Goal: Task Accomplishment & Management: Use online tool/utility

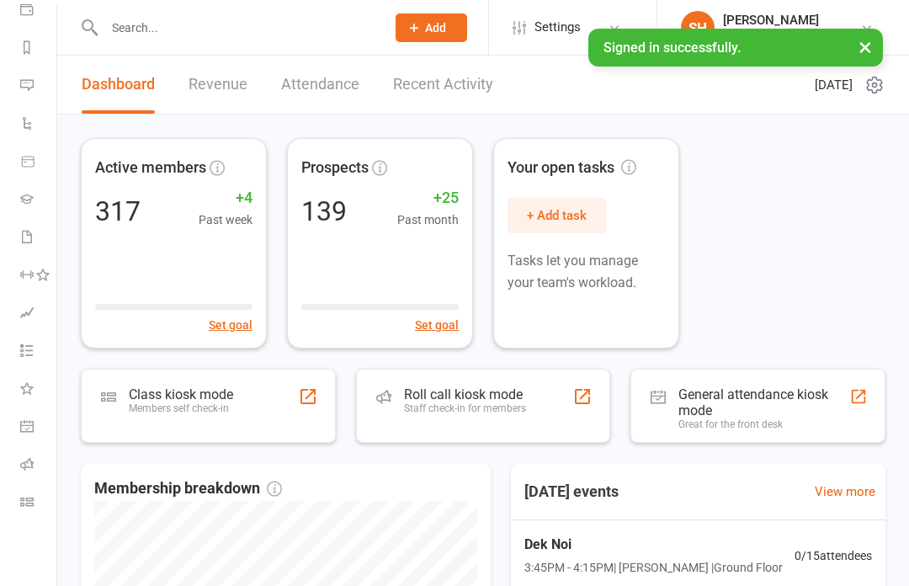
scroll to position [207, 0]
click at [27, 507] on icon at bounding box center [26, 501] width 13 height 13
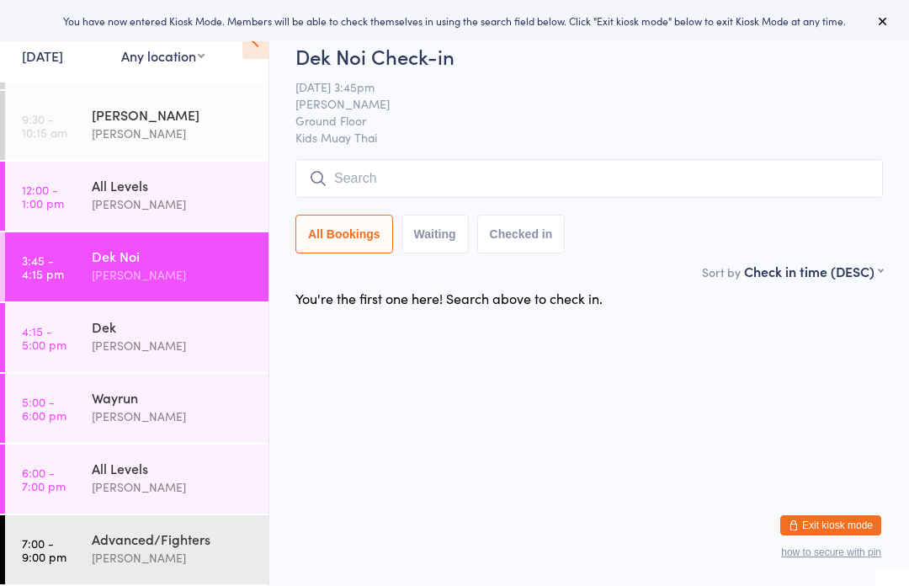
scroll to position [62, 0]
click at [177, 542] on div "Advanced/Fighters" at bounding box center [173, 539] width 163 height 19
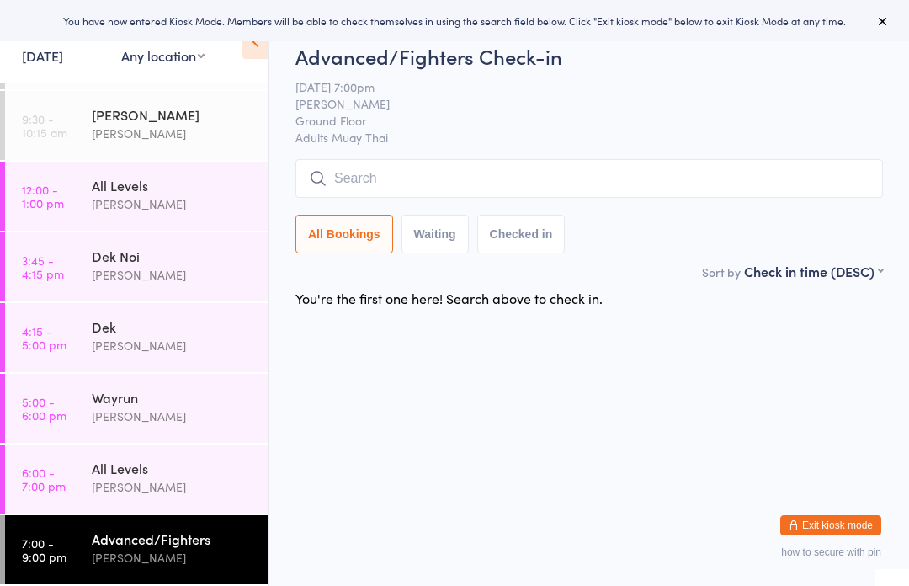
click at [639, 183] on input "search" at bounding box center [590, 178] width 588 height 39
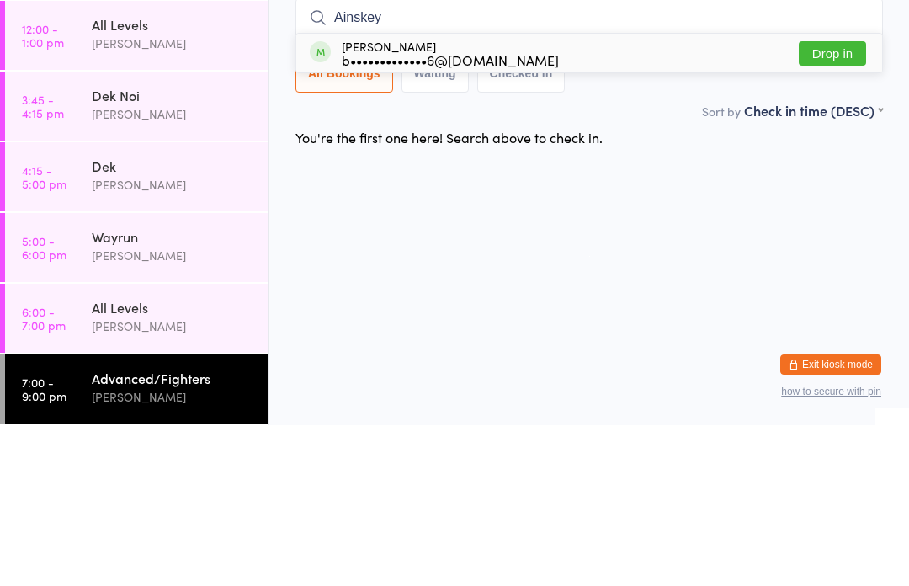
type input "Ainskey"
click at [840, 202] on button "Drop in" at bounding box center [832, 214] width 67 height 24
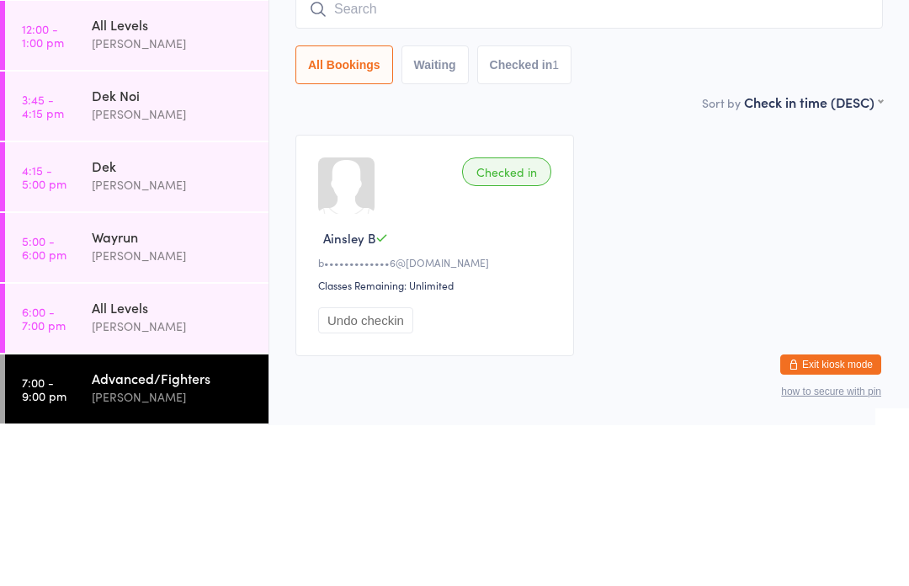
scroll to position [69, 0]
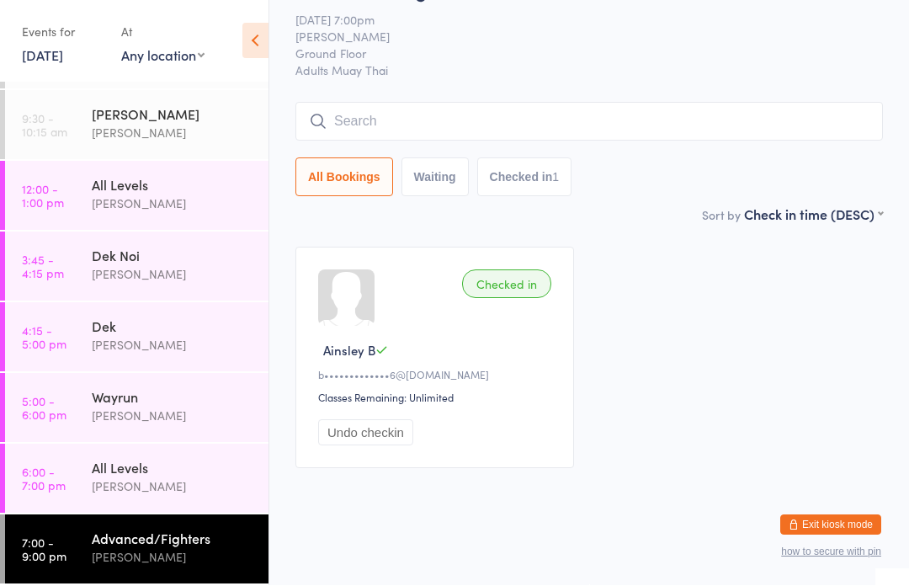
click at [184, 279] on div "[PERSON_NAME]" at bounding box center [173, 274] width 163 height 19
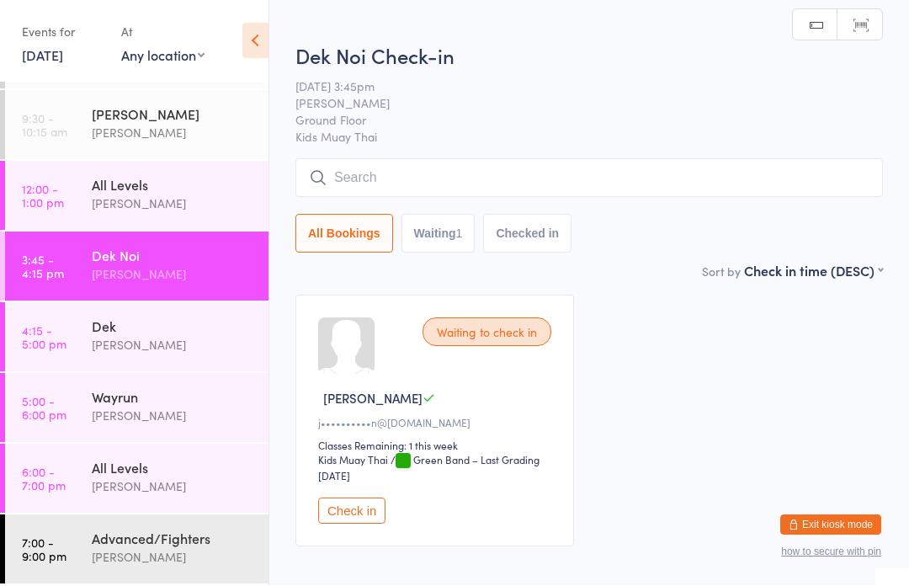
scroll to position [1, 0]
click at [353, 524] on button "Check in" at bounding box center [351, 511] width 67 height 26
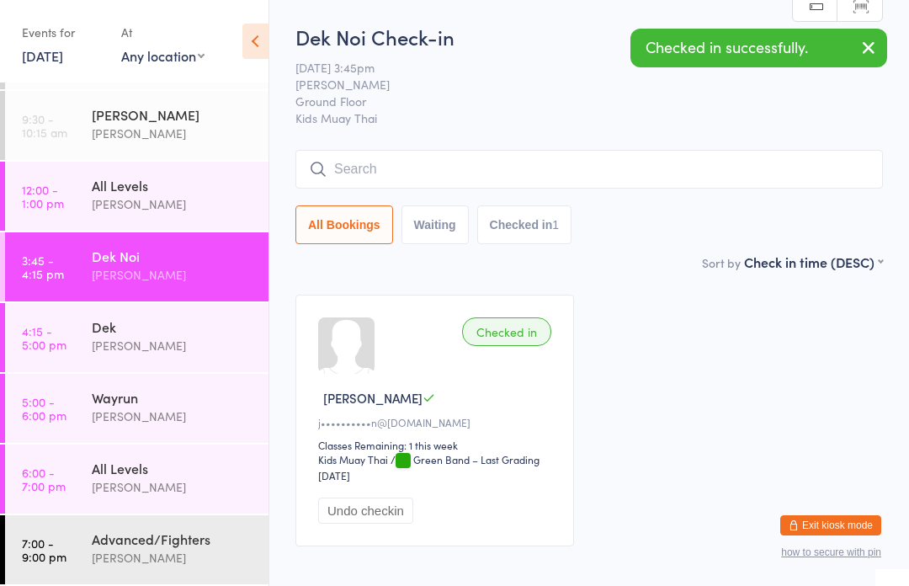
click at [859, 46] on icon "button" at bounding box center [869, 47] width 20 height 21
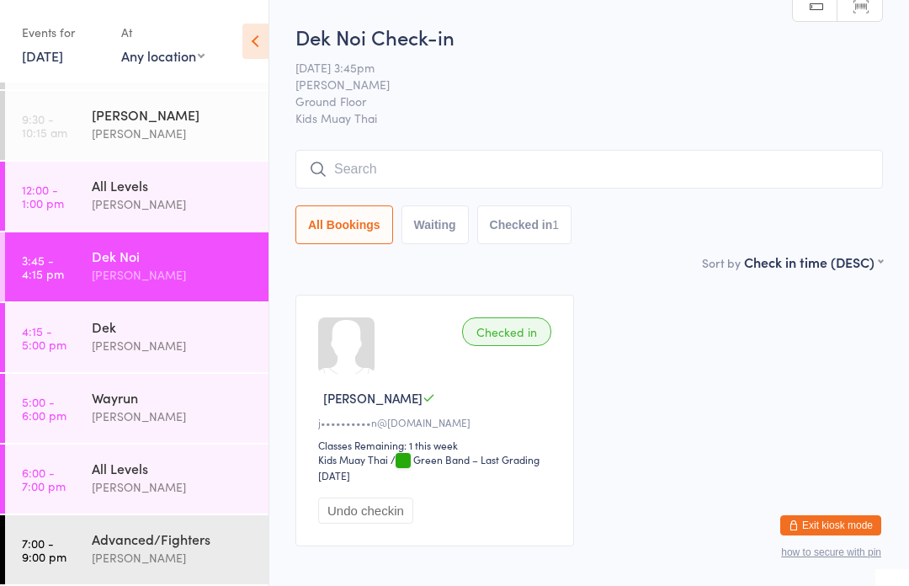
click at [546, 105] on span "Ground Floor" at bounding box center [577, 101] width 562 height 17
click at [488, 170] on input "search" at bounding box center [590, 169] width 588 height 39
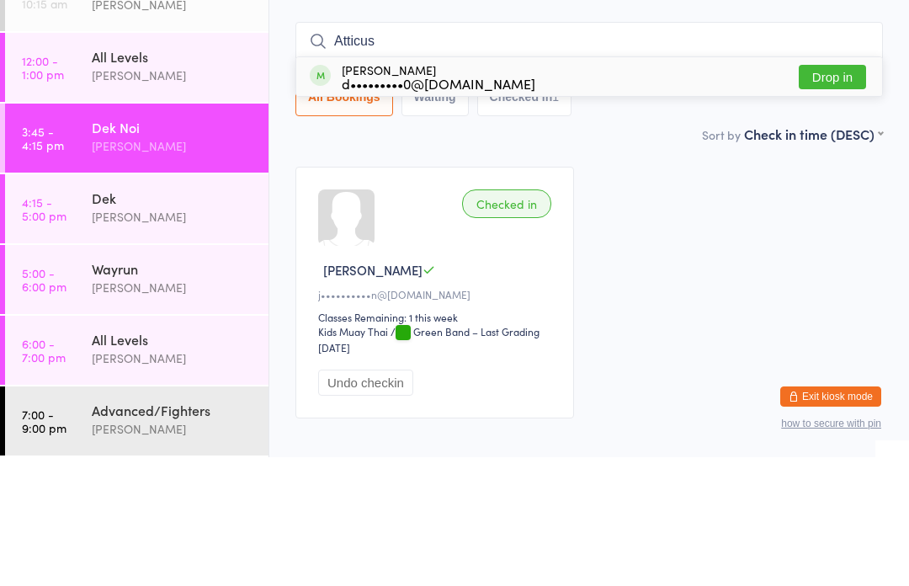
type input "Atticus"
click at [722, 186] on div "Atticus [PERSON_NAME] d•••••••••0@[DOMAIN_NAME] Drop in" at bounding box center [589, 205] width 586 height 39
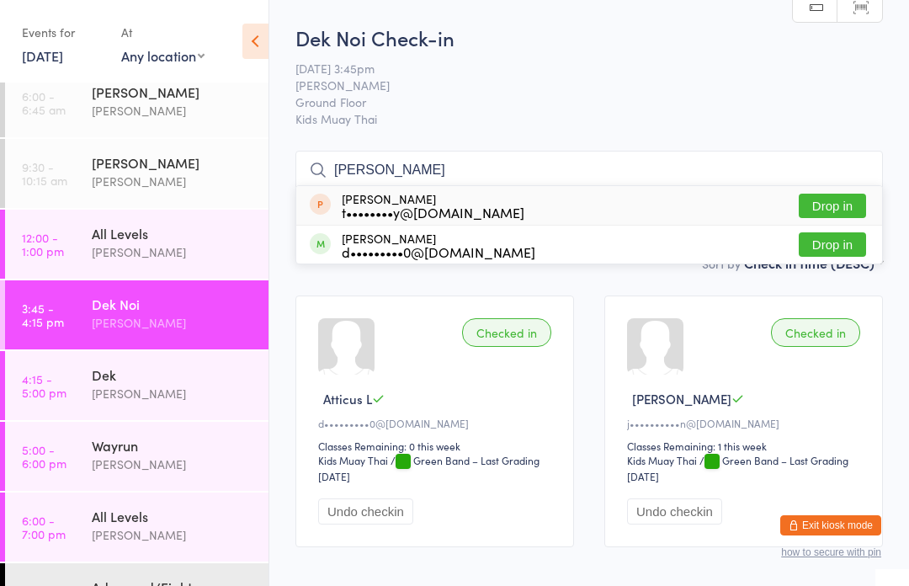
scroll to position [4, 0]
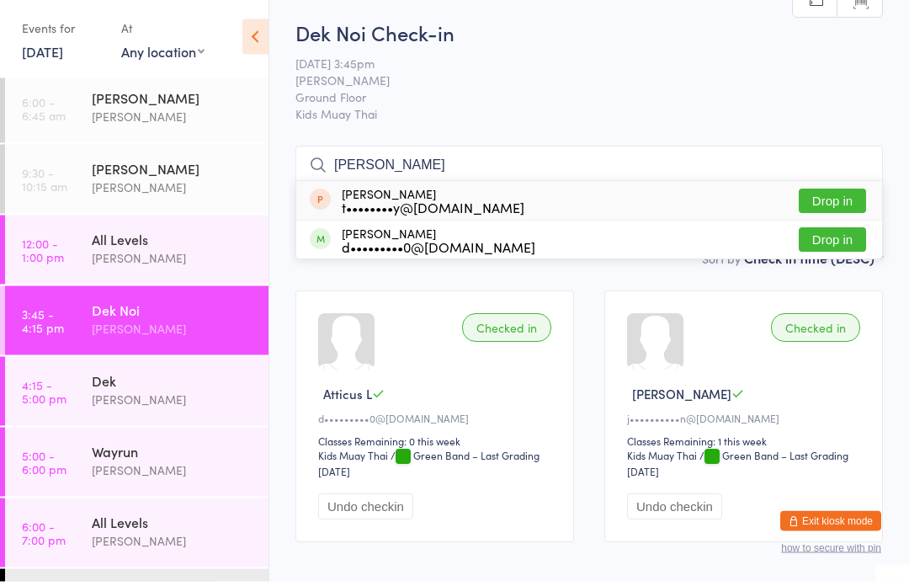
type input "[PERSON_NAME]"
click at [845, 239] on button "Drop in" at bounding box center [832, 244] width 67 height 24
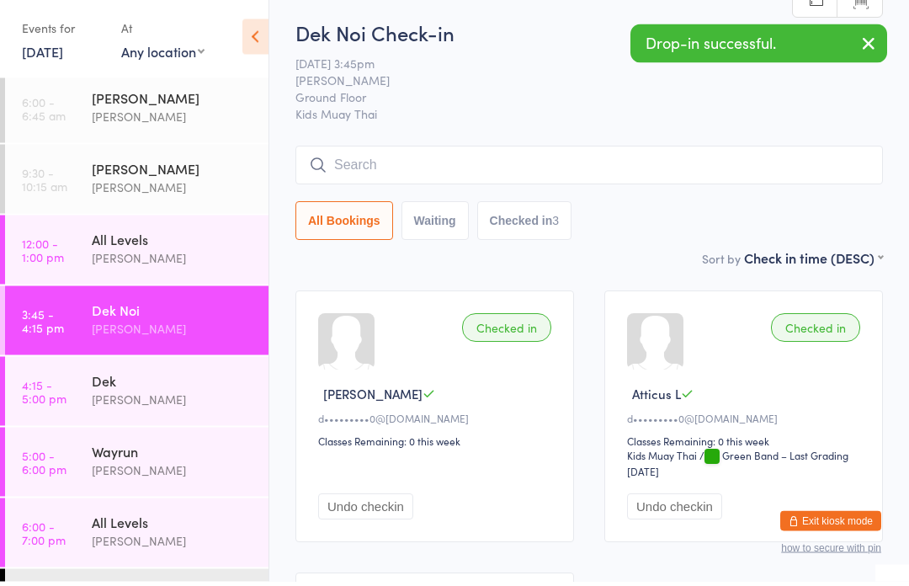
click at [660, 264] on div "Sort by Check in time (DESC) First name (ASC) First name (DESC) Last name (ASC)…" at bounding box center [590, 262] width 588 height 19
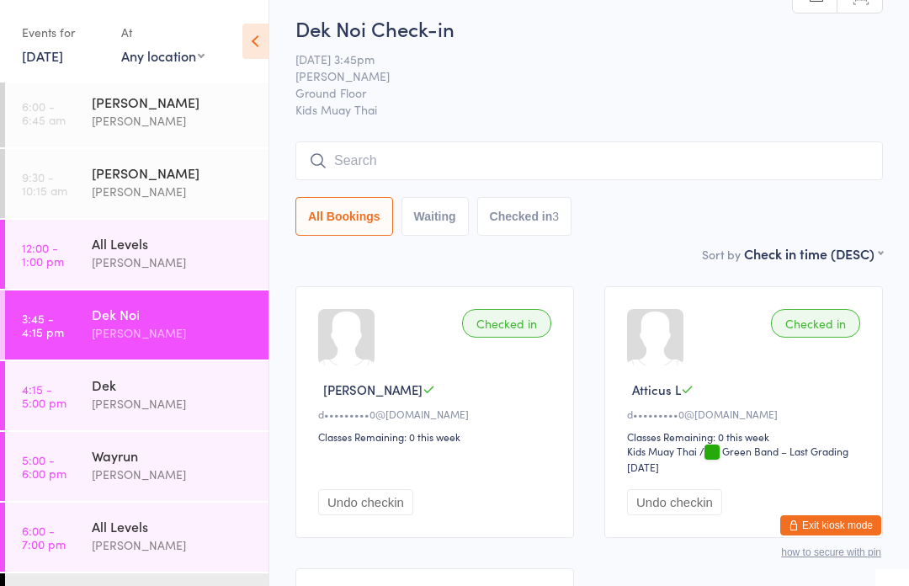
scroll to position [0, 0]
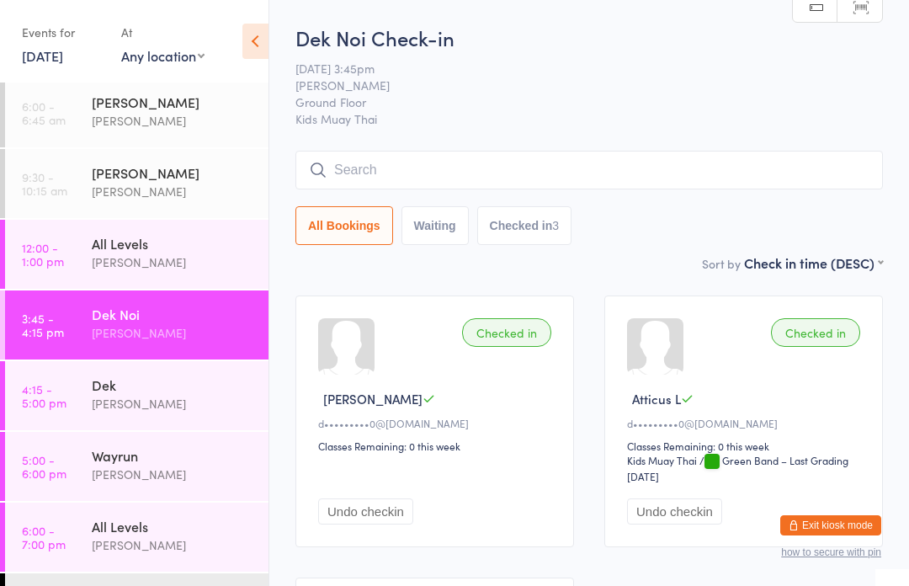
click at [611, 165] on input "search" at bounding box center [590, 170] width 588 height 39
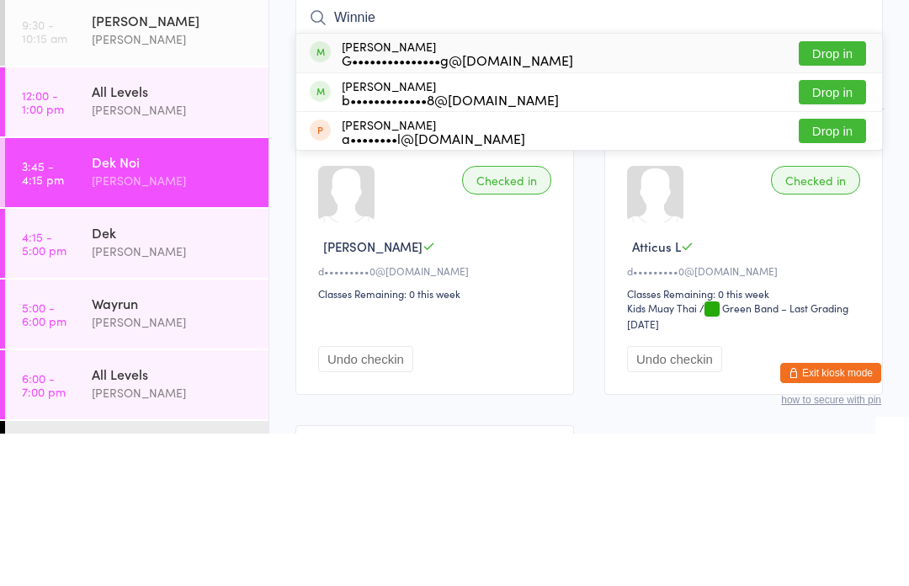
type input "Winnie"
click at [856, 194] on button "Drop in" at bounding box center [832, 206] width 67 height 24
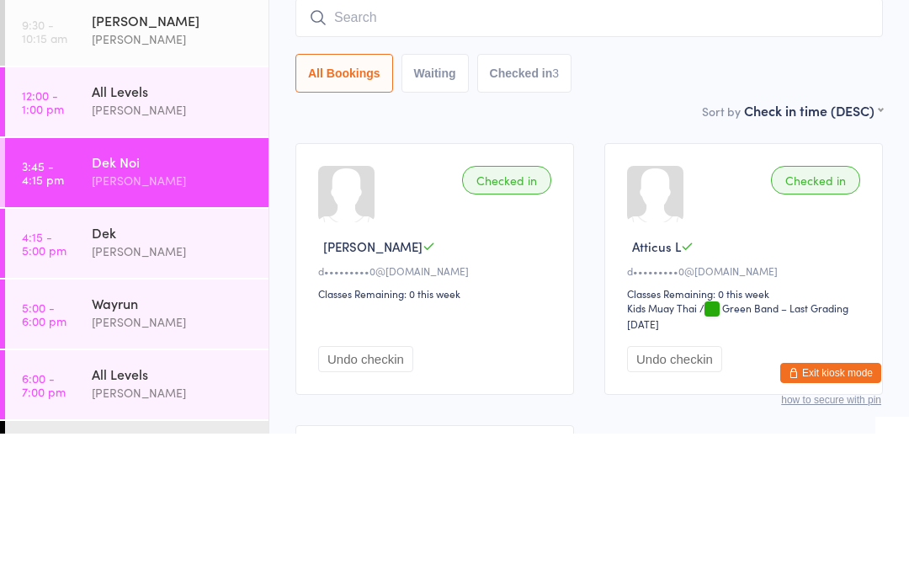
scroll to position [152, 0]
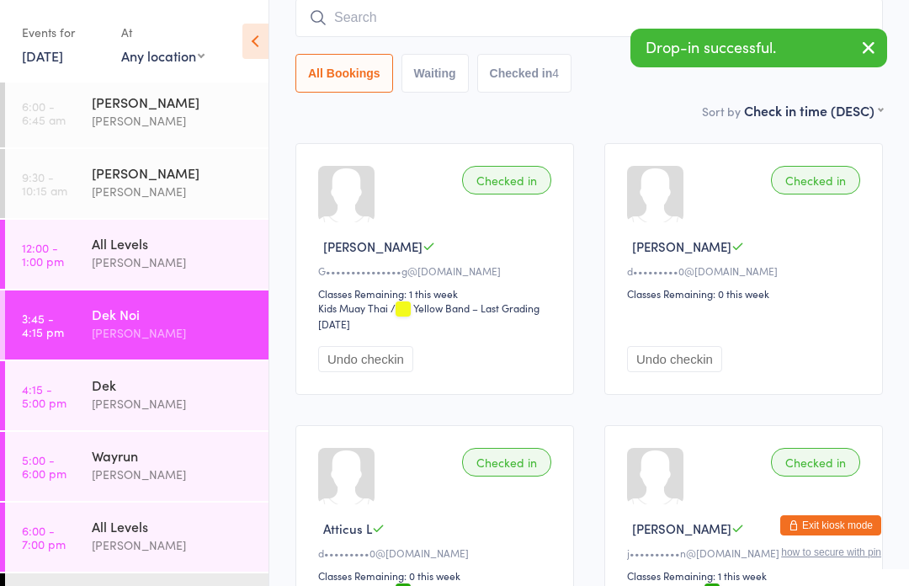
click at [213, 403] on div "[PERSON_NAME]" at bounding box center [173, 403] width 163 height 19
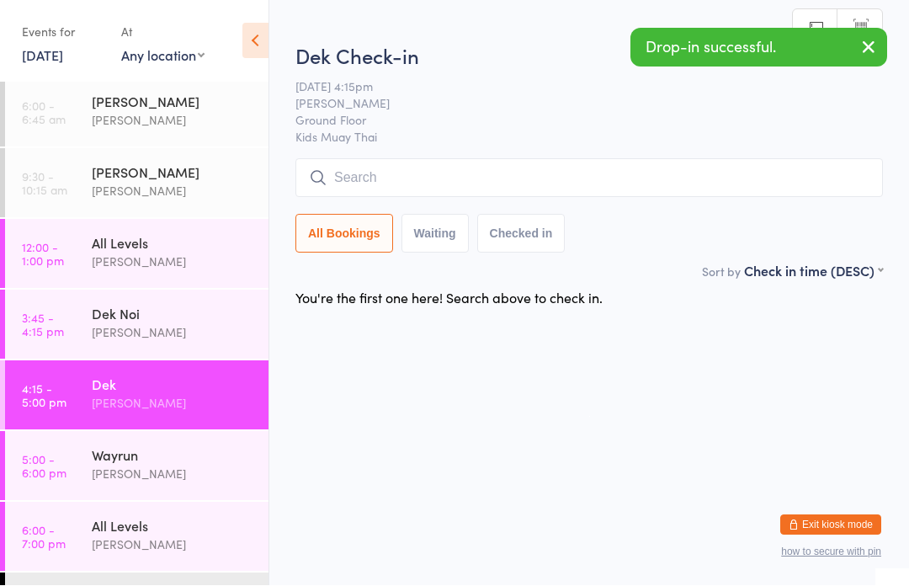
click at [579, 174] on input "search" at bounding box center [590, 178] width 588 height 39
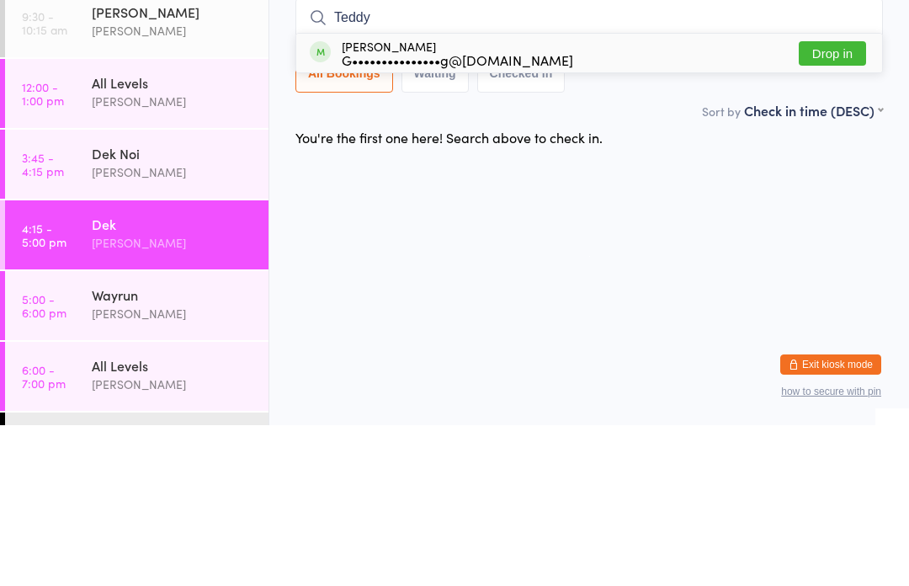
type input "Teddy"
click at [851, 202] on button "Drop in" at bounding box center [832, 214] width 67 height 24
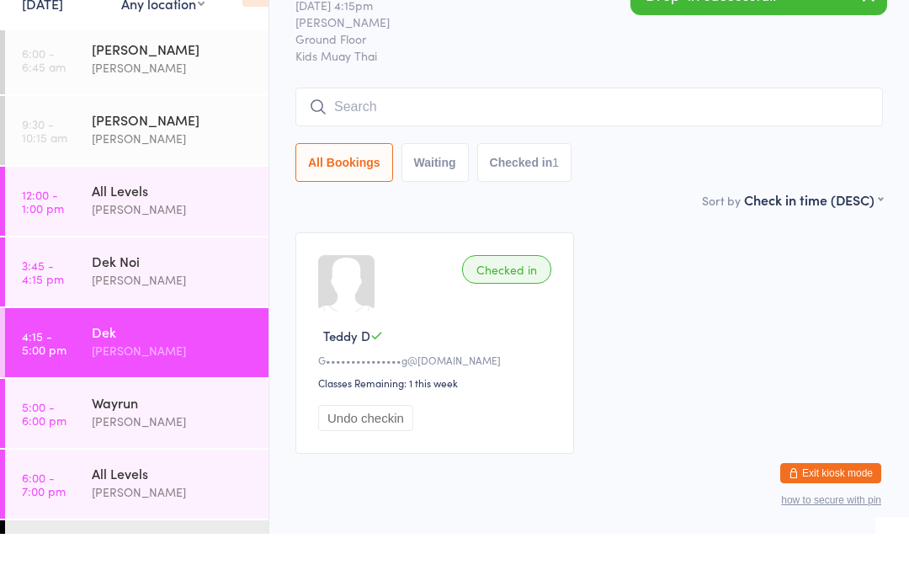
scroll to position [4, 0]
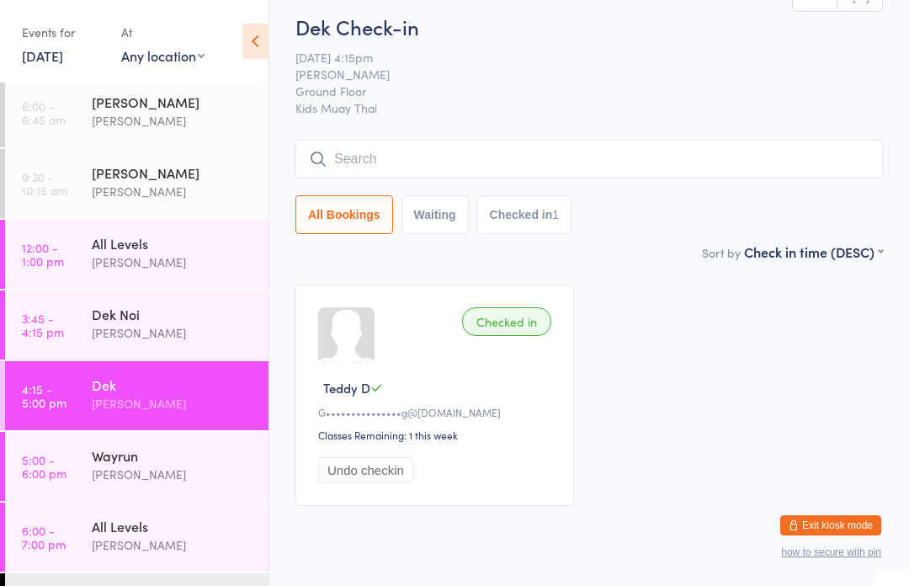
click at [83, 544] on link "6:00 - 7:00 pm All Levels [PERSON_NAME]" at bounding box center [137, 537] width 264 height 69
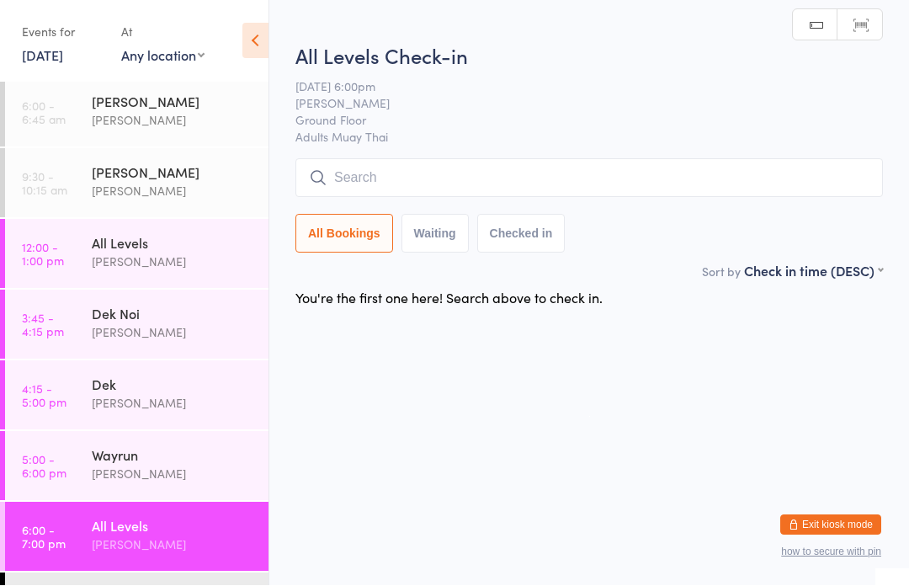
click at [629, 179] on input "search" at bounding box center [590, 178] width 588 height 39
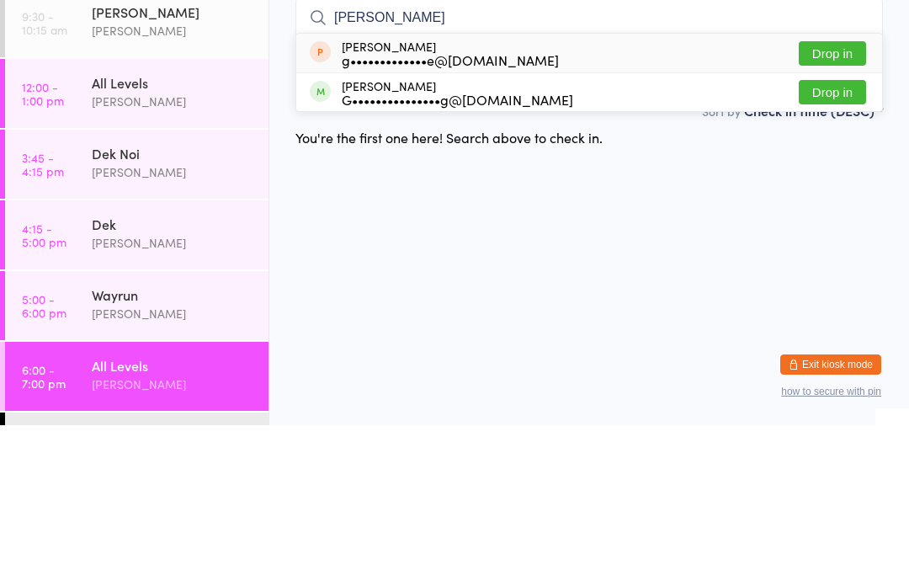
type input "[PERSON_NAME]"
click at [864, 241] on button "Drop in" at bounding box center [832, 253] width 67 height 24
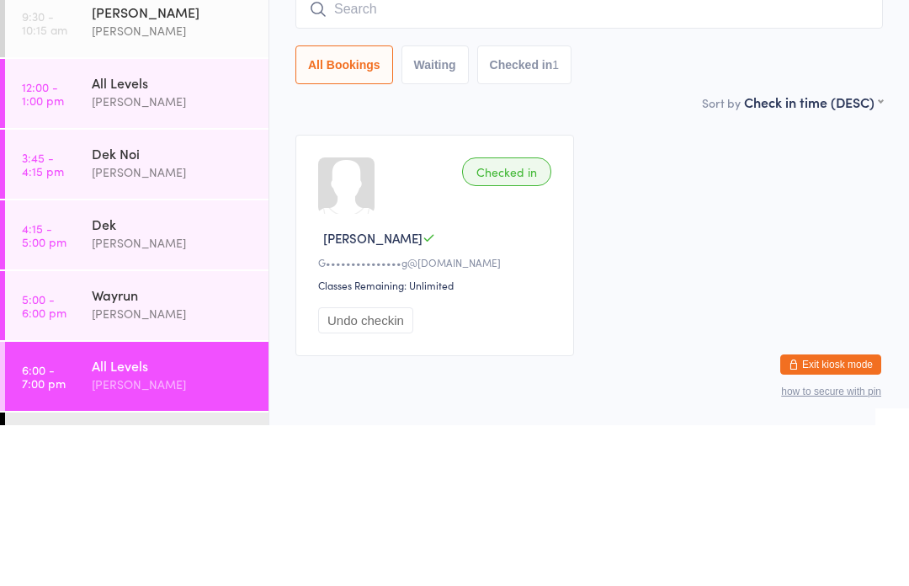
click at [205, 305] on div "Dek Noi" at bounding box center [173, 314] width 163 height 19
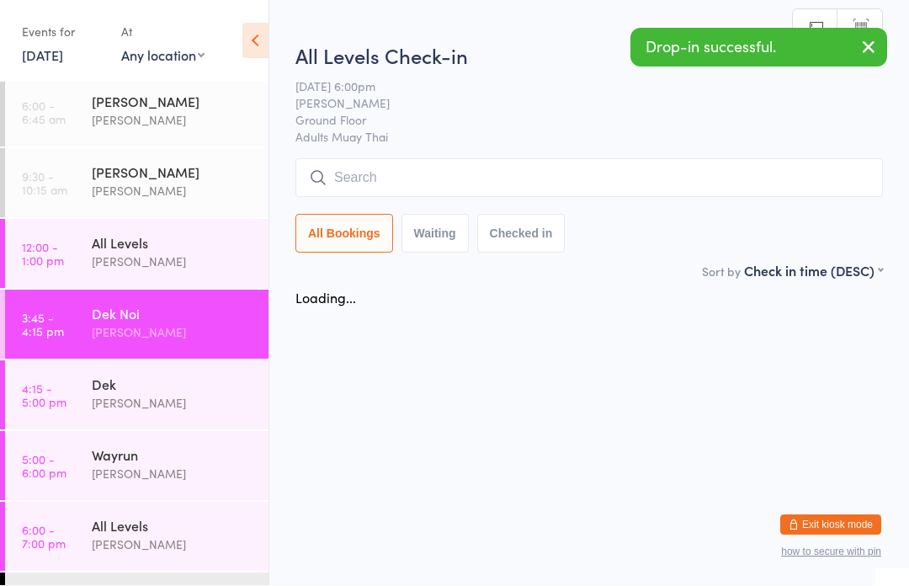
scroll to position [1, 0]
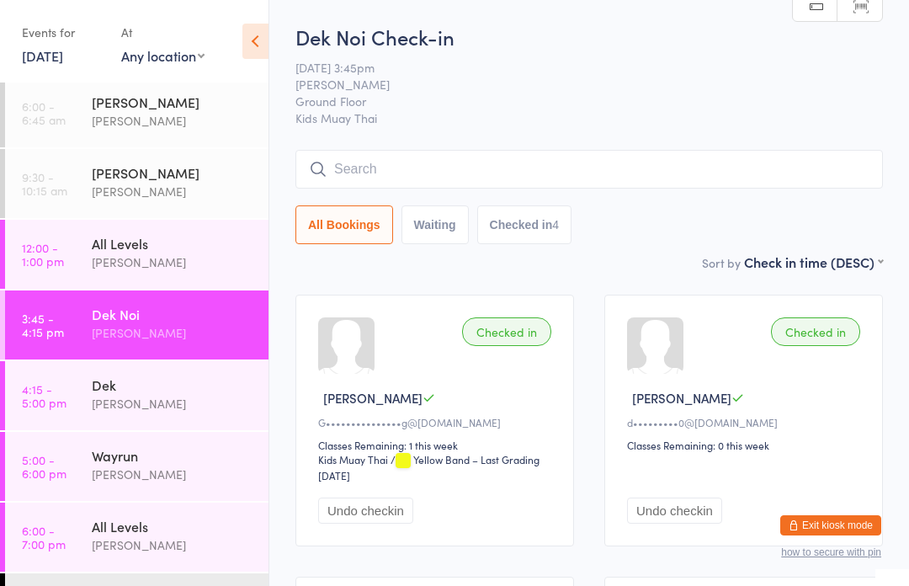
click at [157, 394] on div "Dek" at bounding box center [173, 385] width 163 height 19
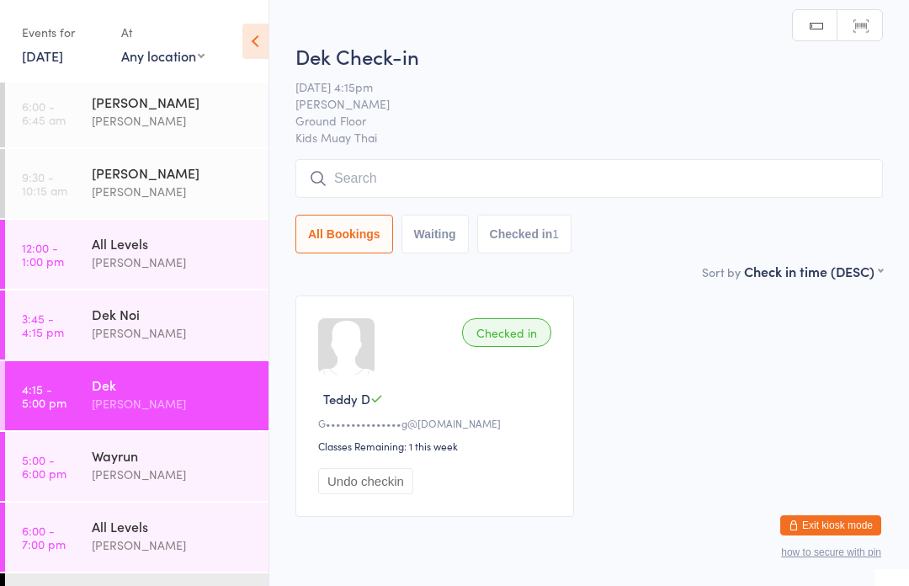
click at [589, 169] on input "search" at bounding box center [590, 178] width 588 height 39
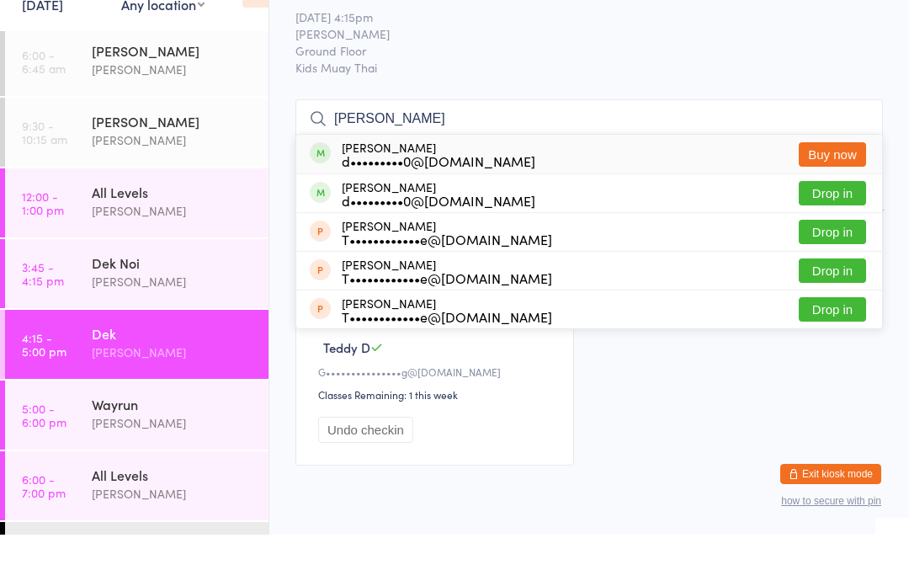
type input "[PERSON_NAME]"
click at [851, 232] on button "Drop in" at bounding box center [832, 244] width 67 height 24
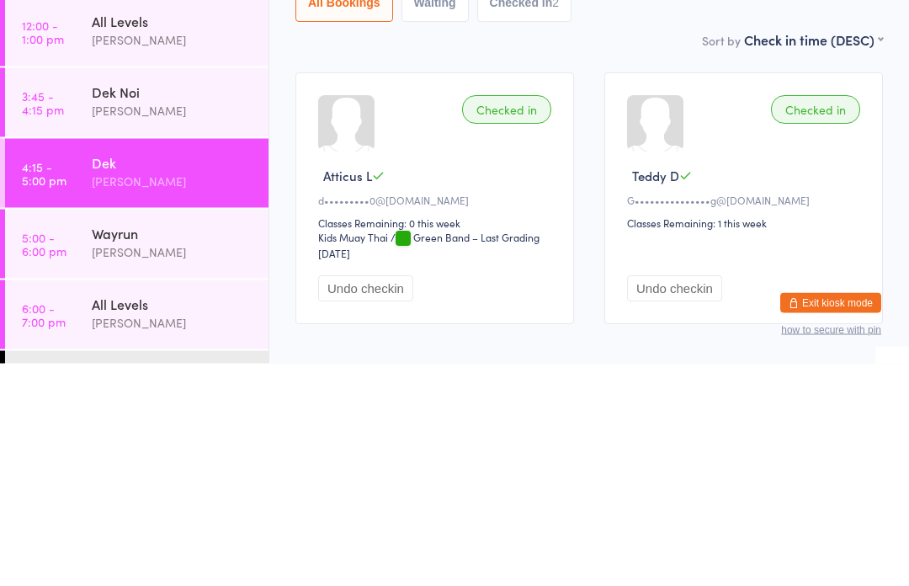
click at [640, 29] on div "Dek Check-in [DATE] 4:15pm [PERSON_NAME] Ground Floor Kids Muay Thai Manual sea…" at bounding box center [590, 139] width 588 height 230
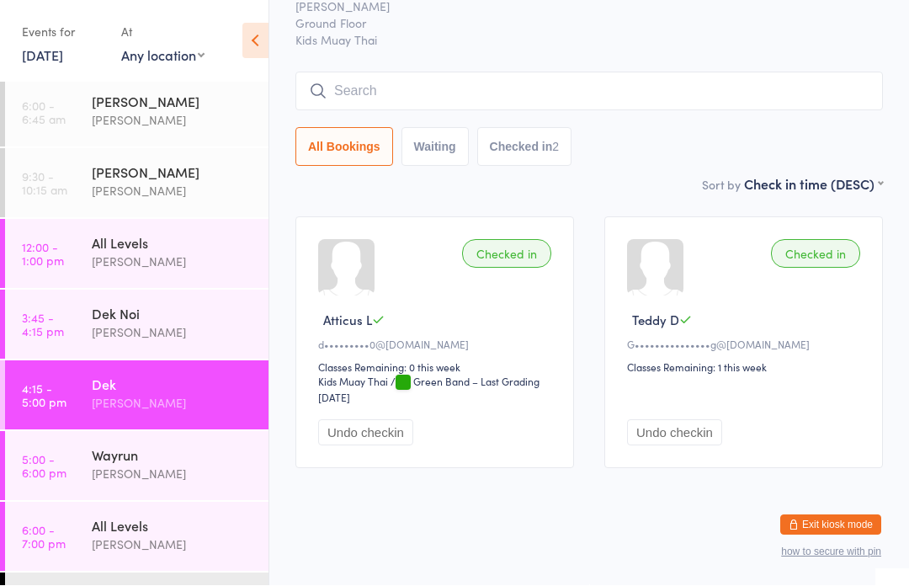
click at [203, 334] on div "[PERSON_NAME]" at bounding box center [173, 332] width 163 height 19
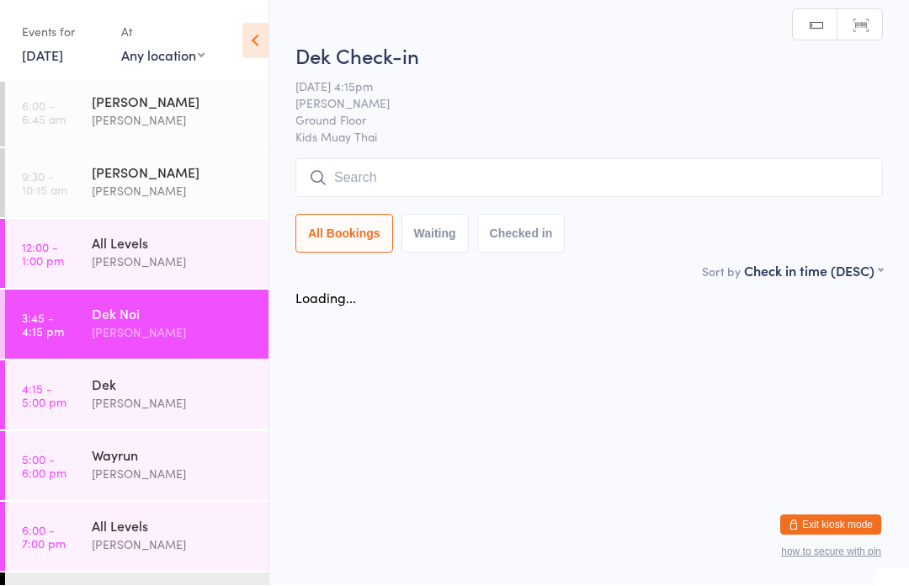
scroll to position [1, 0]
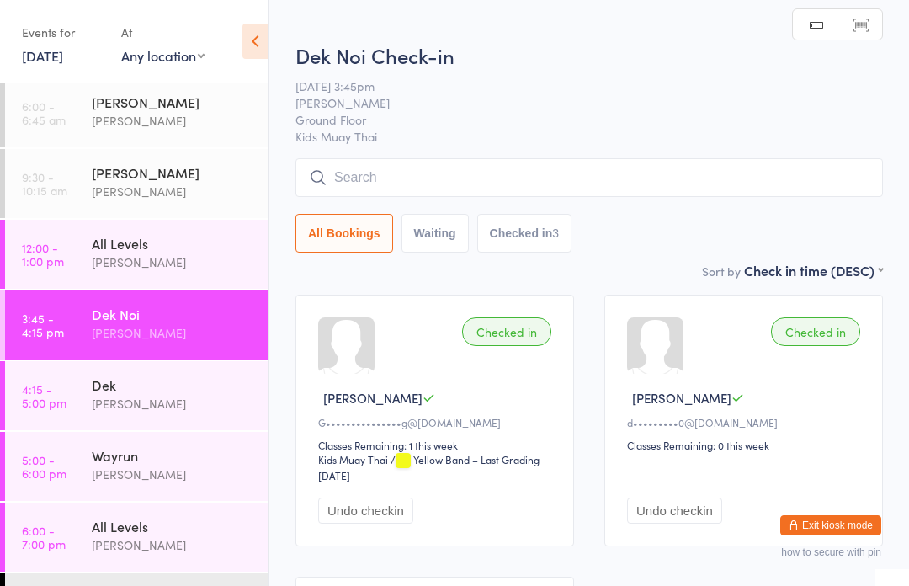
click at [712, 182] on input "search" at bounding box center [590, 177] width 588 height 39
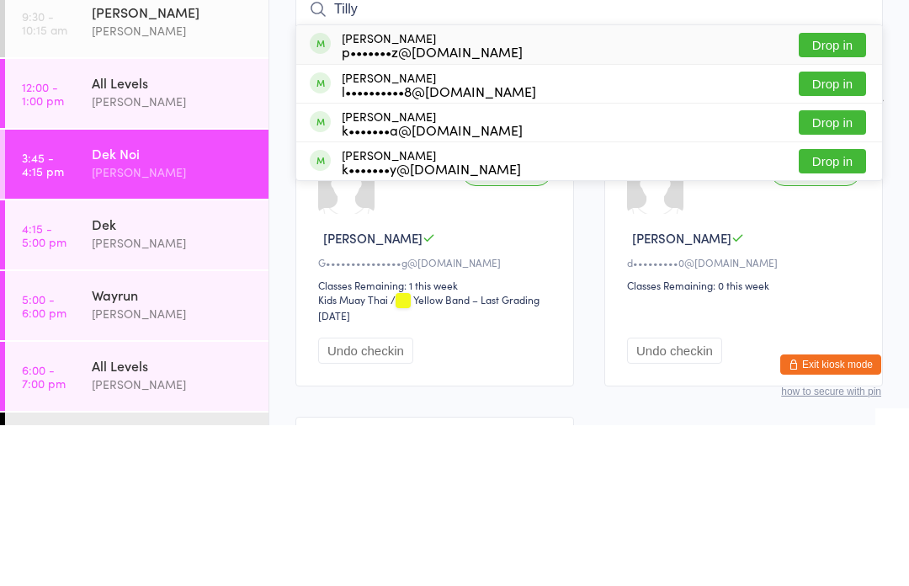
type input "Tilly"
click at [836, 194] on button "Drop in" at bounding box center [832, 206] width 67 height 24
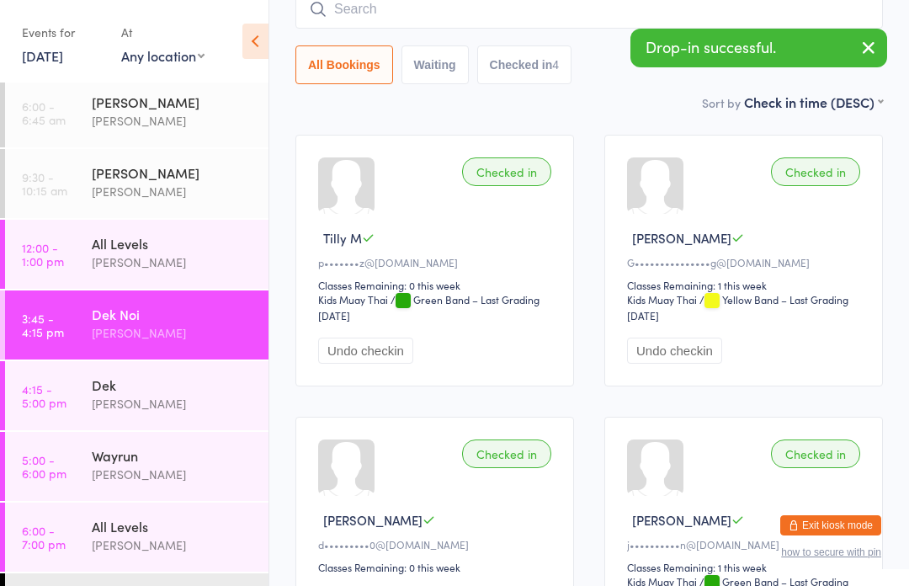
click at [179, 403] on div "[PERSON_NAME]" at bounding box center [173, 403] width 163 height 19
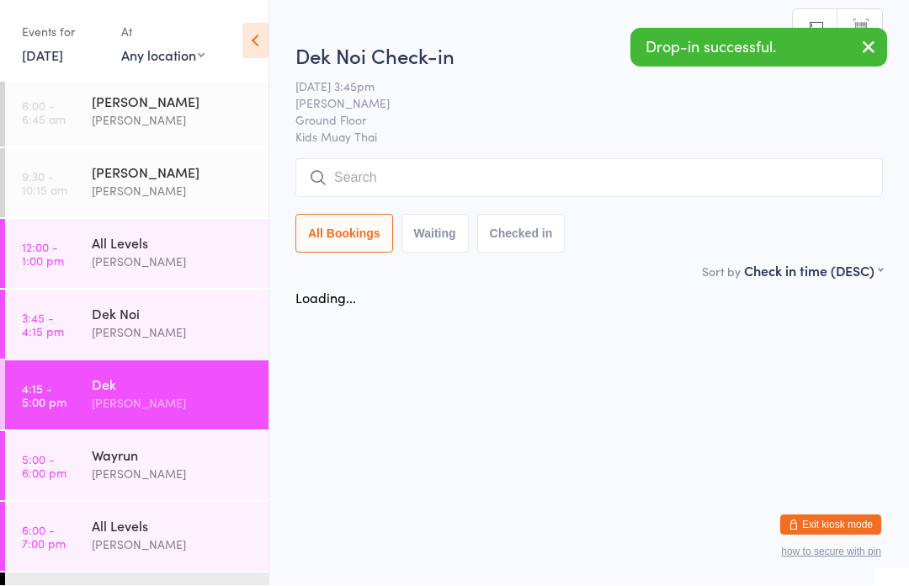
scroll to position [1, 0]
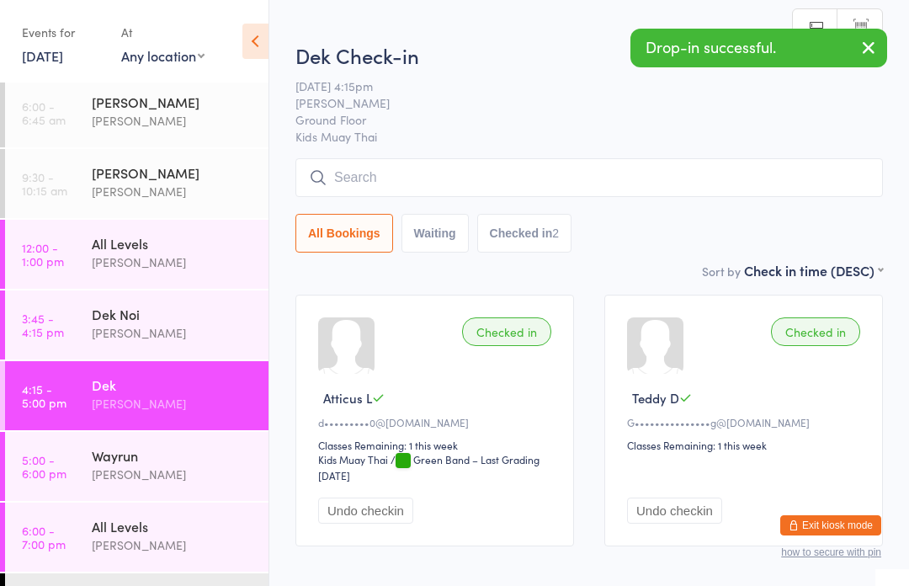
click at [515, 179] on input "search" at bounding box center [590, 177] width 588 height 39
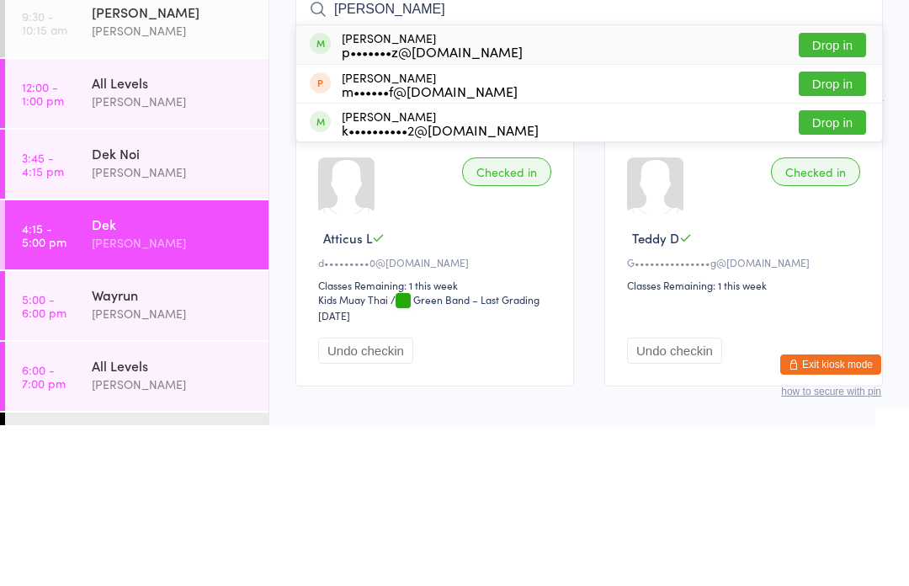
type input "[PERSON_NAME]"
click at [845, 194] on button "Drop in" at bounding box center [832, 206] width 67 height 24
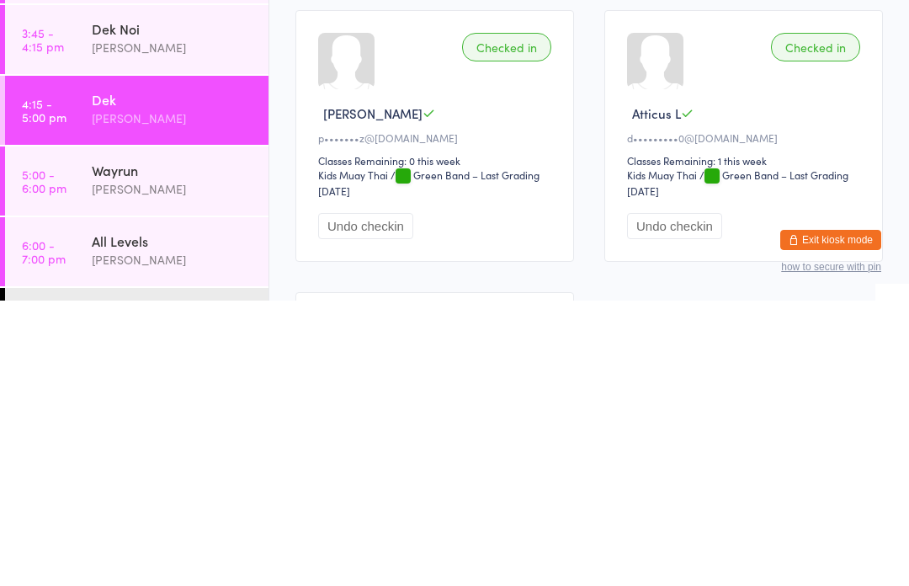
click at [147, 323] on div "[PERSON_NAME]" at bounding box center [173, 332] width 163 height 19
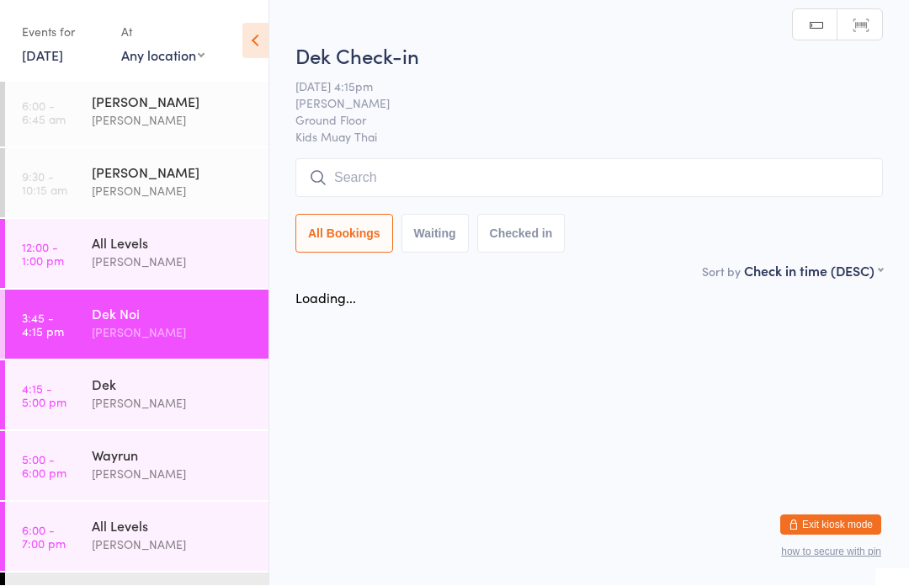
scroll to position [1, 0]
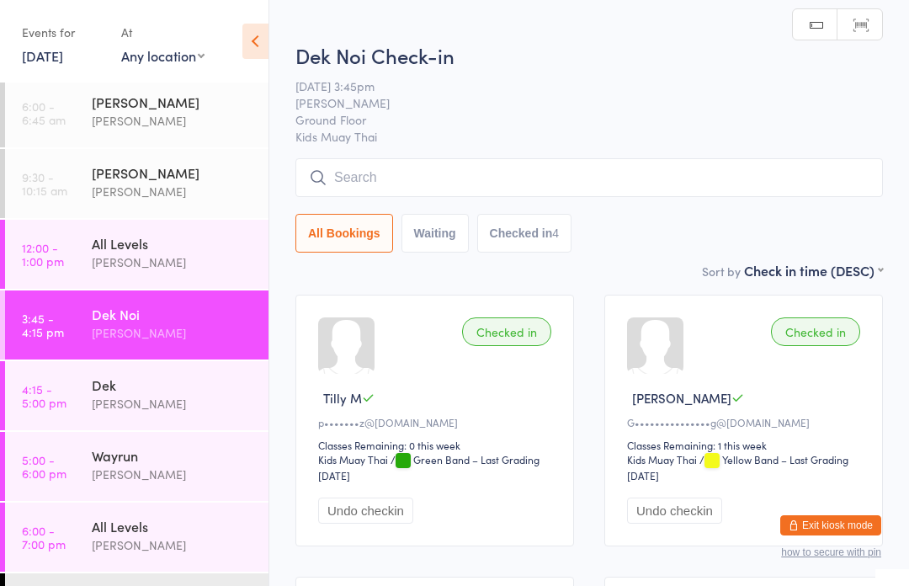
click at [419, 185] on input "search" at bounding box center [590, 177] width 588 height 39
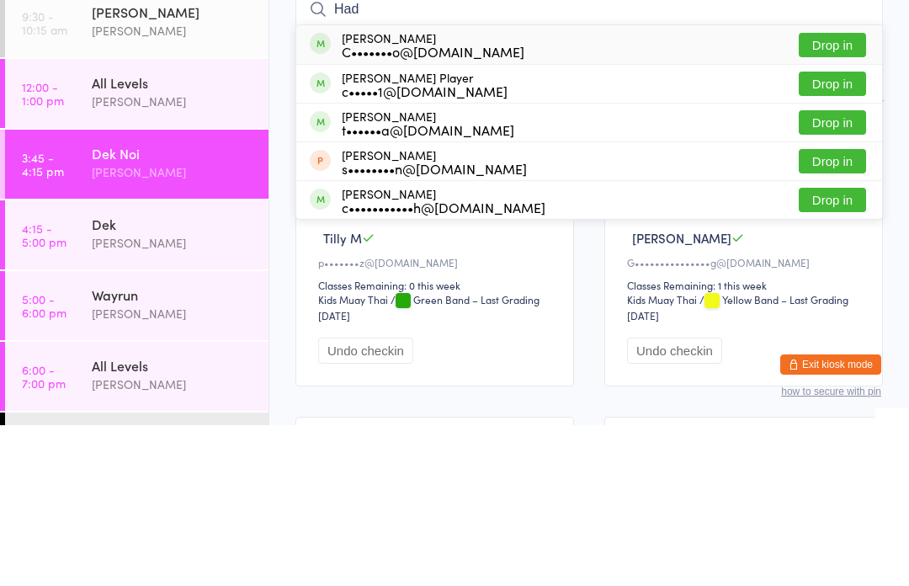
type input "Had"
click at [855, 232] on button "Drop in" at bounding box center [832, 244] width 67 height 24
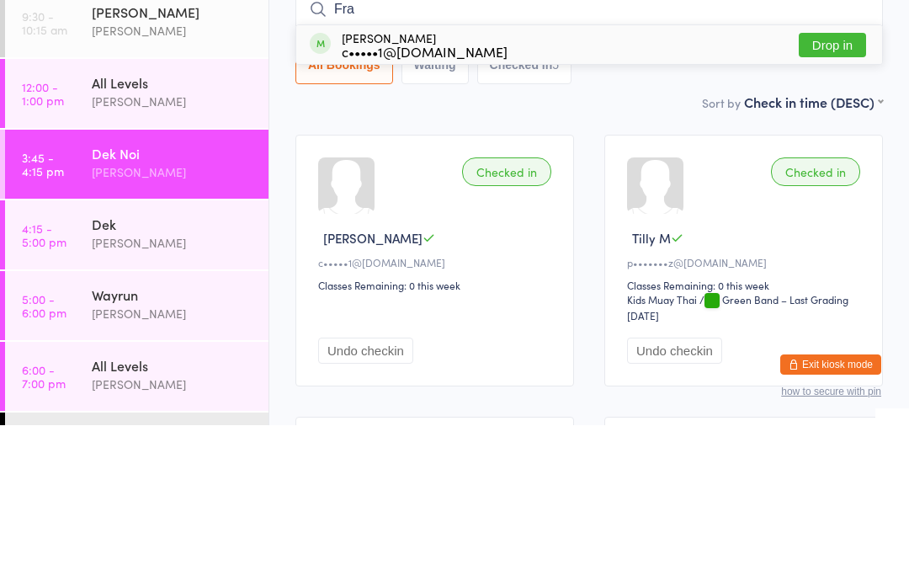
type input "Fra"
click at [843, 194] on button "Drop in" at bounding box center [832, 206] width 67 height 24
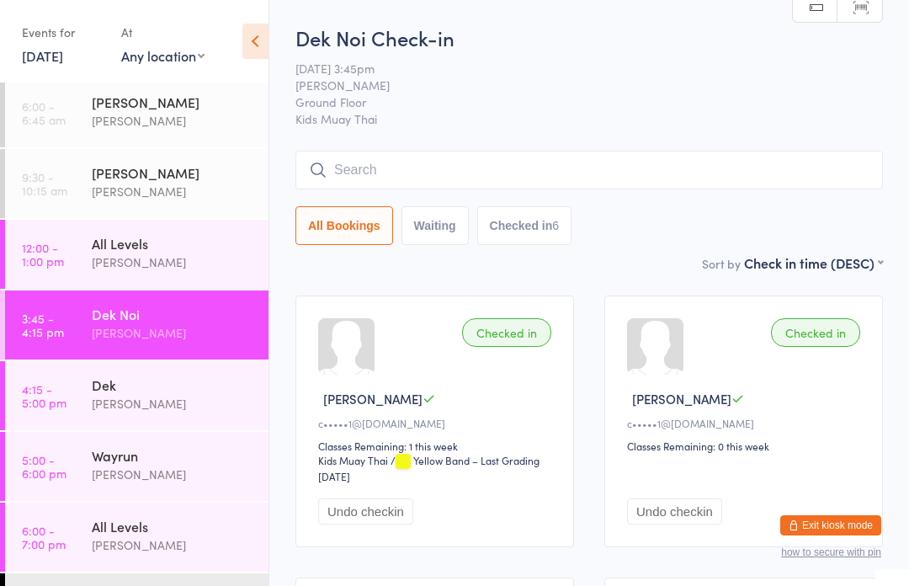
click at [797, 168] on input "search" at bounding box center [590, 170] width 588 height 39
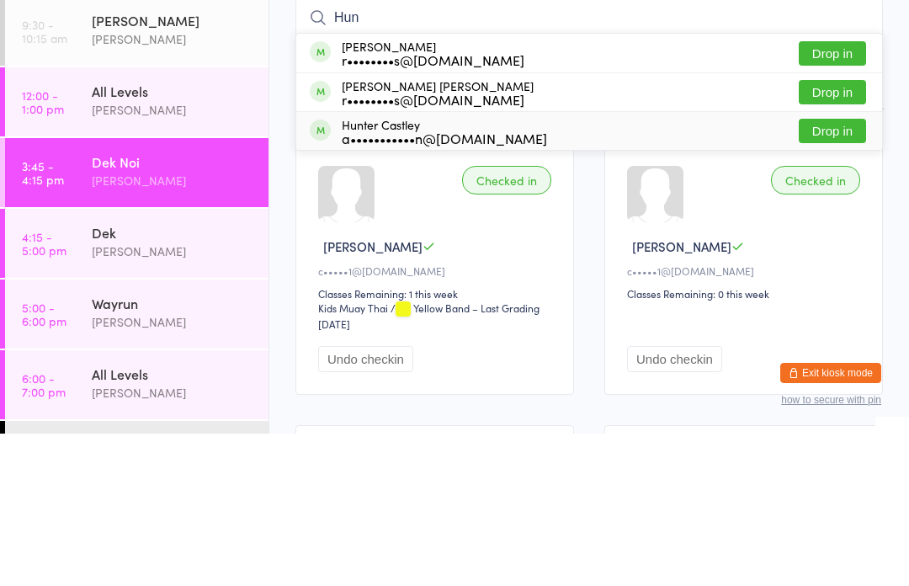
type input "Hun"
click at [521, 264] on div "Hunter Castley a•••••••••••n@[DOMAIN_NAME] Drop in" at bounding box center [589, 283] width 586 height 38
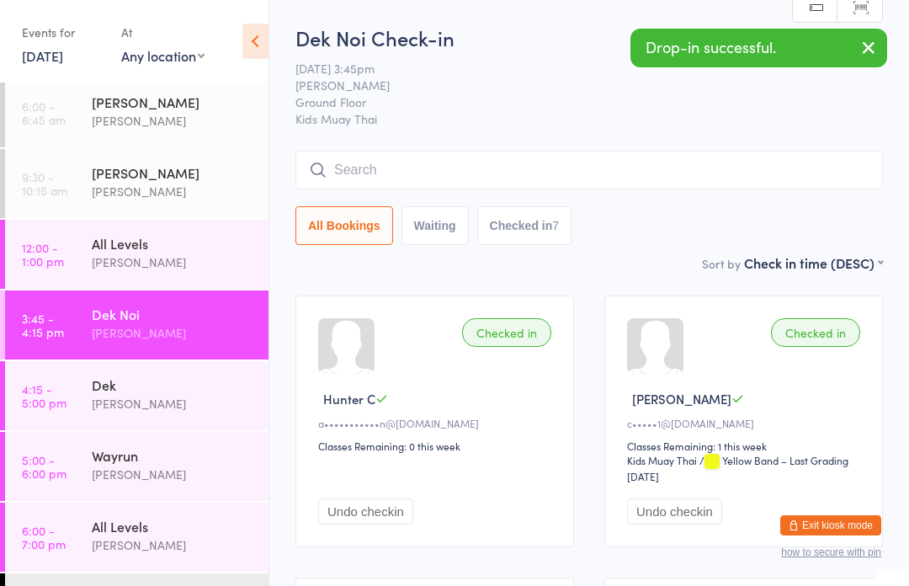
click at [521, 171] on input "search" at bounding box center [590, 170] width 588 height 39
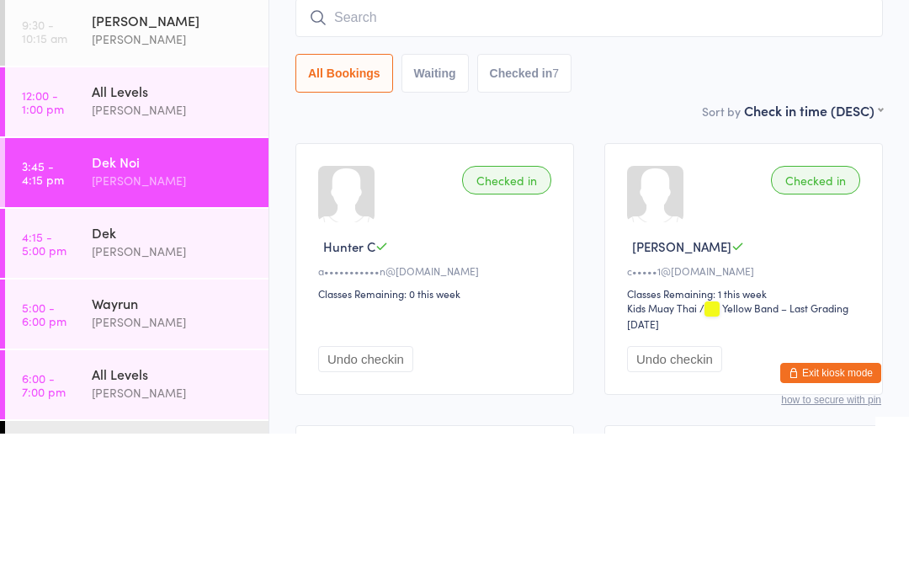
type input "K"
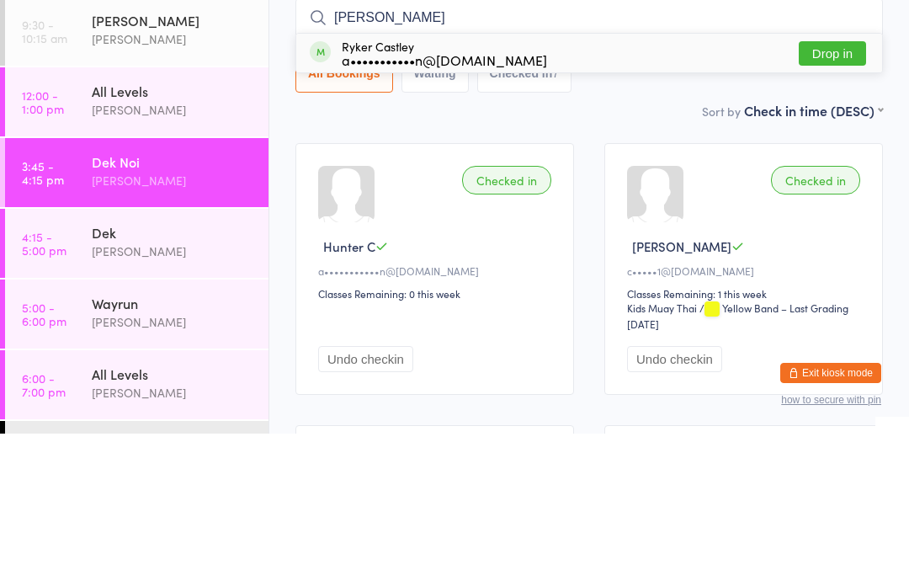
type input "[PERSON_NAME]"
click at [447, 192] on div "Ryker Castley a•••••••••••n@[DOMAIN_NAME]" at bounding box center [444, 205] width 205 height 27
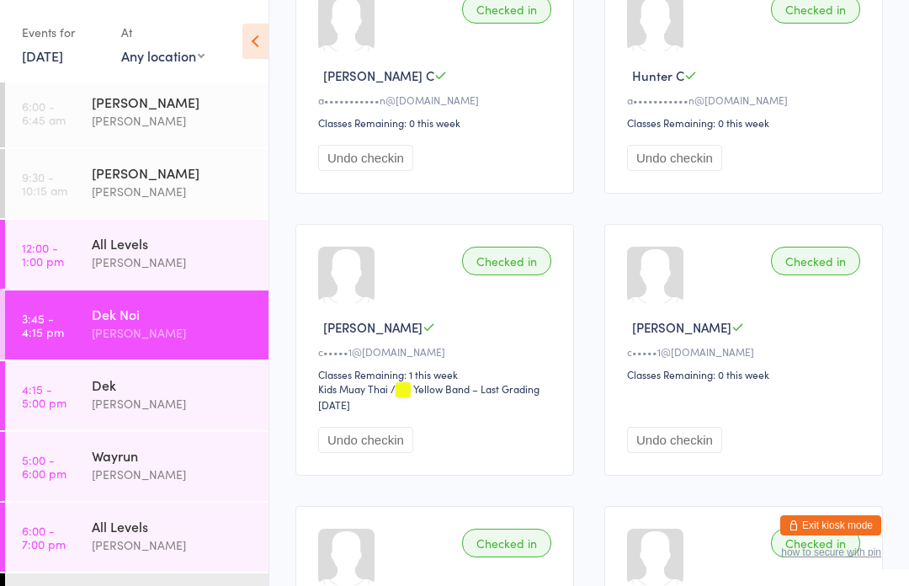
scroll to position [296, 0]
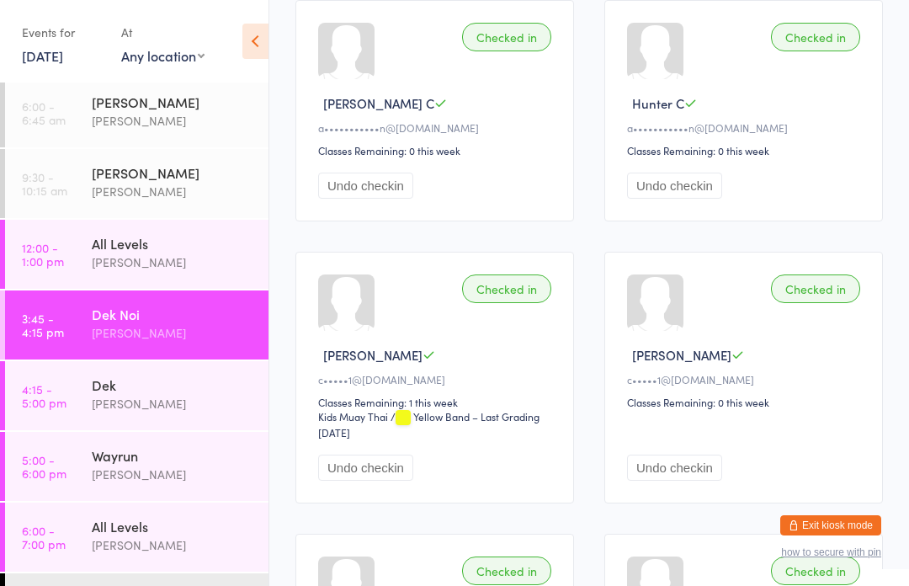
click at [161, 415] on div "Dek [PERSON_NAME]" at bounding box center [180, 394] width 177 height 67
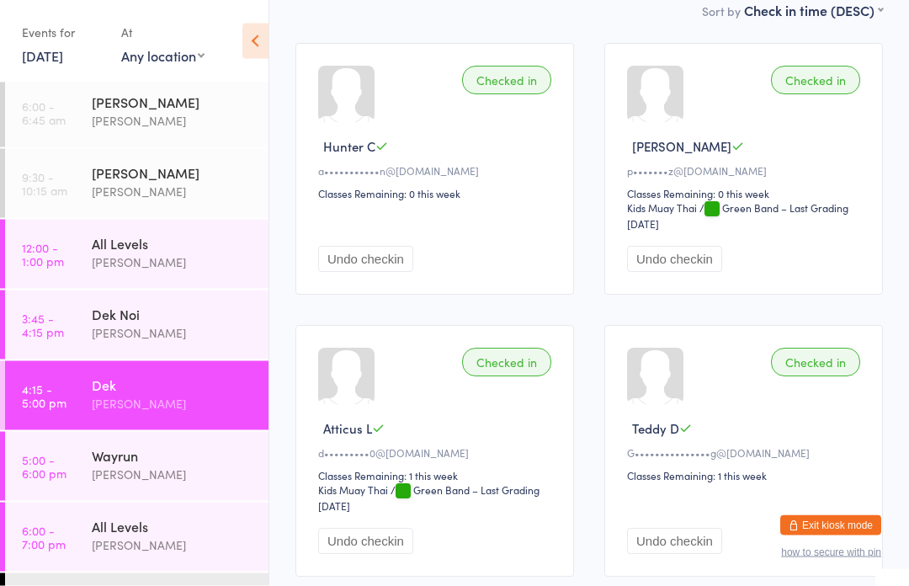
scroll to position [244, 0]
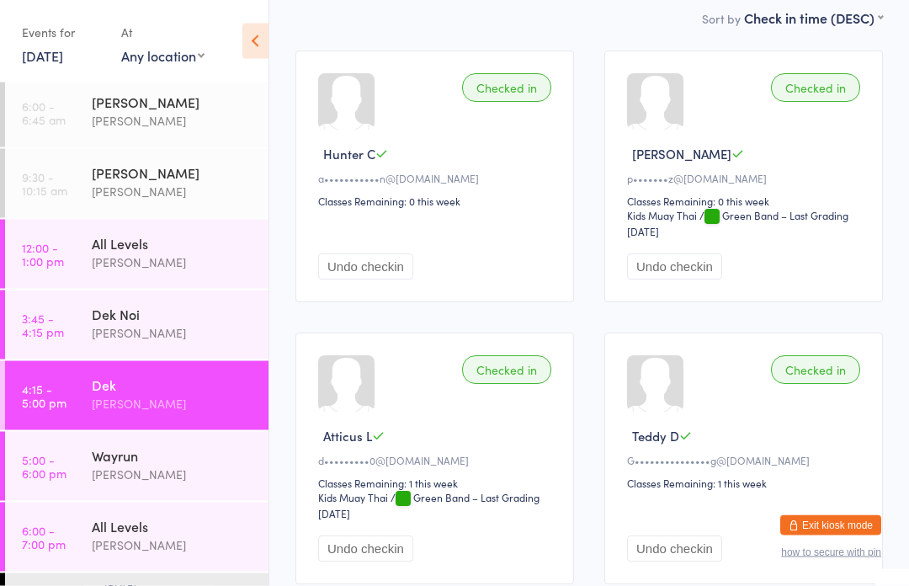
click at [125, 323] on div "Dek Noi" at bounding box center [173, 314] width 163 height 19
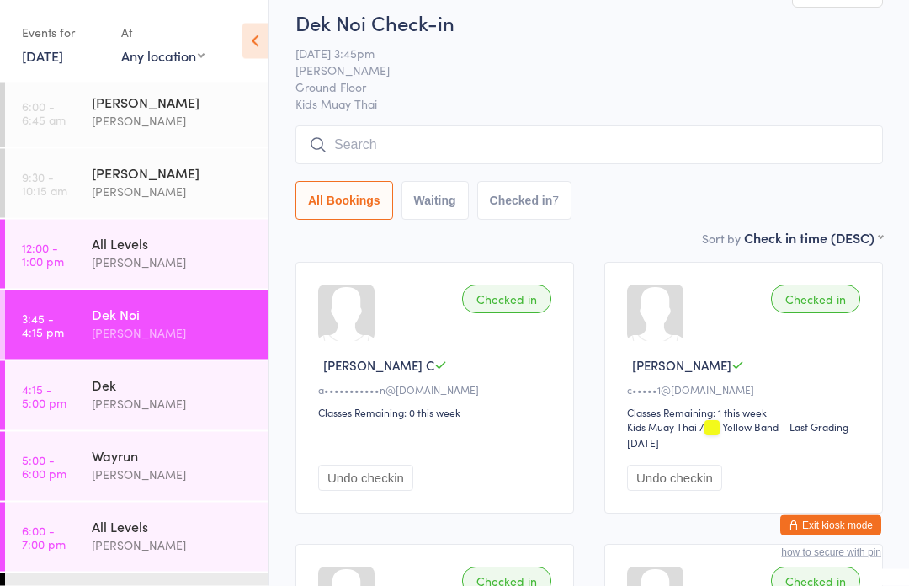
scroll to position [28, 0]
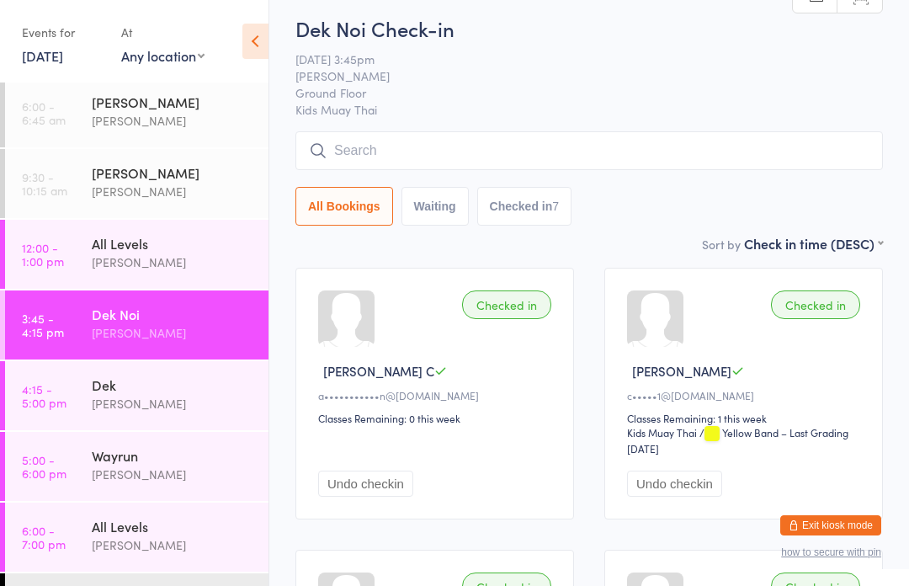
click at [130, 387] on div "Dek" at bounding box center [173, 385] width 163 height 19
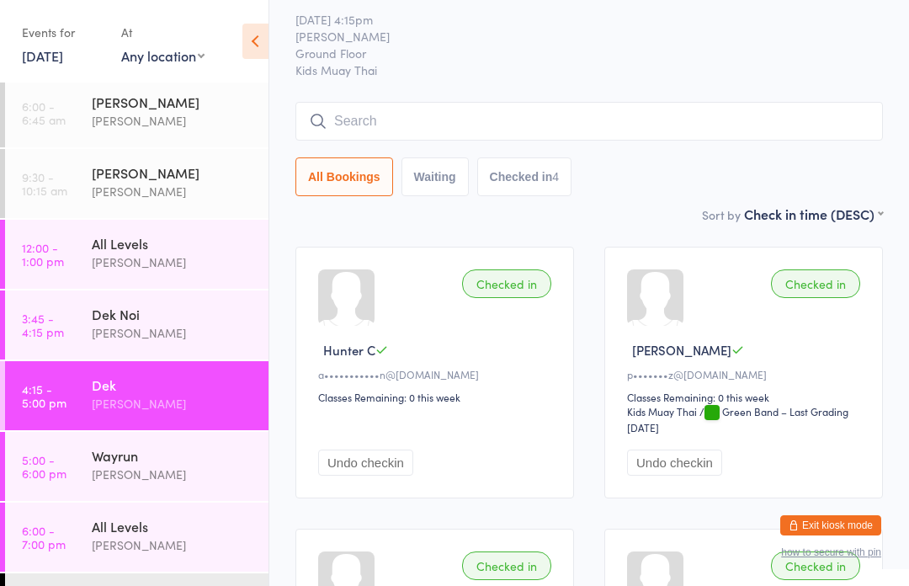
scroll to position [54, 0]
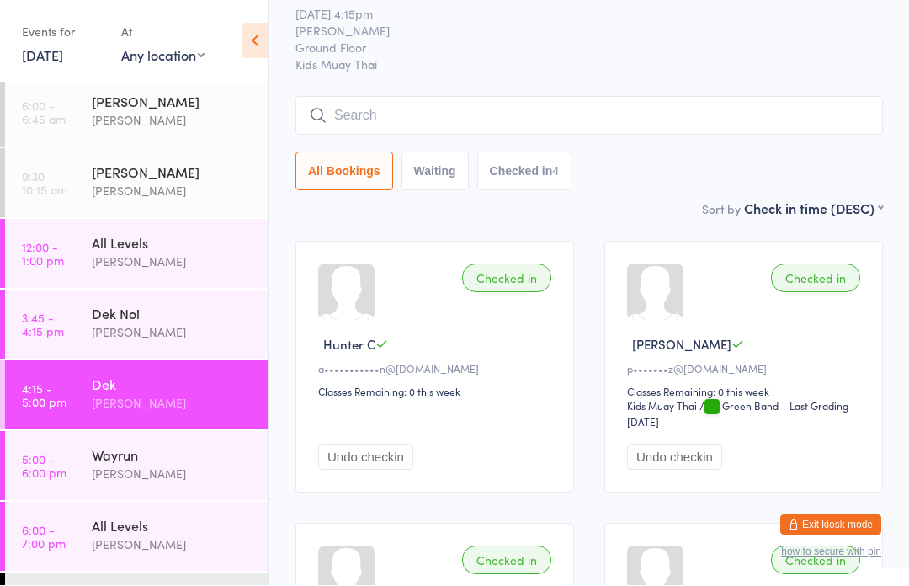
click at [589, 126] on input "search" at bounding box center [590, 116] width 588 height 39
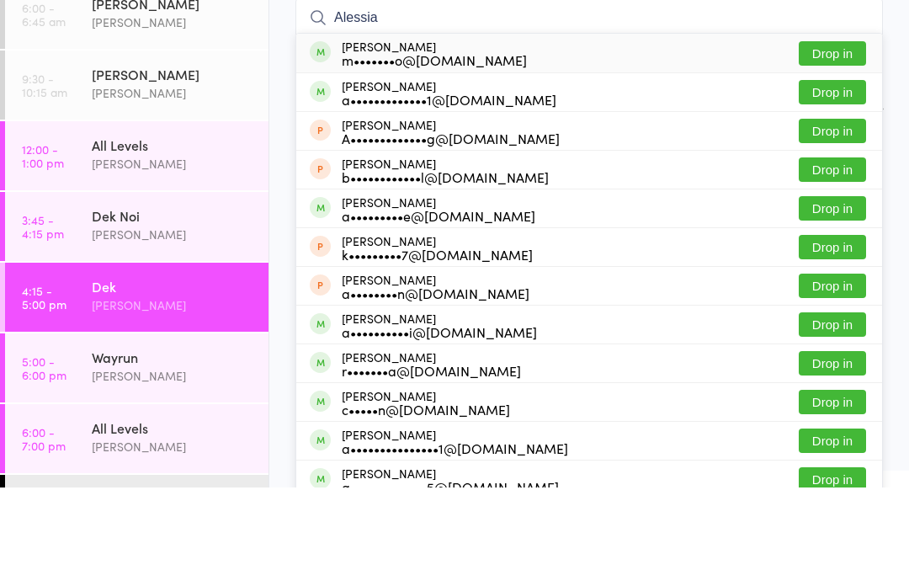
type input "Alessia"
click at [824, 140] on button "Drop in" at bounding box center [832, 152] width 67 height 24
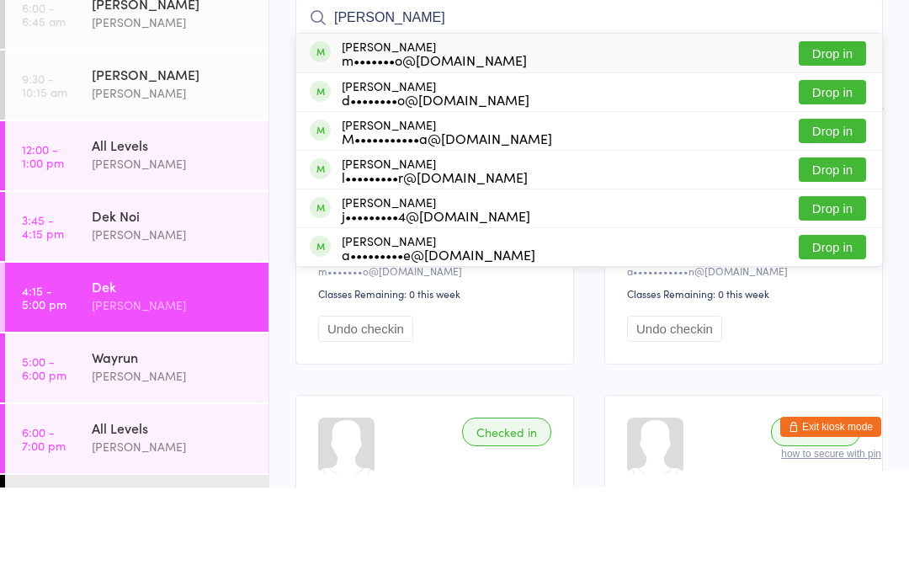
type input "[PERSON_NAME]"
click at [847, 140] on button "Drop in" at bounding box center [832, 152] width 67 height 24
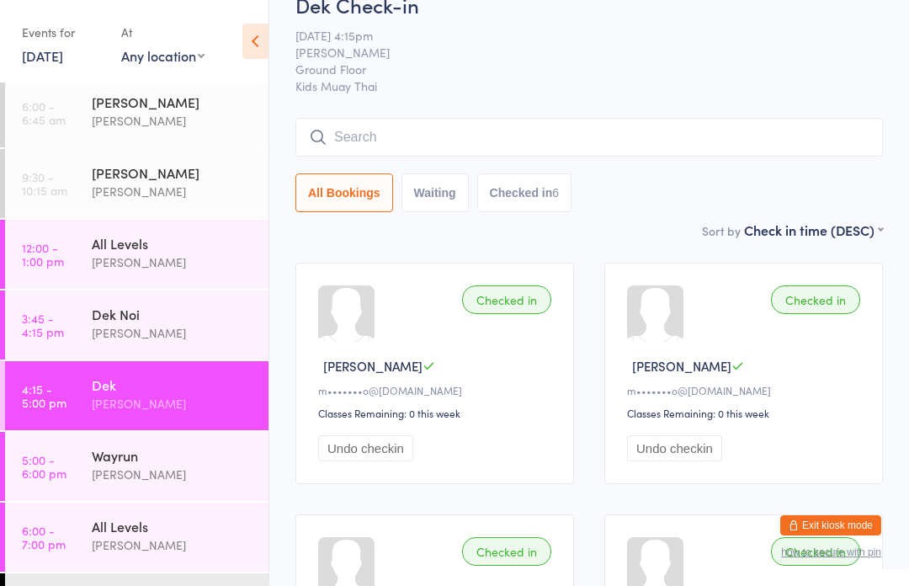
scroll to position [0, 0]
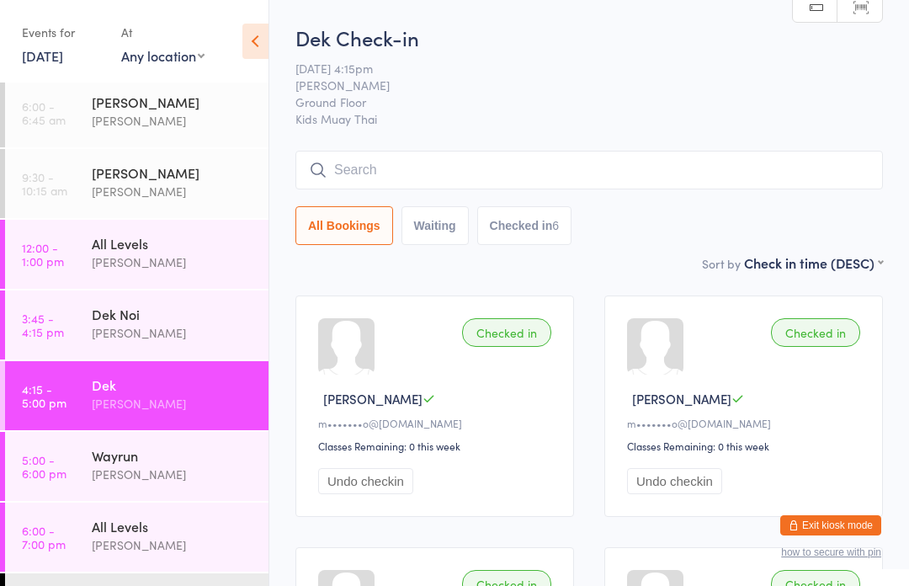
click at [476, 175] on input "search" at bounding box center [590, 170] width 588 height 39
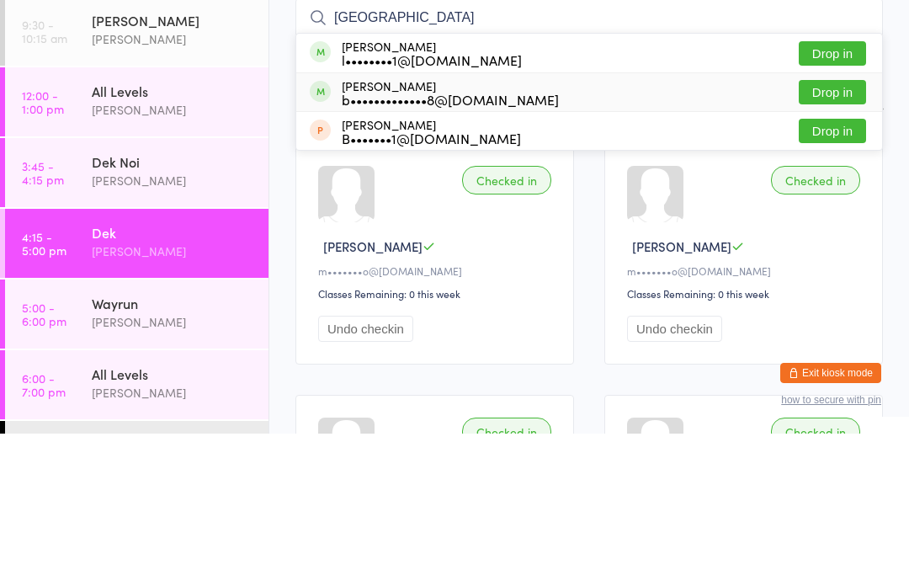
type input "[GEOGRAPHIC_DATA]"
click at [419, 232] on div "[PERSON_NAME] b•••••••••••••8@[DOMAIN_NAME]" at bounding box center [450, 245] width 217 height 27
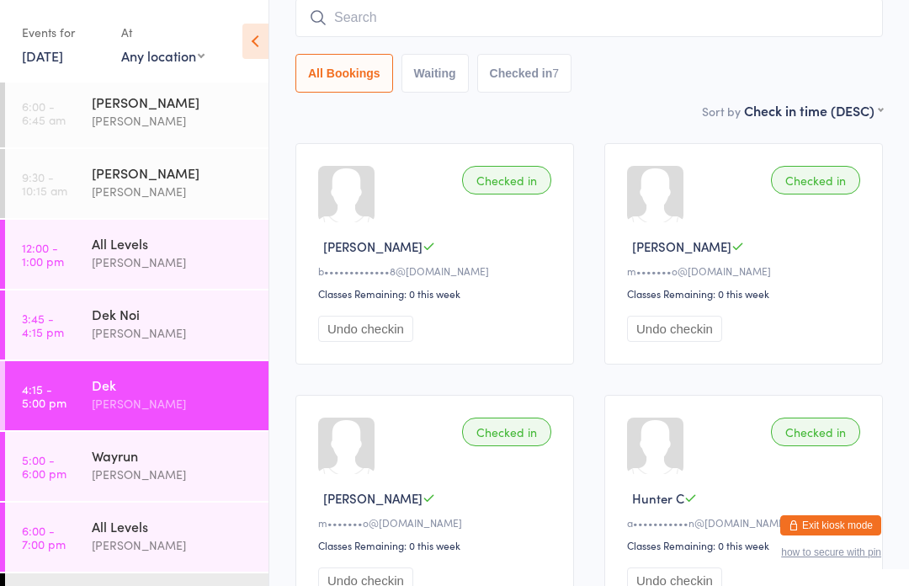
click at [454, 13] on input "search" at bounding box center [590, 17] width 588 height 39
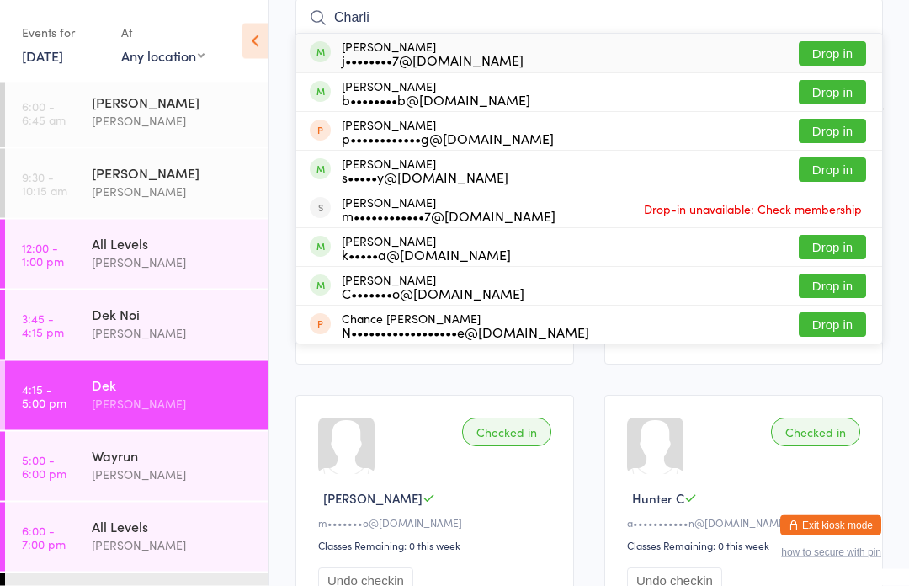
type input "Charli"
click at [844, 170] on button "Drop in" at bounding box center [832, 170] width 67 height 24
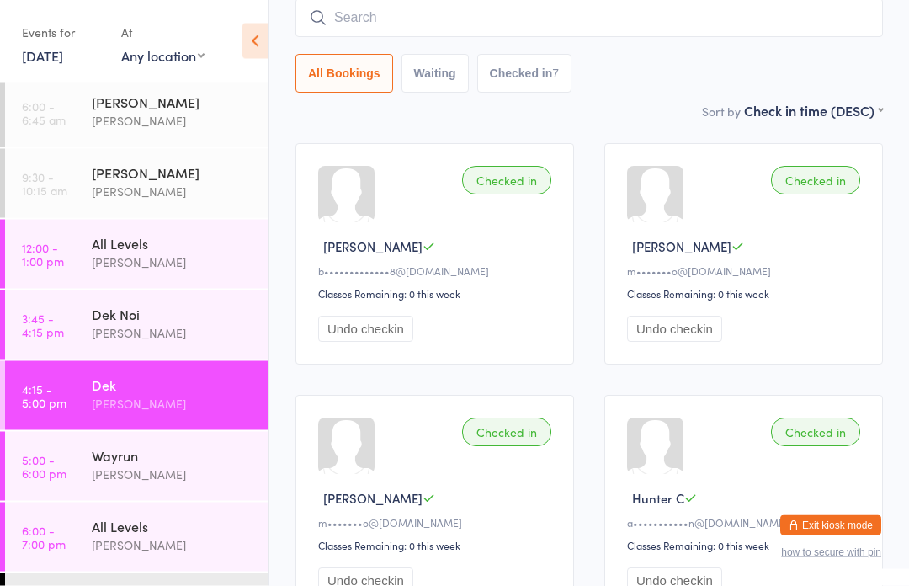
scroll to position [152, 0]
click at [152, 385] on div "Dek" at bounding box center [173, 385] width 163 height 19
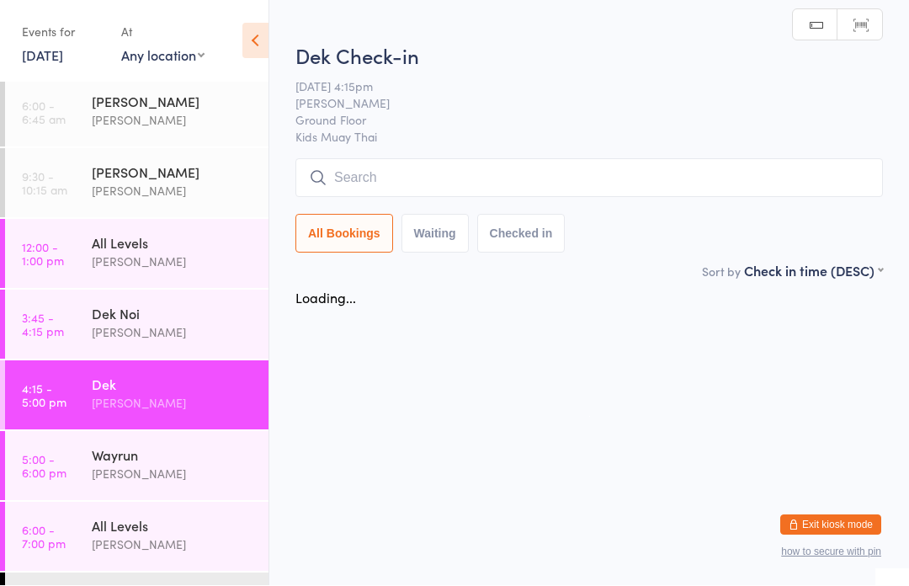
scroll to position [1, 0]
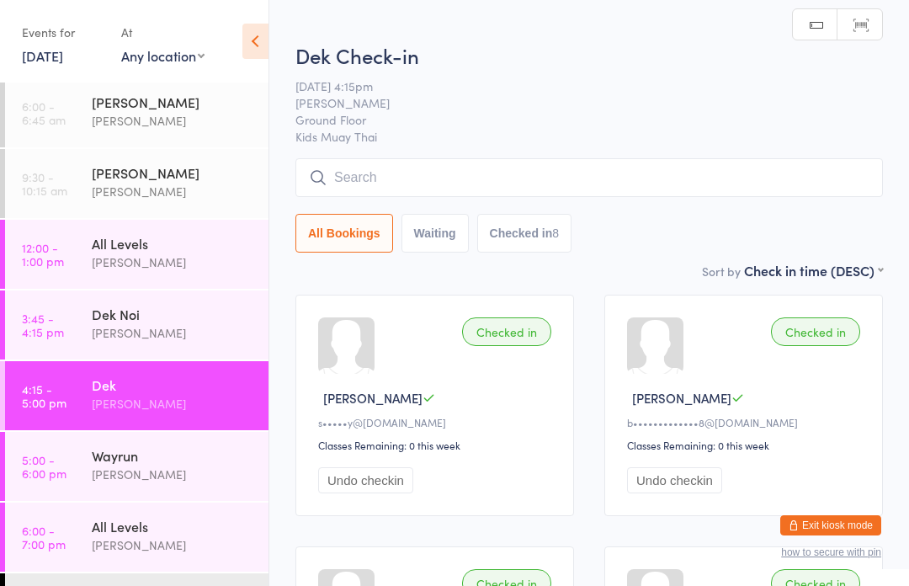
click at [480, 182] on input "search" at bounding box center [590, 177] width 588 height 39
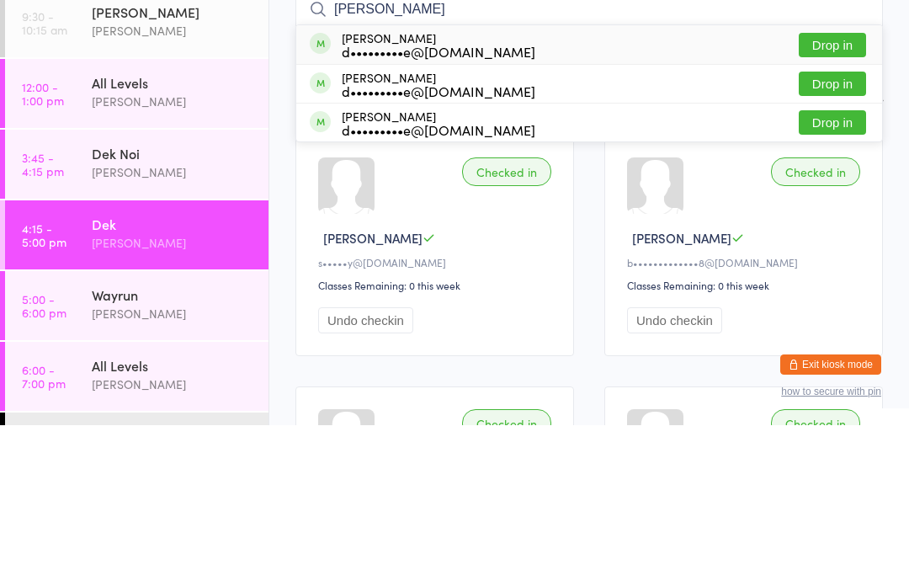
type input "[PERSON_NAME]"
click at [480, 205] on div "d•••••••••e@[DOMAIN_NAME]" at bounding box center [439, 211] width 194 height 13
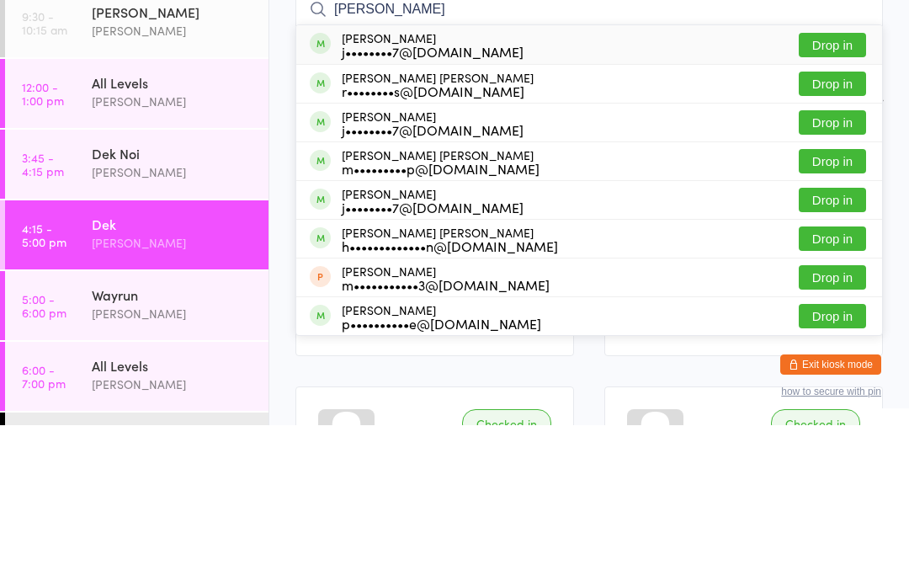
type input "[PERSON_NAME]"
click at [840, 194] on button "Drop in" at bounding box center [832, 206] width 67 height 24
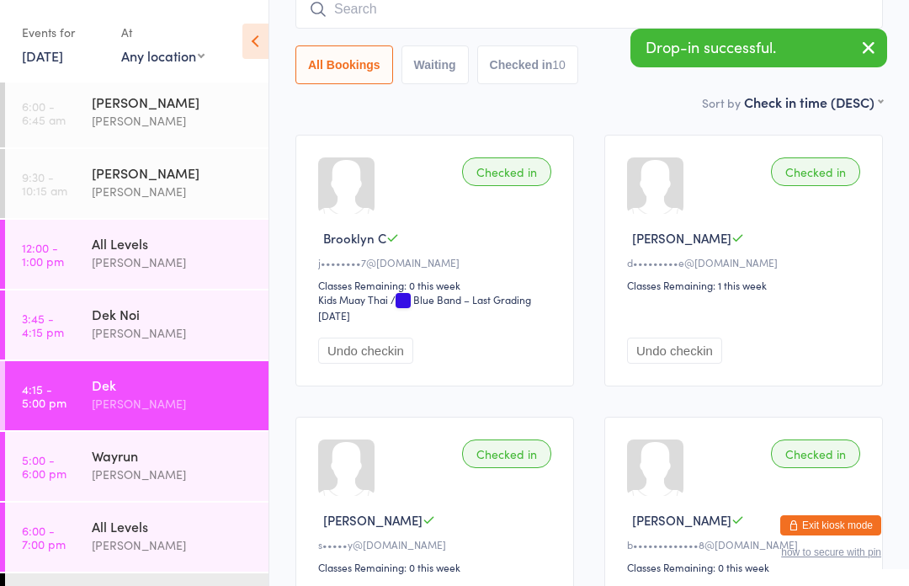
click at [864, 48] on icon "button" at bounding box center [869, 47] width 20 height 21
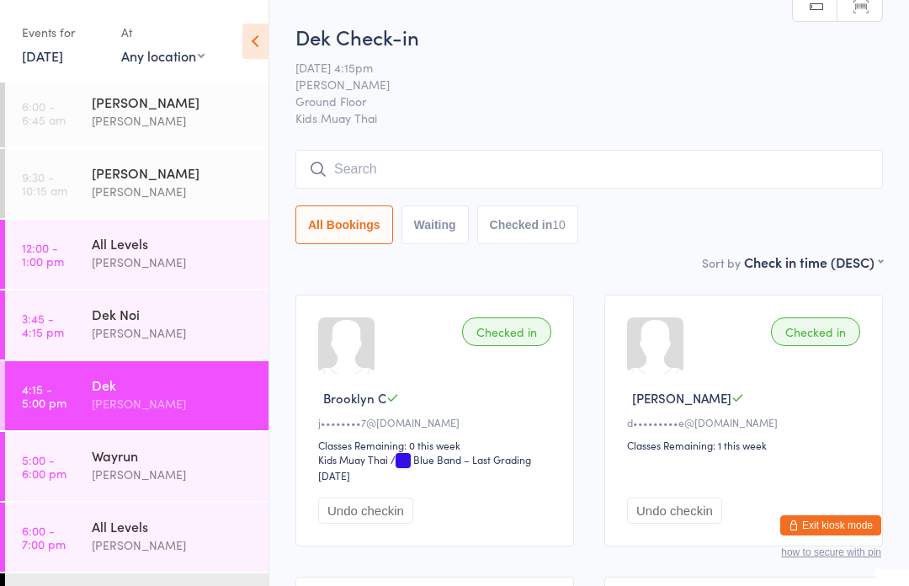
scroll to position [0, 0]
click at [323, 144] on div "Dek Check-in [DATE] 4:15pm [PERSON_NAME] Ground Floor Kids Muay Thai Manual sea…" at bounding box center [590, 139] width 588 height 230
click at [331, 166] on input "search" at bounding box center [590, 170] width 588 height 39
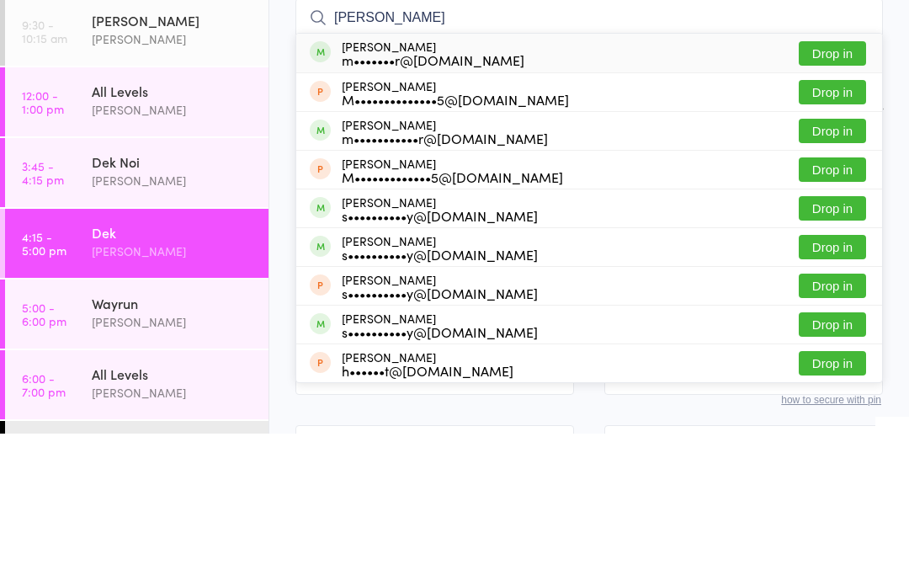
type input "[PERSON_NAME]"
click at [331, 192] on div "[PERSON_NAME] m•••••••r@[DOMAIN_NAME]" at bounding box center [417, 205] width 215 height 27
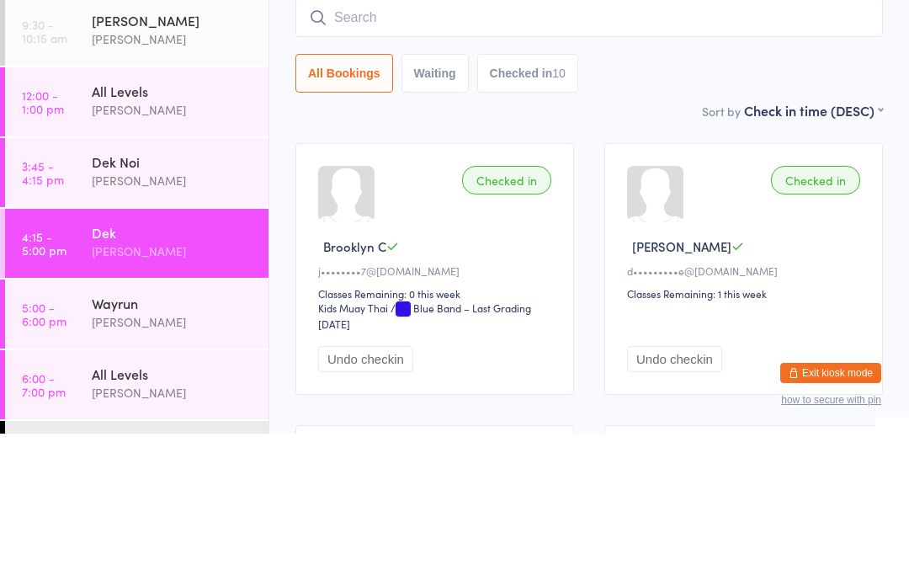
scroll to position [152, 0]
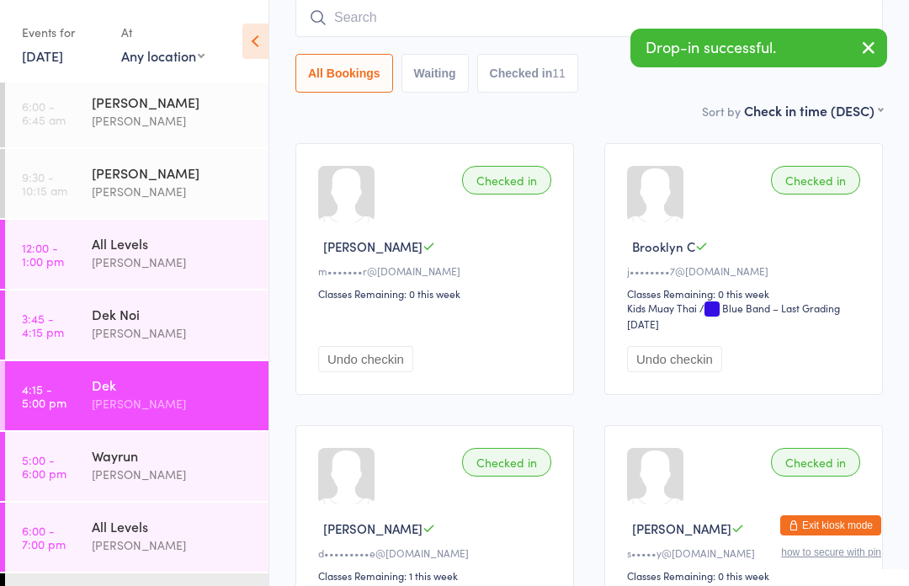
click at [297, 3] on input "search" at bounding box center [590, 17] width 588 height 39
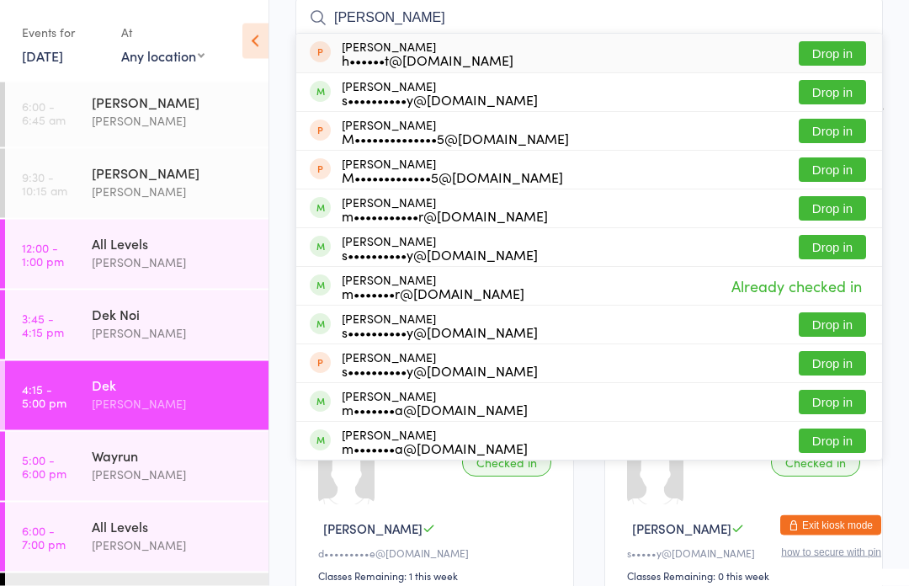
scroll to position [152, 0]
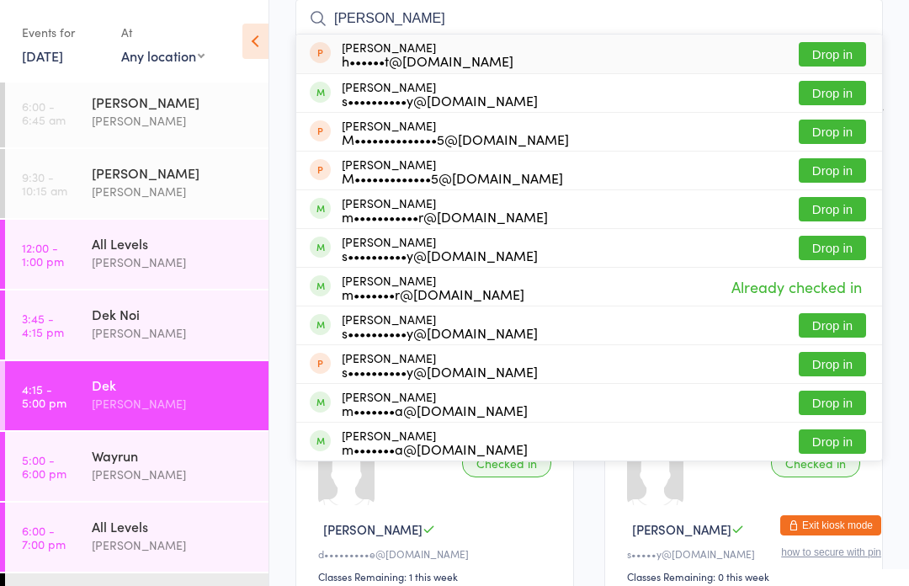
type input "[PERSON_NAME]"
click at [352, 50] on div "[PERSON_NAME] h••••••t@[DOMAIN_NAME]" at bounding box center [428, 53] width 172 height 27
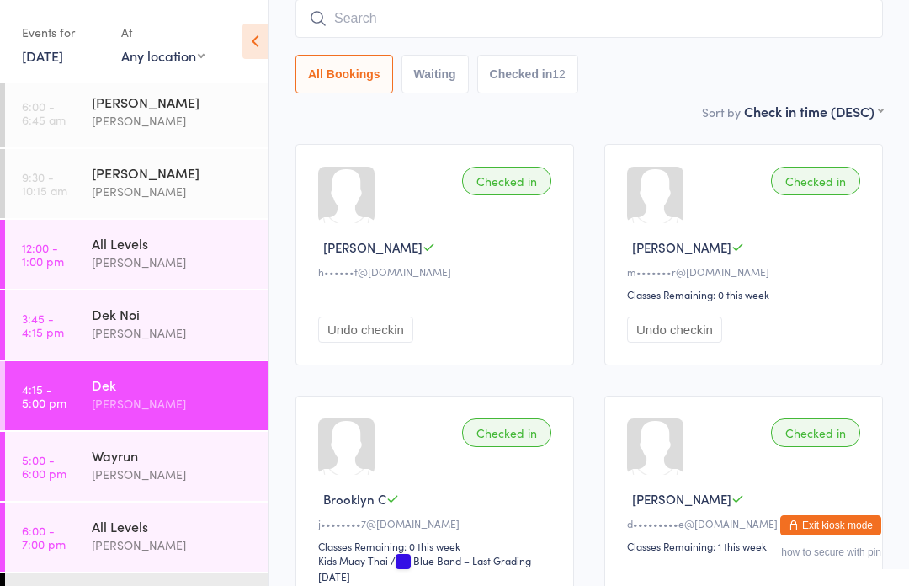
click at [656, 24] on input "search" at bounding box center [590, 18] width 588 height 39
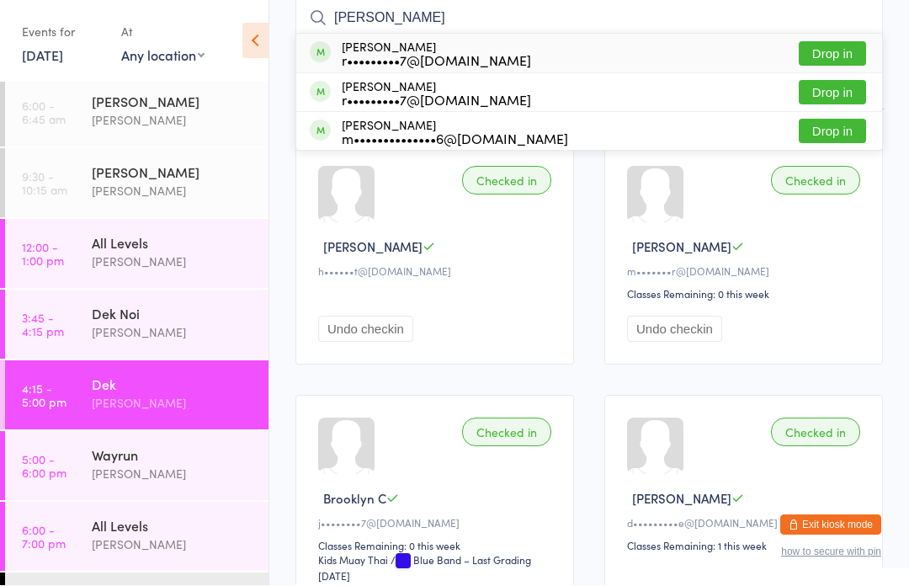
type input "[PERSON_NAME]"
click at [834, 139] on button "Drop in" at bounding box center [832, 132] width 67 height 24
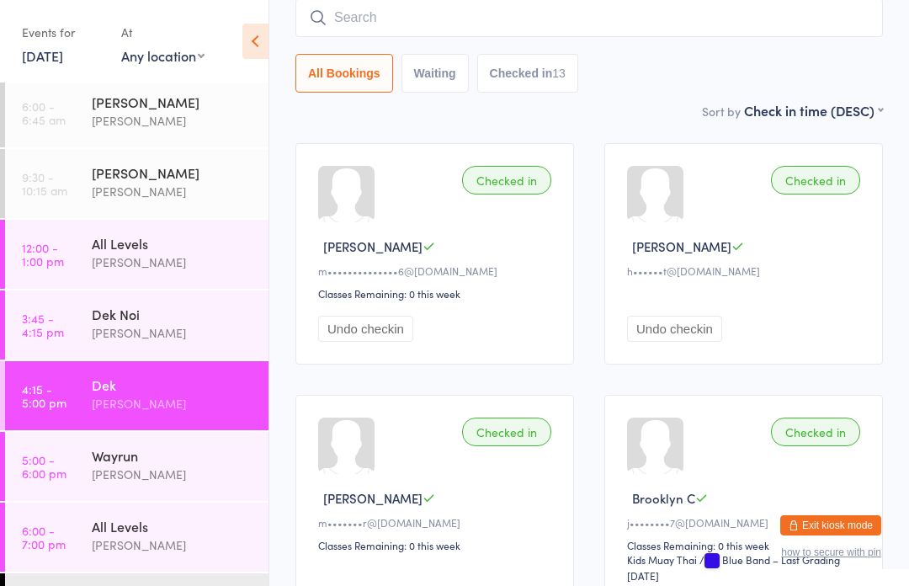
click at [164, 474] on div "[PERSON_NAME]" at bounding box center [173, 474] width 163 height 19
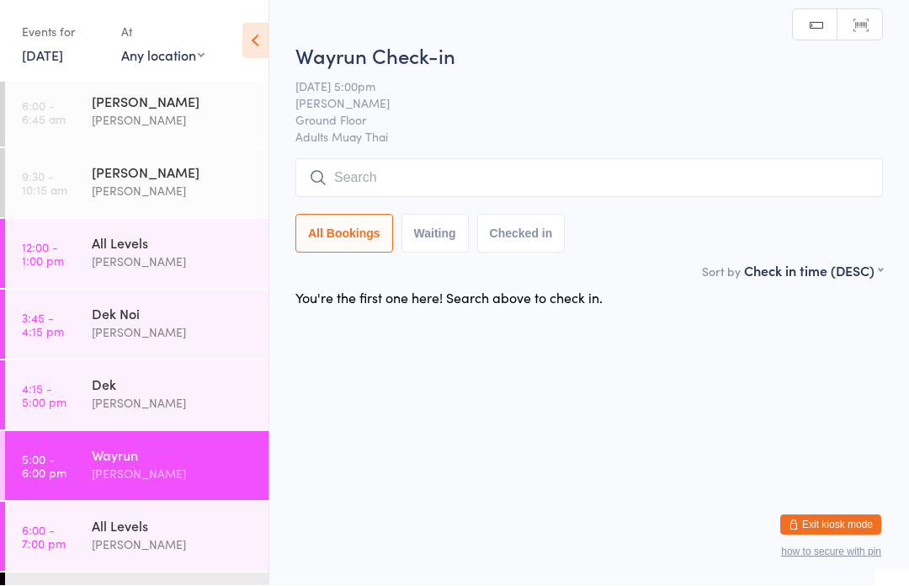
click at [503, 181] on input "search" at bounding box center [590, 178] width 588 height 39
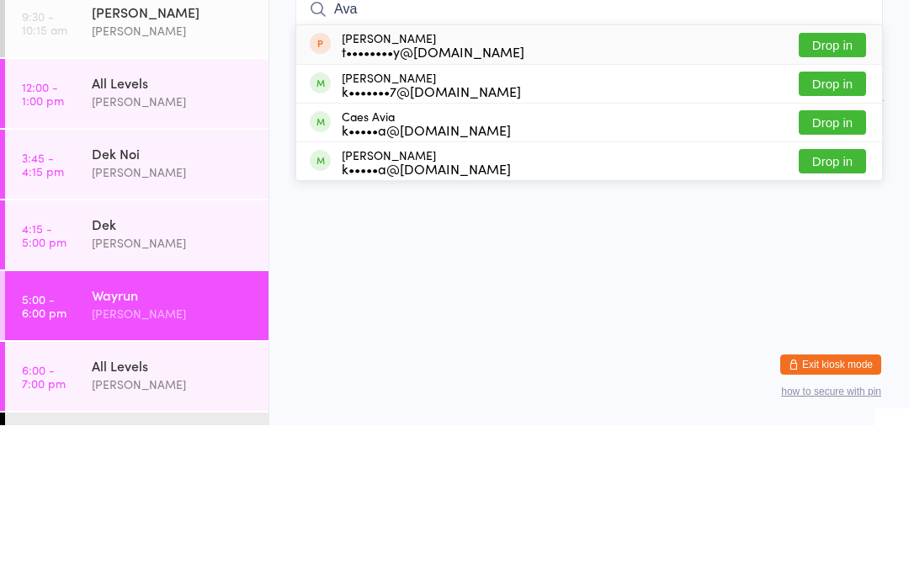
type input "Ava"
click at [845, 232] on button "Drop in" at bounding box center [832, 244] width 67 height 24
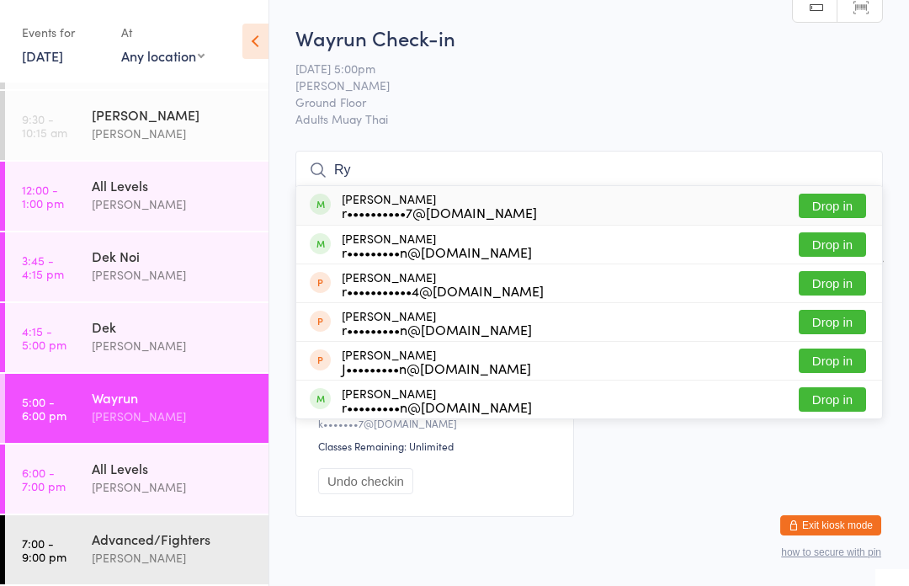
scroll to position [62, 0]
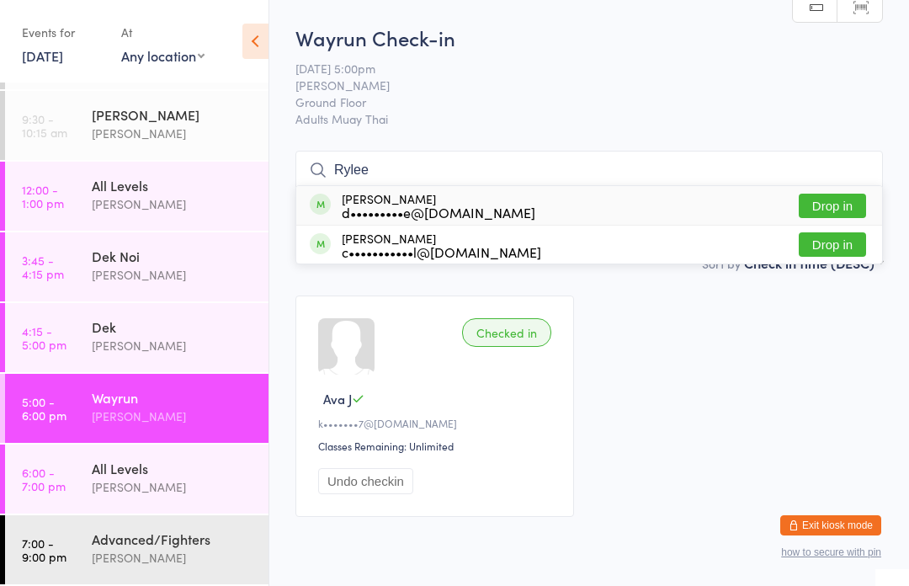
type input "Rylee"
click at [855, 205] on button "Drop in" at bounding box center [832, 206] width 67 height 24
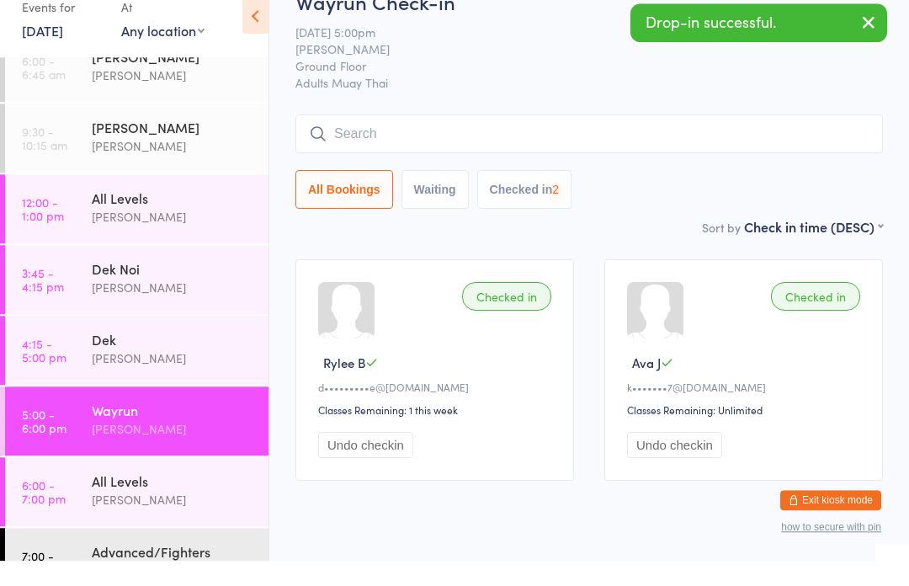
scroll to position [4, 0]
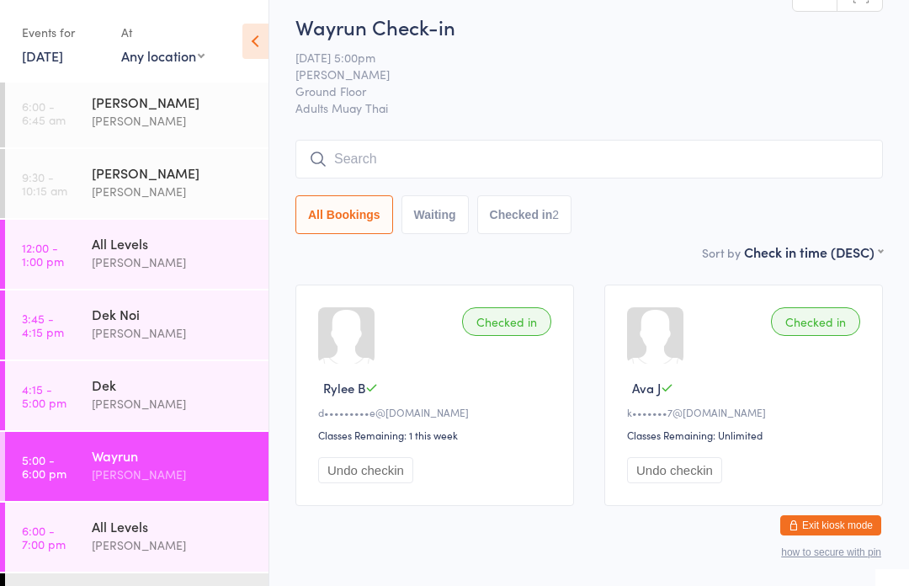
click at [445, 159] on input "search" at bounding box center [590, 159] width 588 height 39
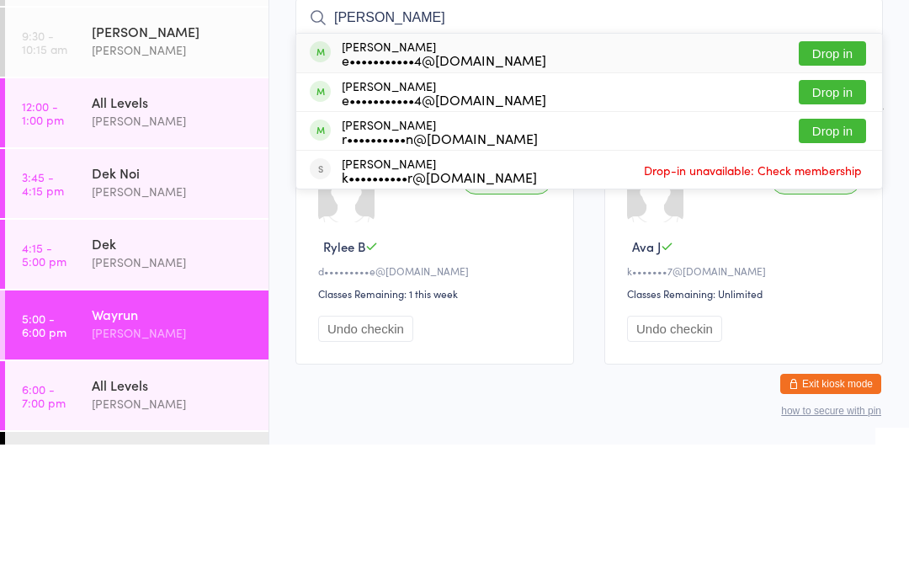
type input "[PERSON_NAME]"
click at [835, 183] on button "Drop in" at bounding box center [832, 195] width 67 height 24
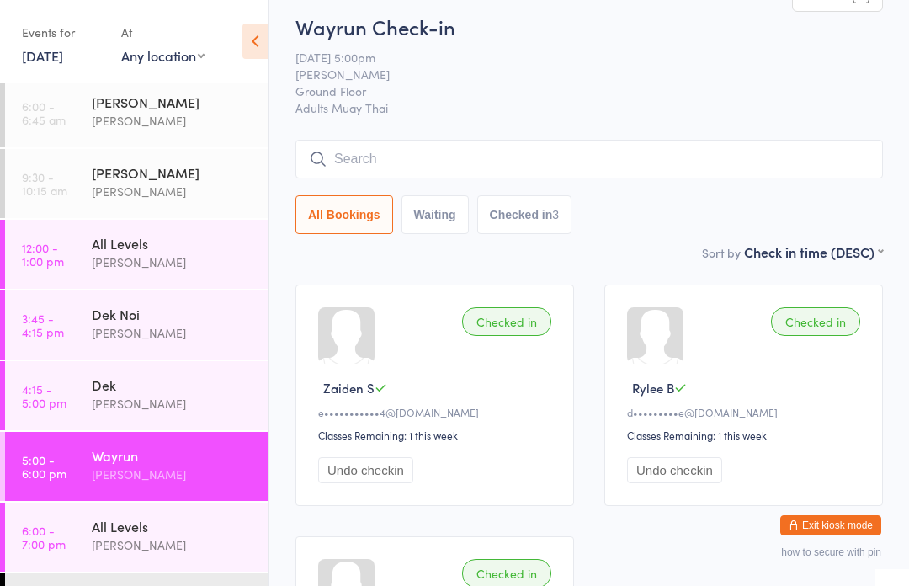
click at [460, 152] on input "search" at bounding box center [590, 159] width 588 height 39
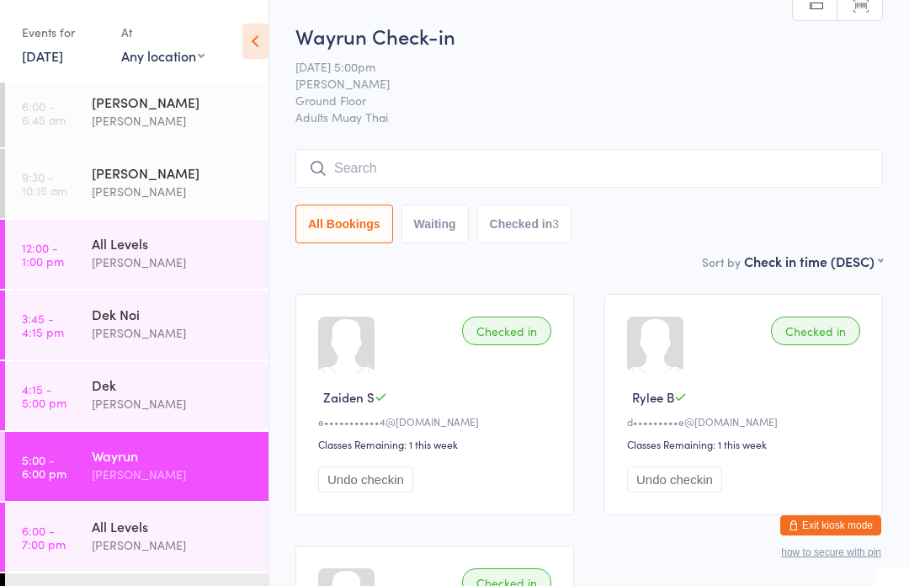
scroll to position [0, 0]
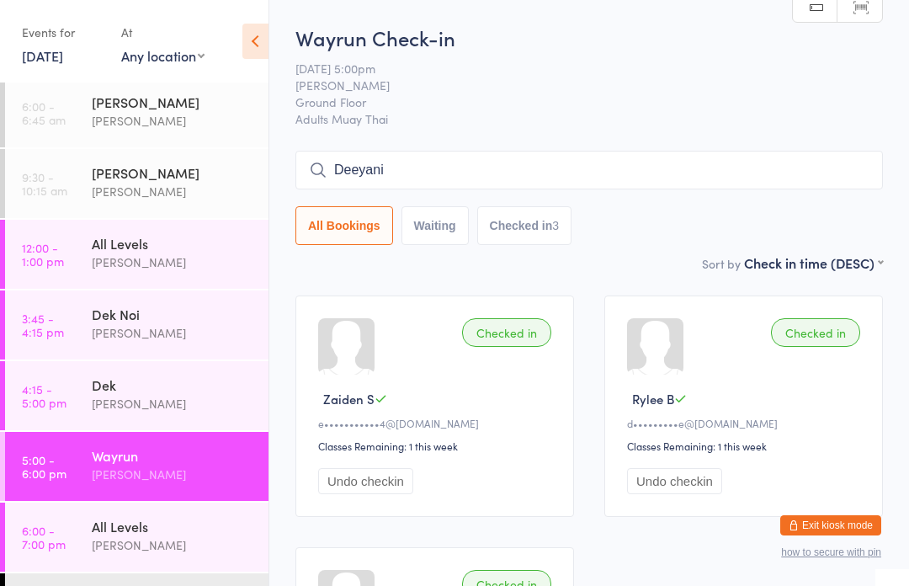
type input "Deeyani"
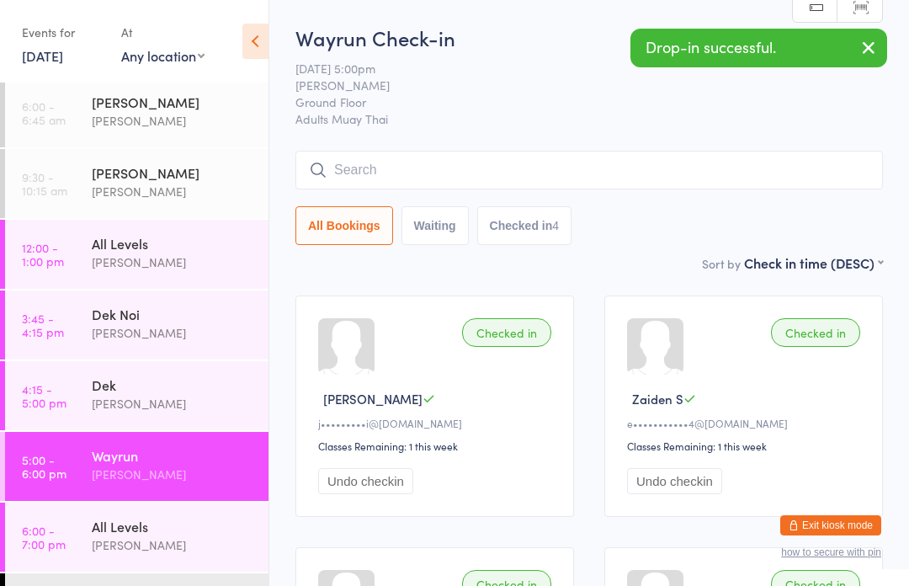
click at [572, 83] on span "[PERSON_NAME]" at bounding box center [577, 85] width 562 height 17
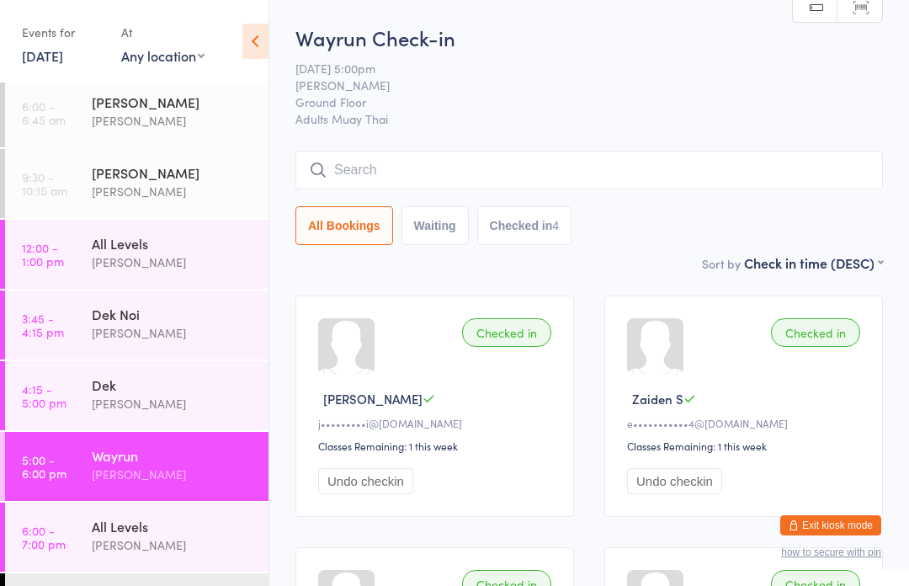
click at [546, 189] on input "search" at bounding box center [590, 170] width 588 height 39
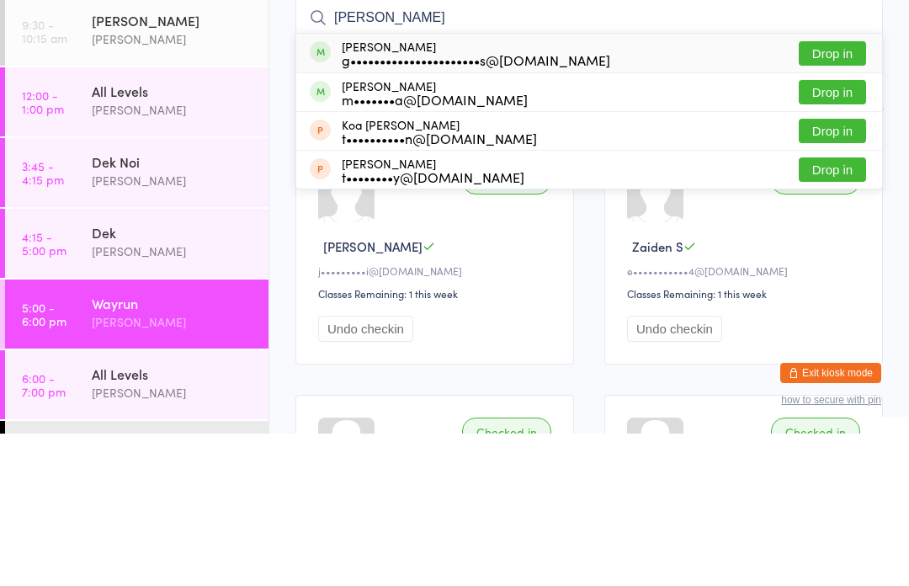
type input "[PERSON_NAME]"
click at [838, 194] on button "Drop in" at bounding box center [832, 206] width 67 height 24
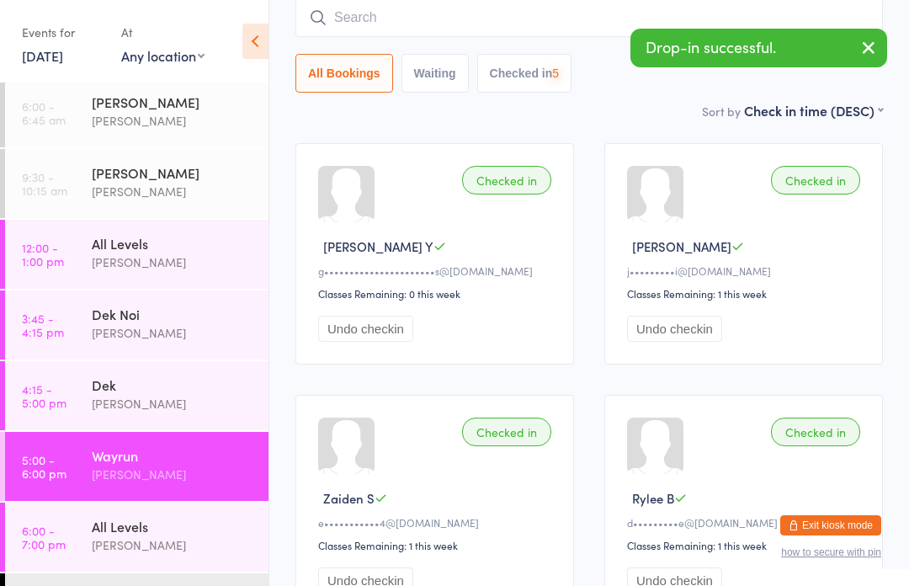
click at [513, 24] on input "search" at bounding box center [590, 17] width 588 height 39
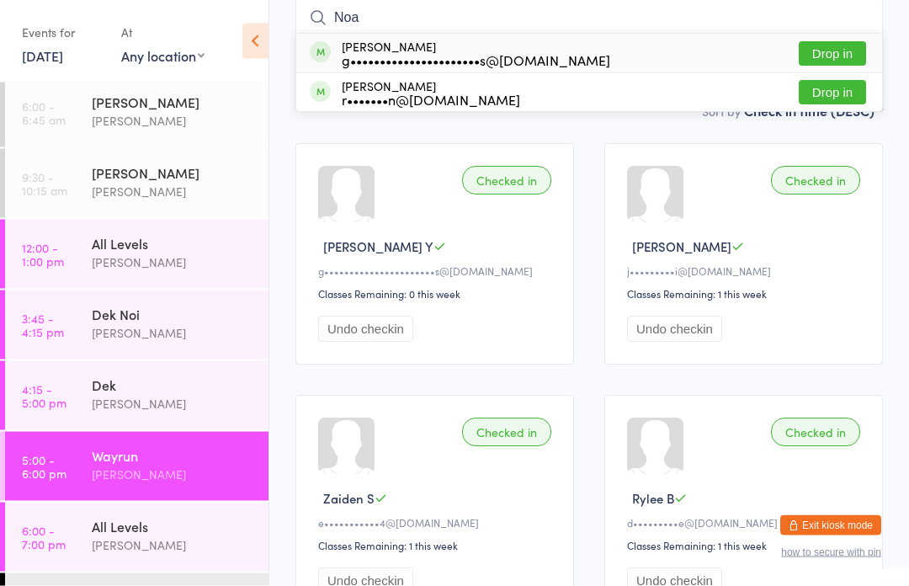
type input "Noa"
click at [832, 56] on button "Drop in" at bounding box center [832, 54] width 67 height 24
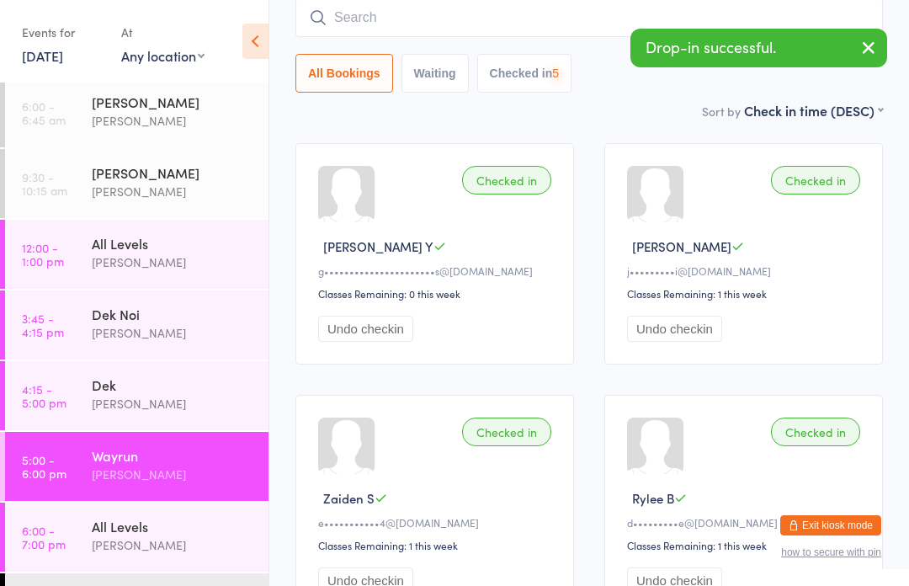
click at [621, 26] on input "search" at bounding box center [590, 17] width 588 height 39
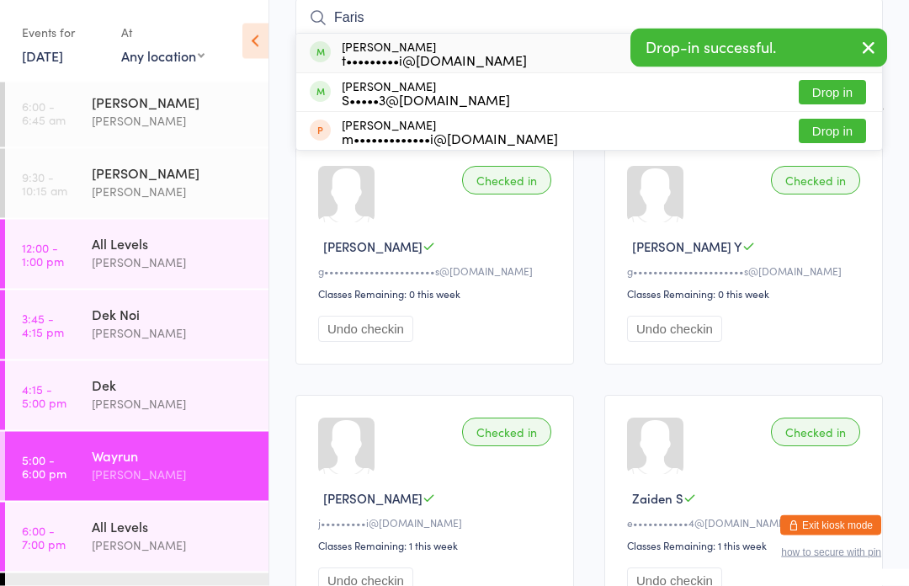
click at [872, 44] on icon "button" at bounding box center [869, 47] width 20 height 21
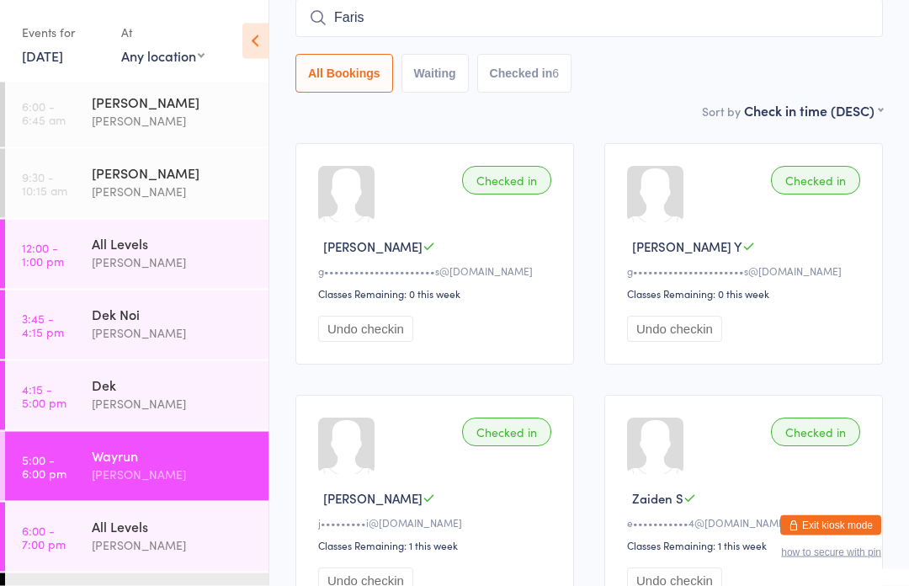
click at [811, 22] on input "Faris" at bounding box center [590, 18] width 588 height 39
type input "Faris"
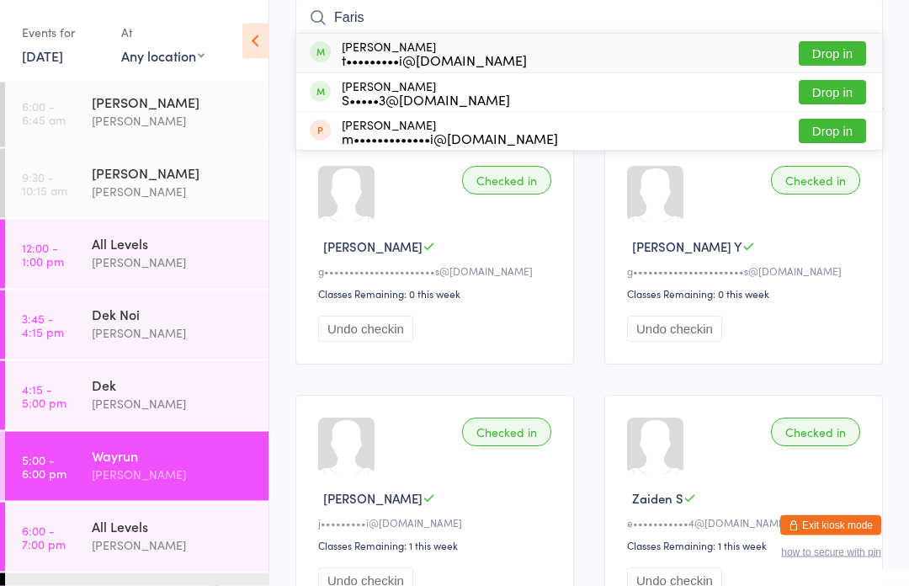
click at [831, 56] on button "Drop in" at bounding box center [832, 54] width 67 height 24
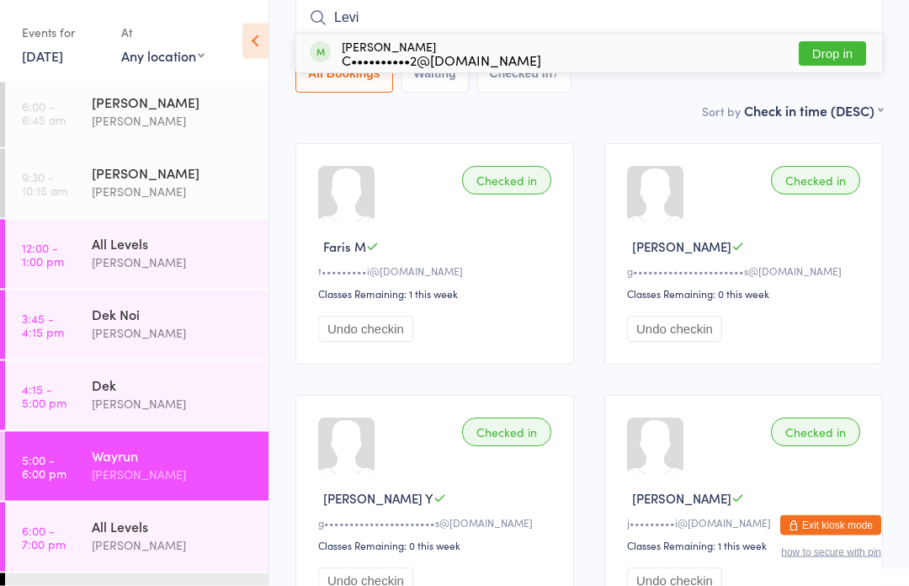
type input "Levi"
click at [837, 56] on button "Drop in" at bounding box center [832, 54] width 67 height 24
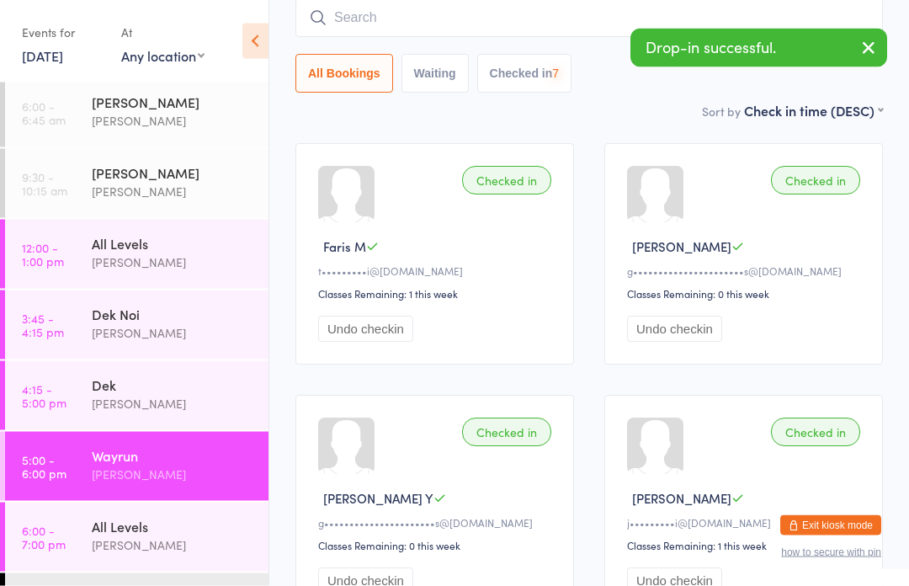
scroll to position [152, 0]
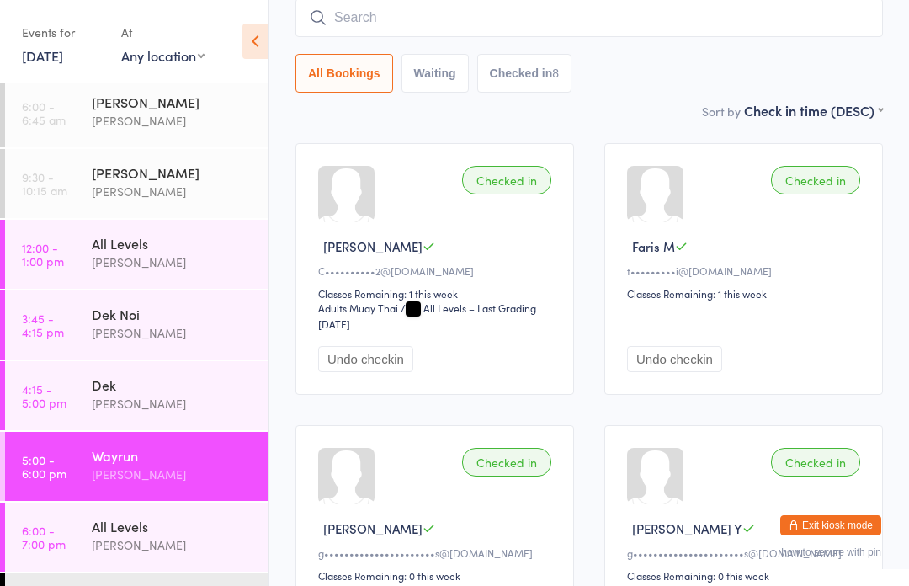
click at [430, 24] on input "search" at bounding box center [590, 17] width 588 height 39
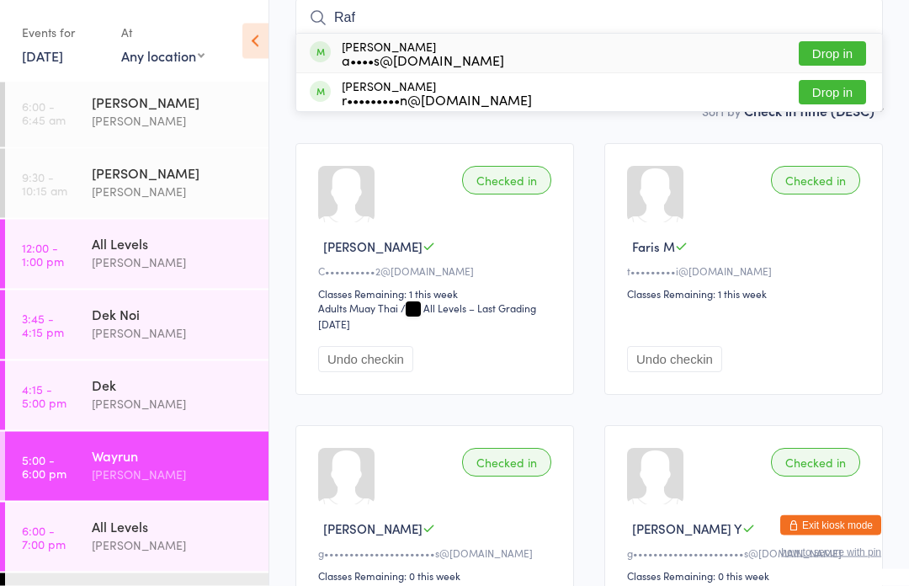
type input "Raf"
click at [441, 41] on div "[PERSON_NAME] a••••s@[DOMAIN_NAME]" at bounding box center [423, 53] width 163 height 27
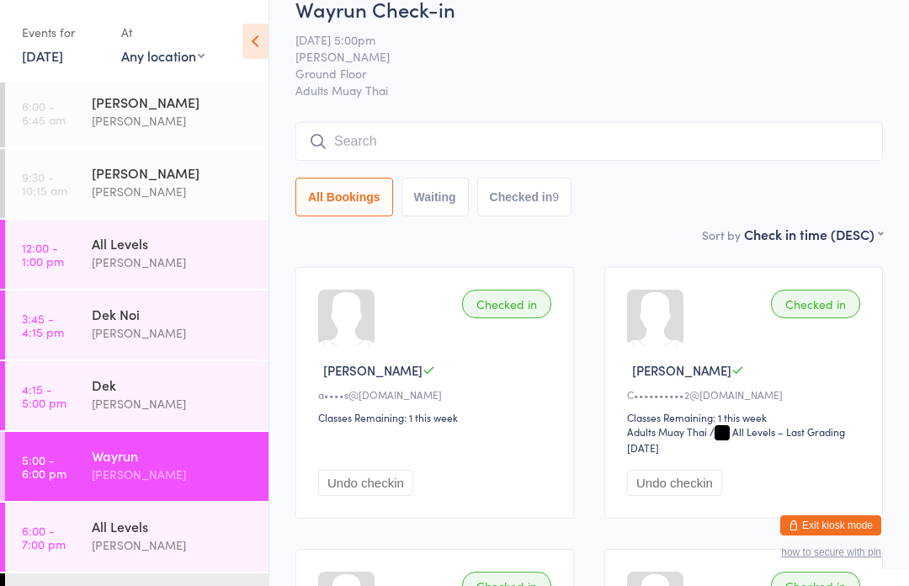
scroll to position [28, 0]
click at [665, 139] on input "search" at bounding box center [590, 141] width 588 height 39
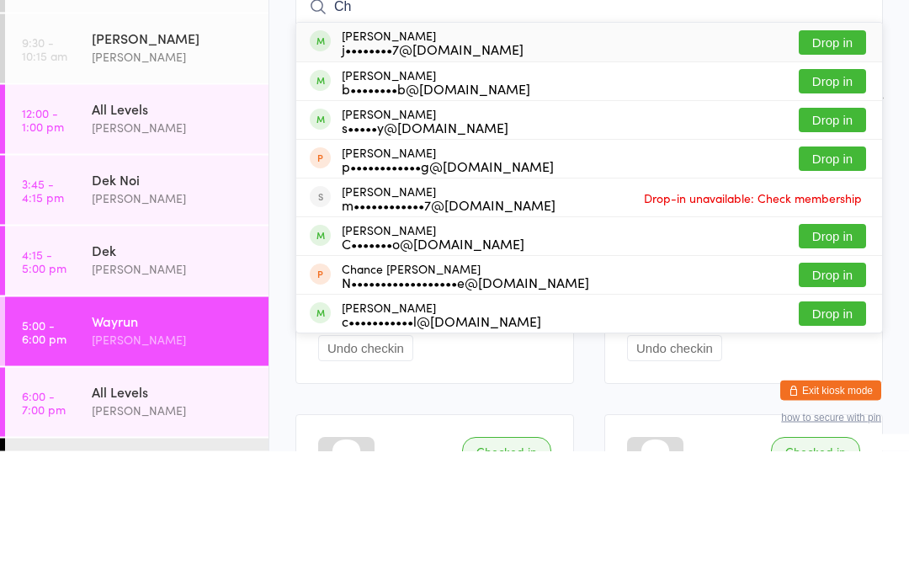
type input "C"
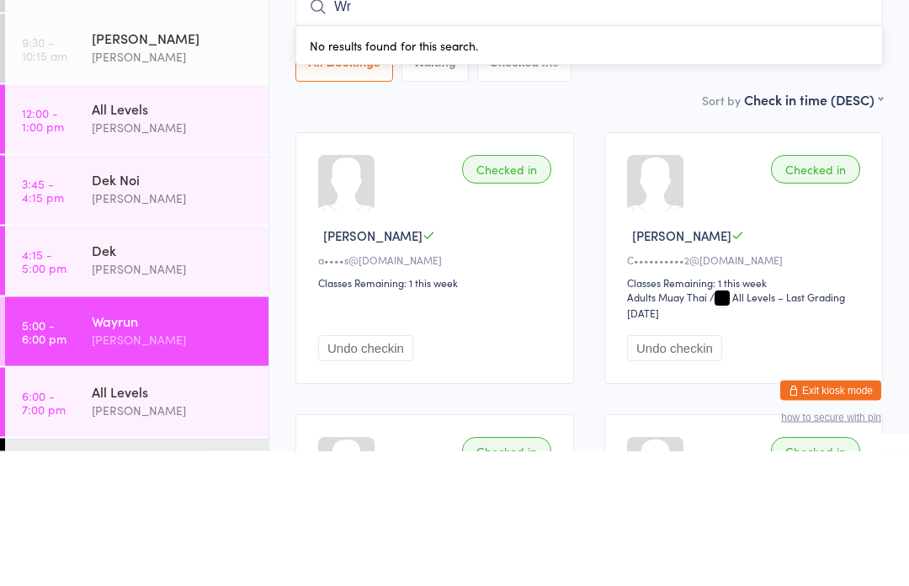
type input "W"
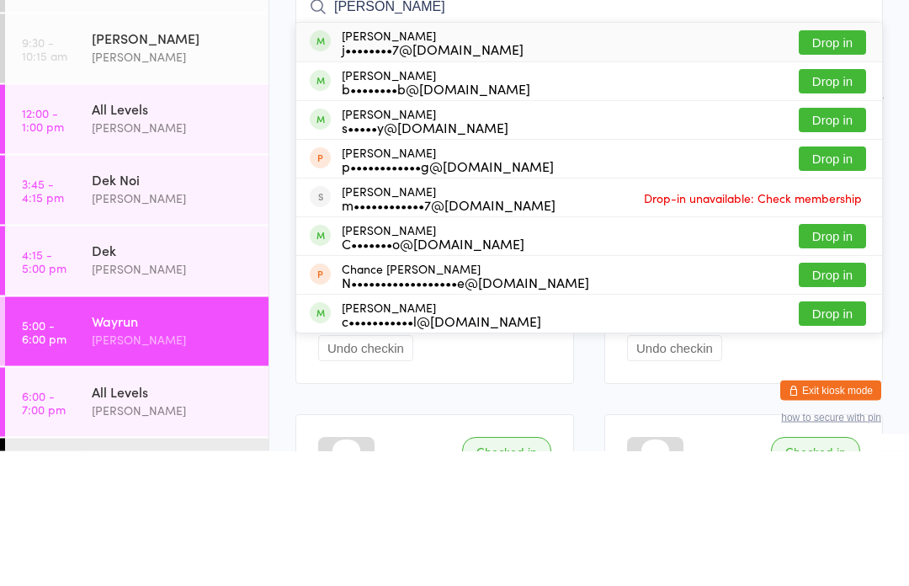
scroll to position [0, 0]
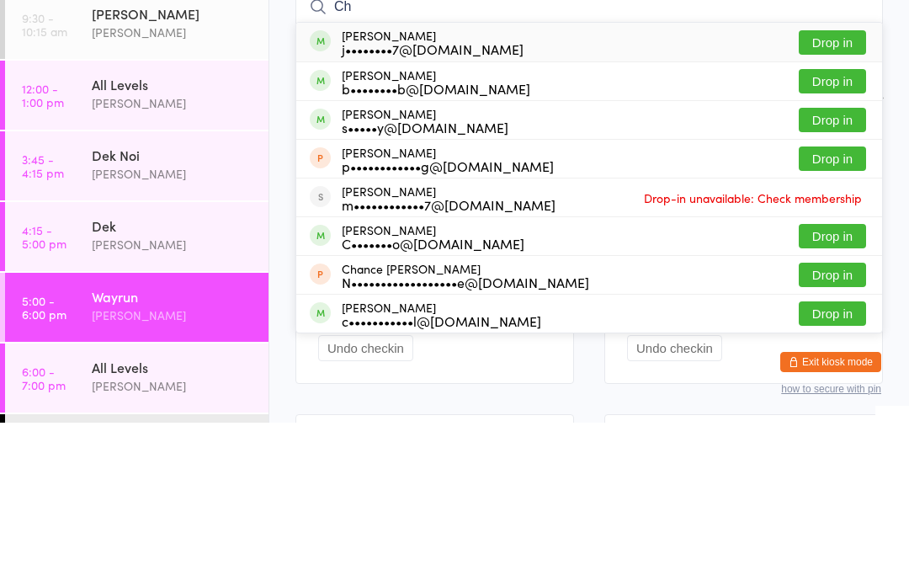
type input "C"
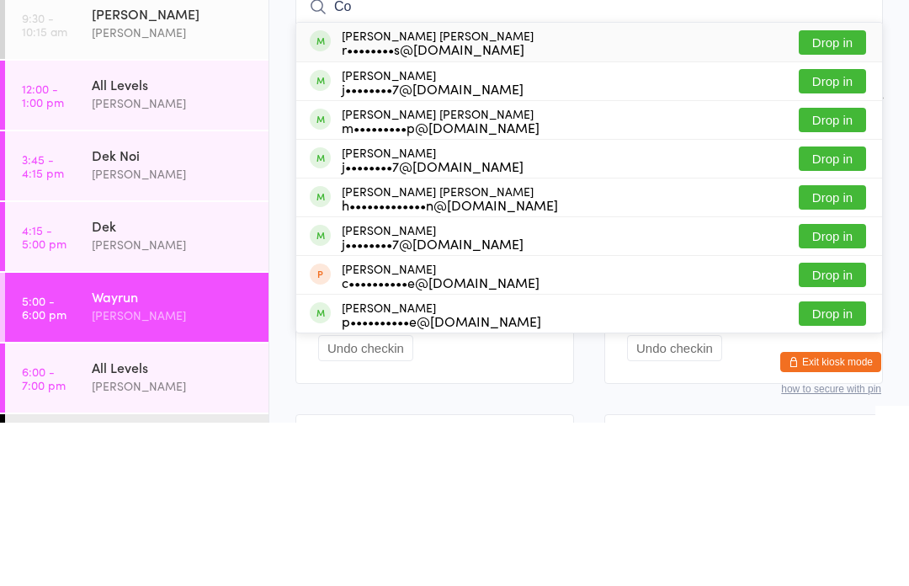
type input "C"
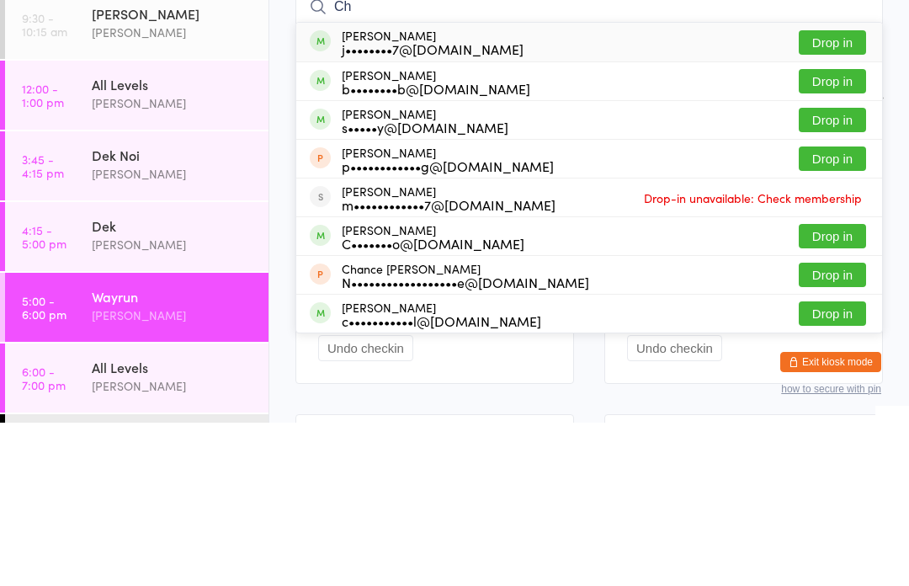
type input "C"
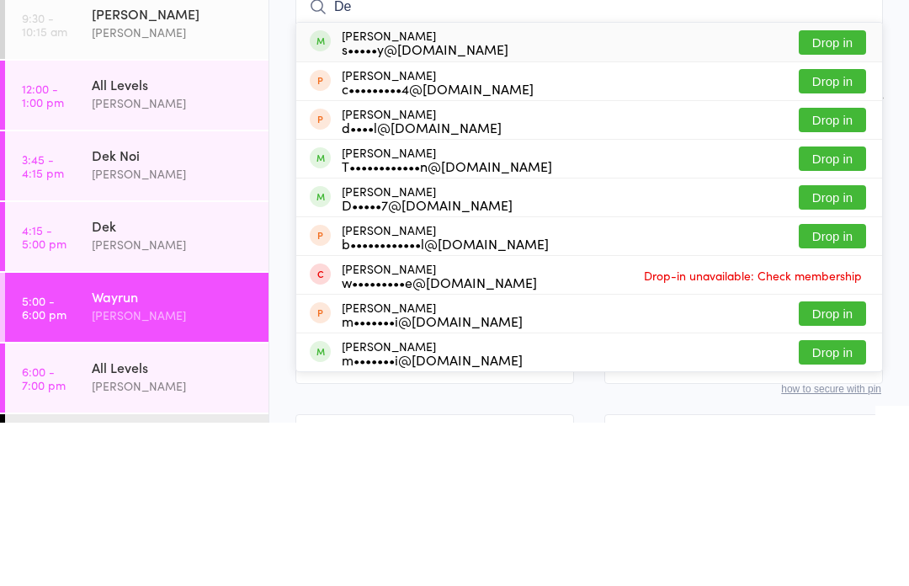
type input "D"
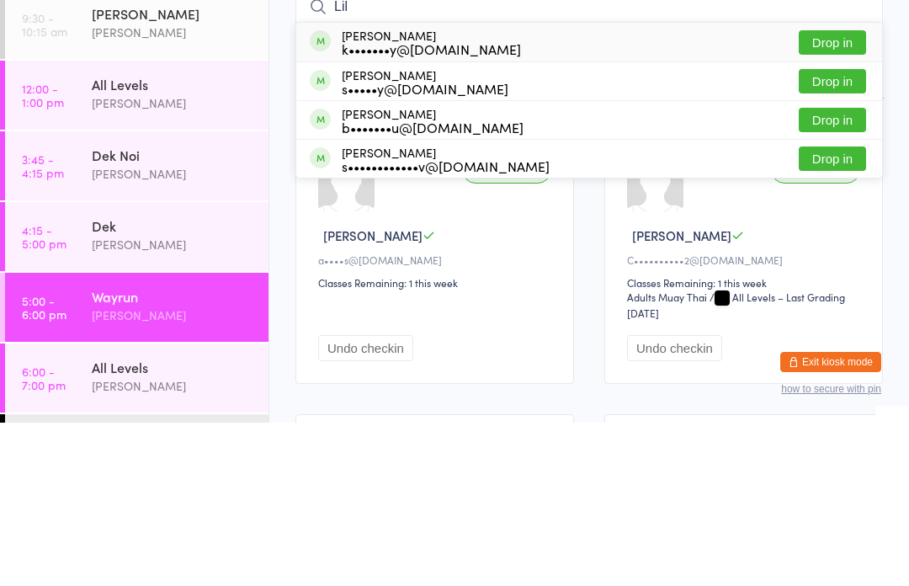
type input "Lil"
click at [831, 232] on button "Drop in" at bounding box center [832, 244] width 67 height 24
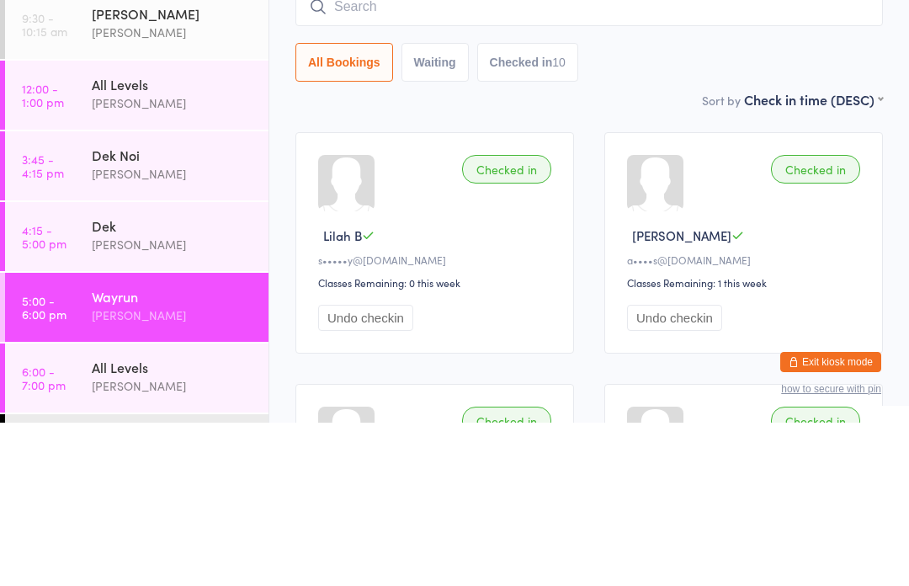
scroll to position [163, 0]
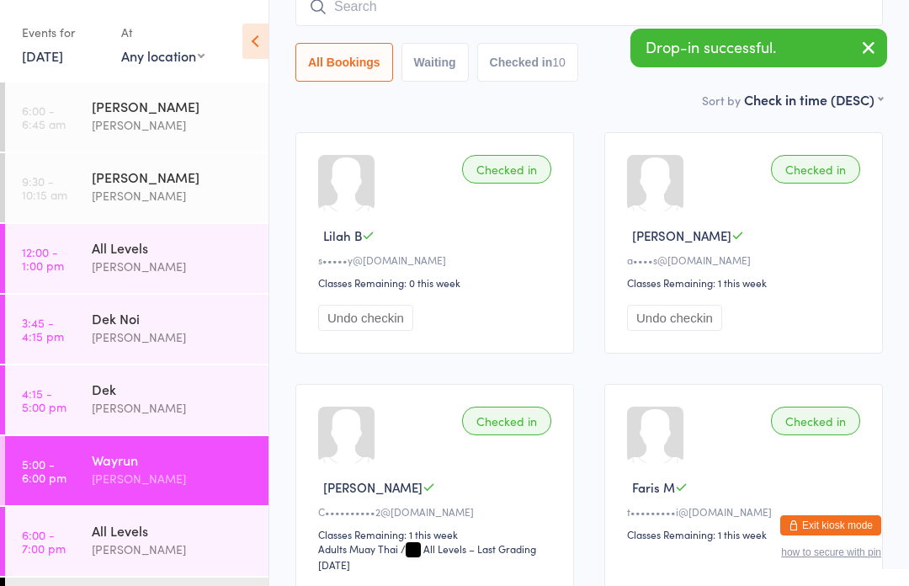
click at [94, 408] on div "[PERSON_NAME]" at bounding box center [173, 407] width 163 height 19
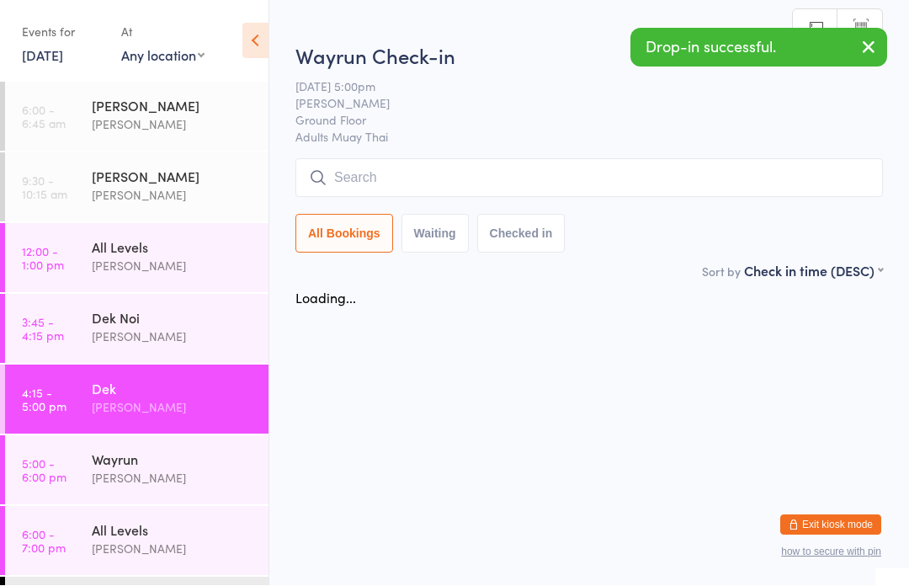
scroll to position [1, 0]
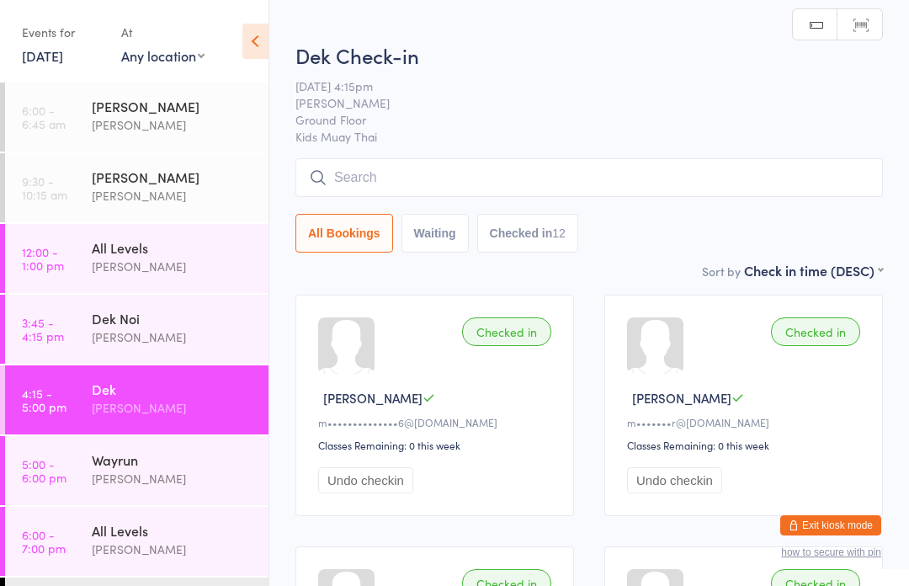
click at [100, 312] on div "Dek Noi" at bounding box center [173, 318] width 163 height 19
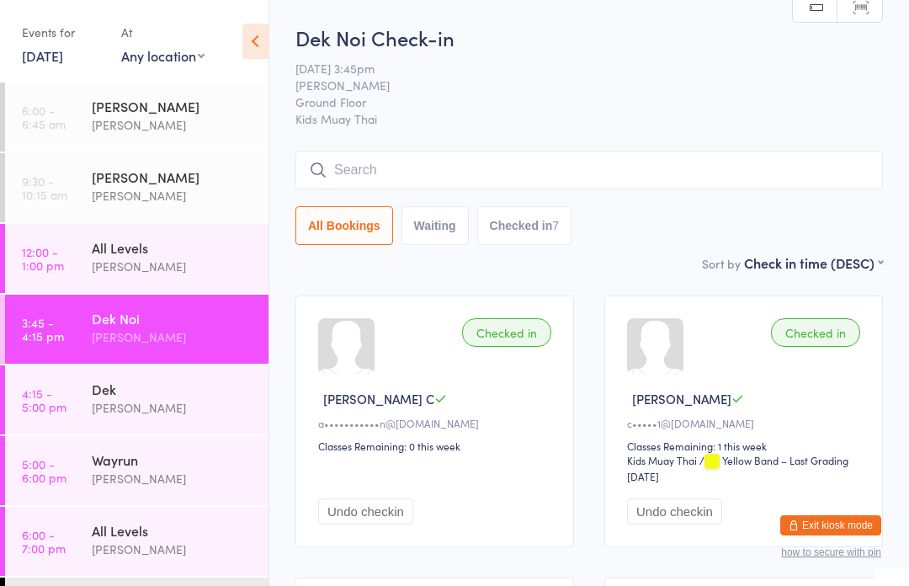
click at [125, 395] on div "Dek" at bounding box center [173, 389] width 163 height 19
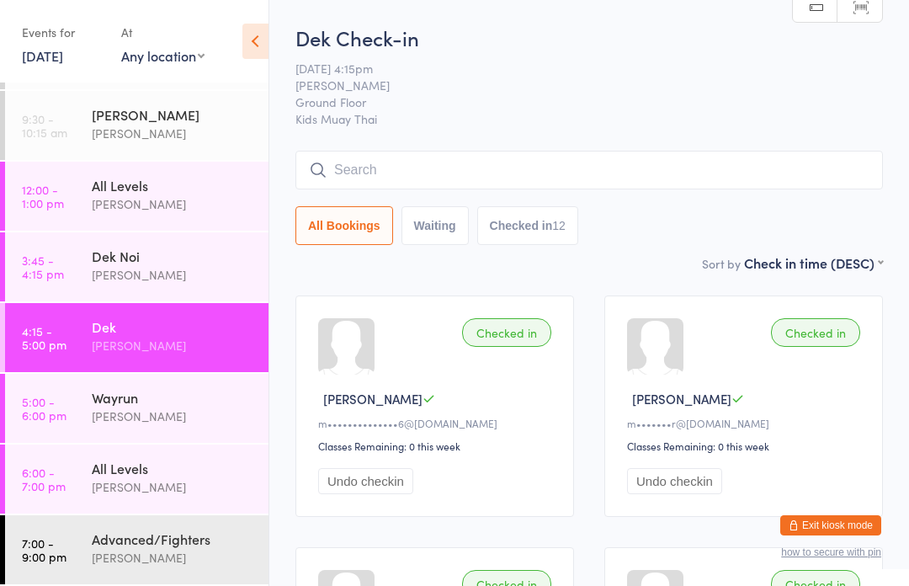
click at [409, 145] on div "Dek Check-in [DATE] 4:15pm [PERSON_NAME] Ground Floor Kids Muay Thai Manual sea…" at bounding box center [590, 139] width 588 height 230
click at [351, 157] on input "search" at bounding box center [590, 170] width 588 height 39
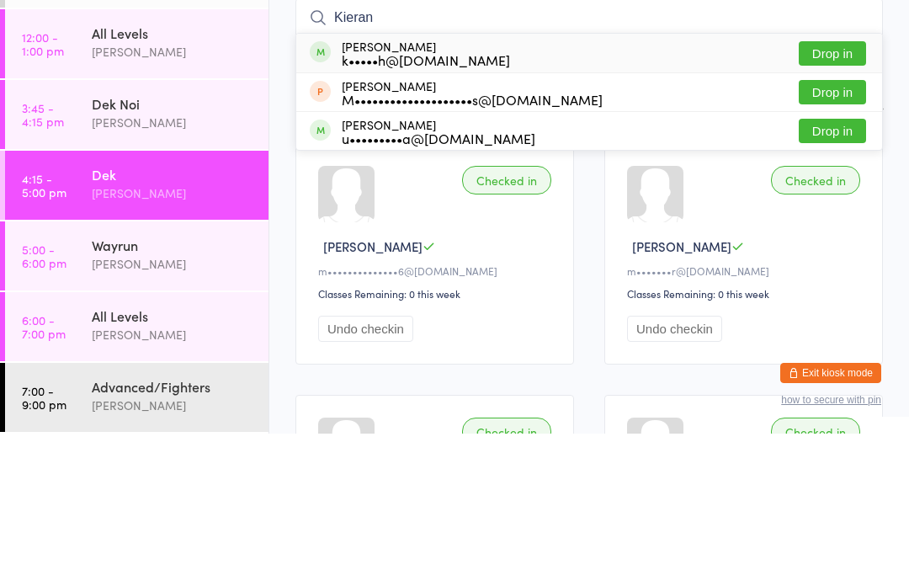
type input "Kieran"
click at [826, 194] on button "Drop in" at bounding box center [832, 206] width 67 height 24
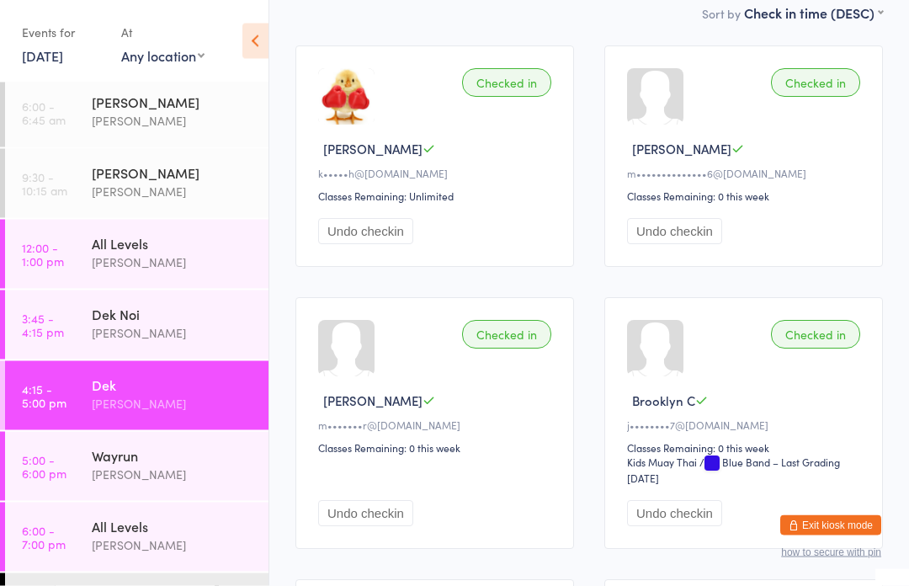
scroll to position [250, 0]
click at [166, 531] on div "All Levels" at bounding box center [173, 526] width 163 height 19
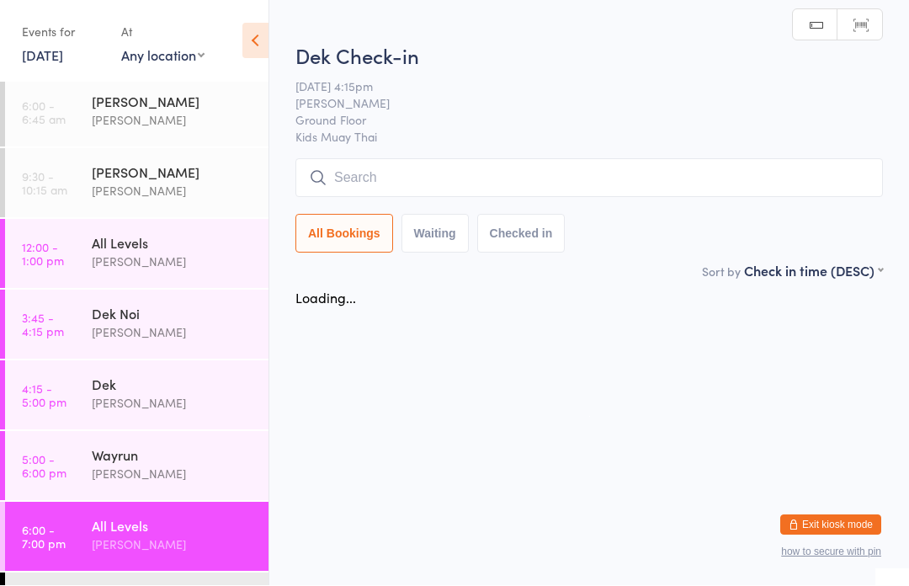
scroll to position [1, 0]
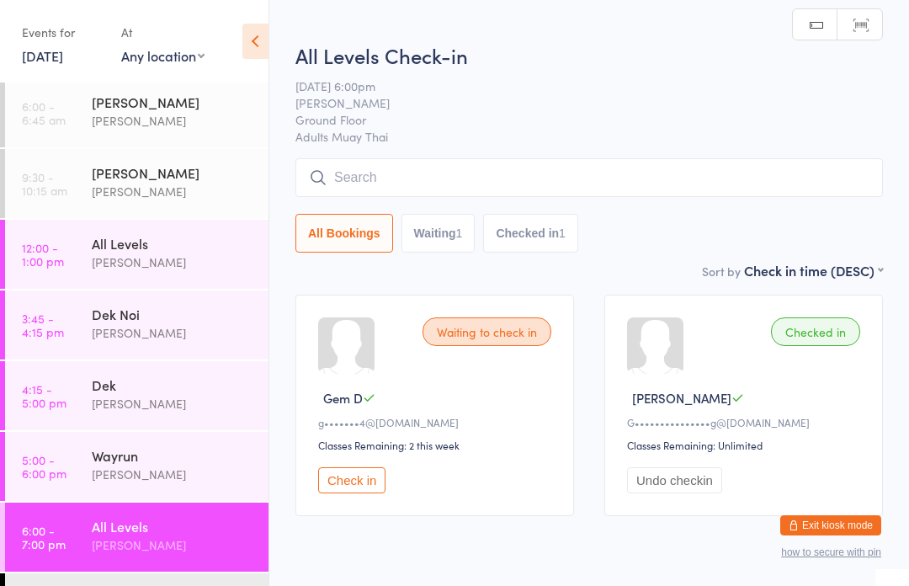
click at [179, 377] on div "Dek" at bounding box center [173, 385] width 163 height 19
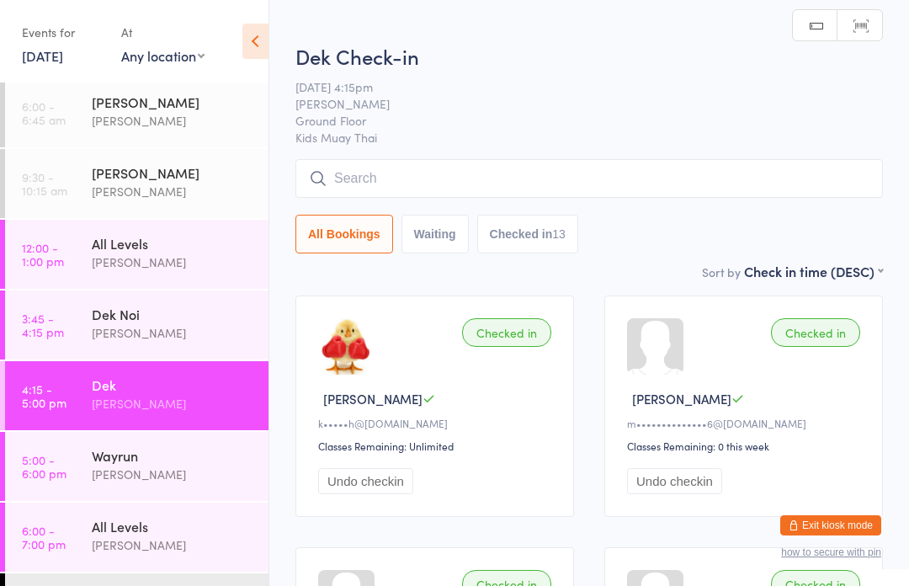
click at [362, 481] on button "Undo checkin" at bounding box center [365, 481] width 95 height 26
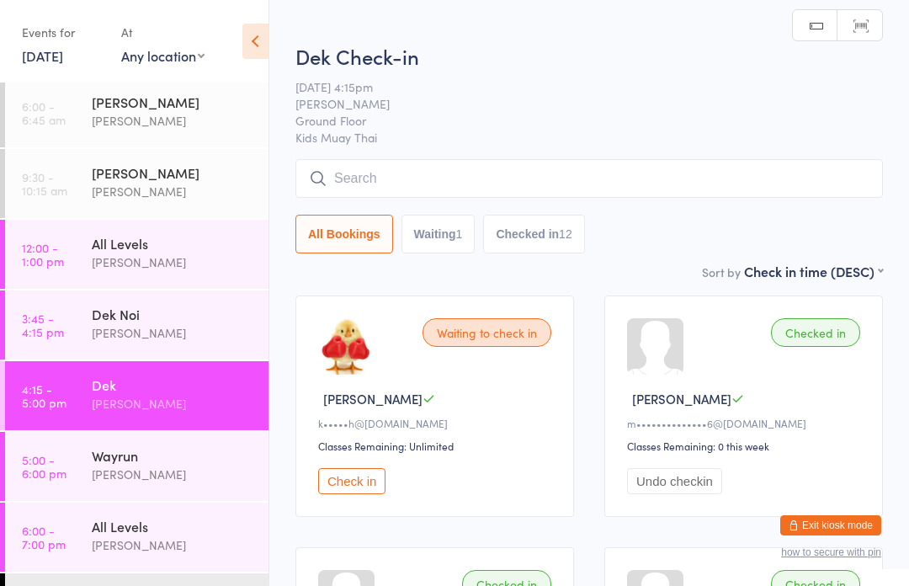
click at [143, 540] on div "[PERSON_NAME]" at bounding box center [173, 545] width 163 height 19
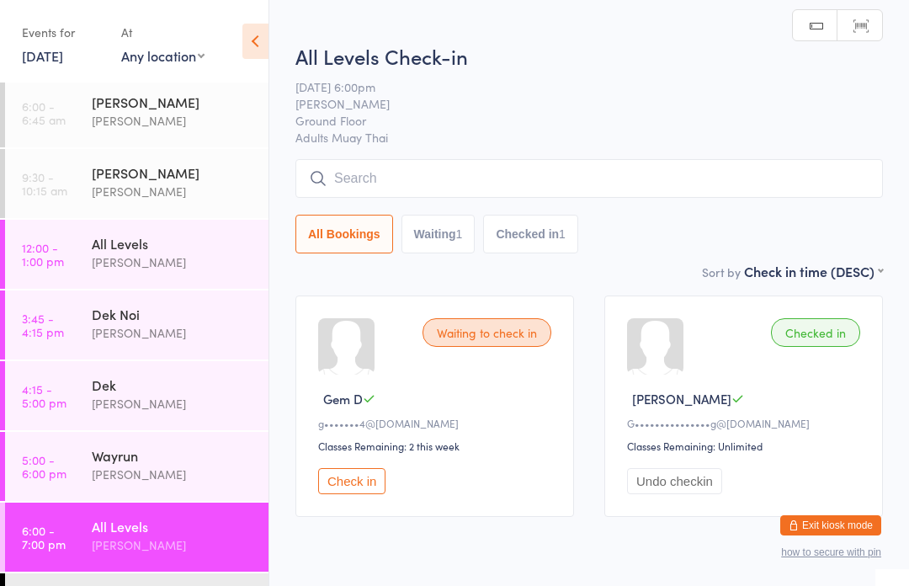
click at [453, 171] on input "search" at bounding box center [590, 178] width 588 height 39
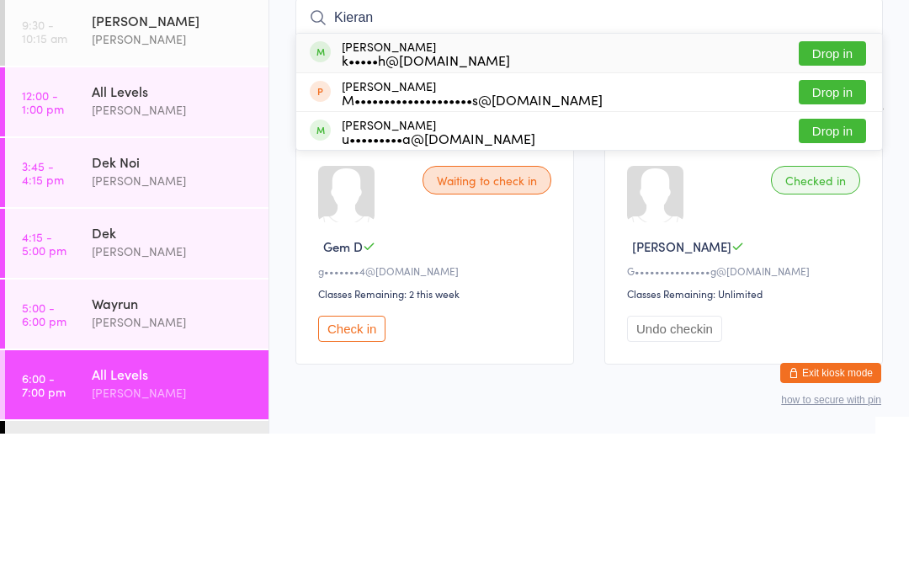
type input "Kieran"
click at [851, 194] on button "Drop in" at bounding box center [832, 206] width 67 height 24
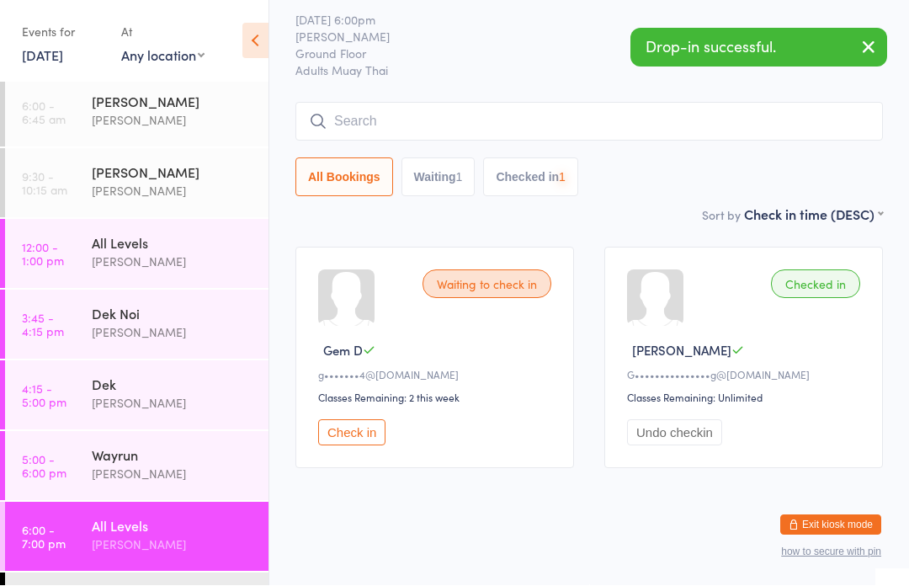
scroll to position [70, 0]
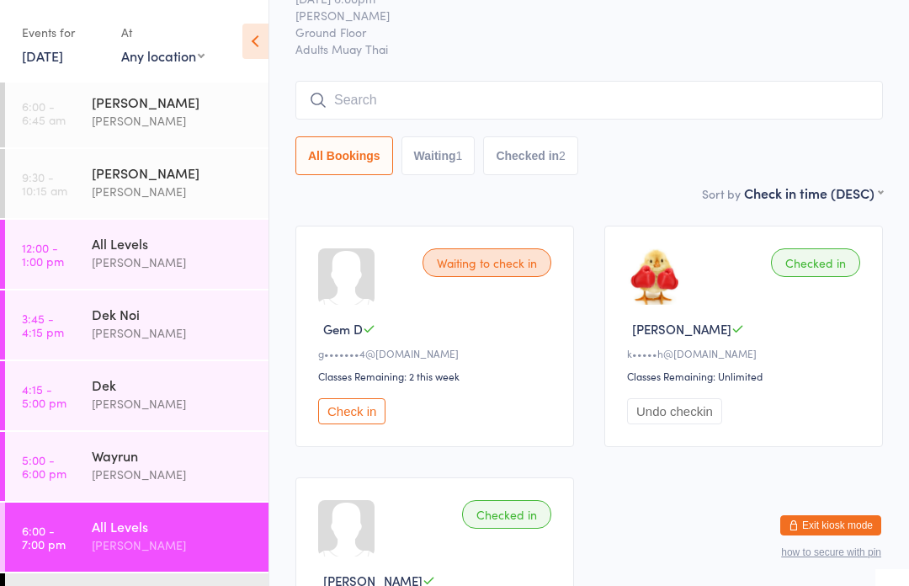
click at [624, 93] on input "search" at bounding box center [590, 100] width 588 height 39
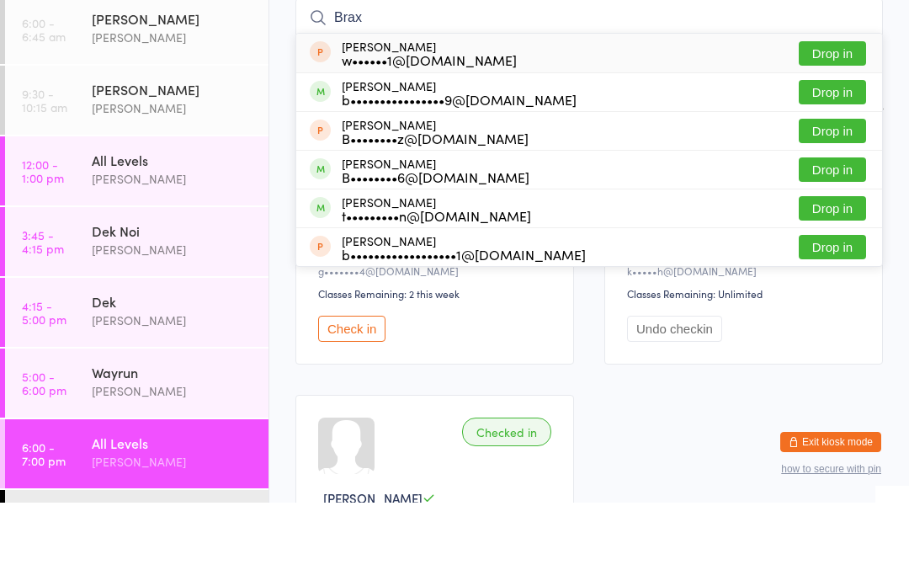
type input "Brax"
click at [848, 163] on button "Drop in" at bounding box center [832, 175] width 67 height 24
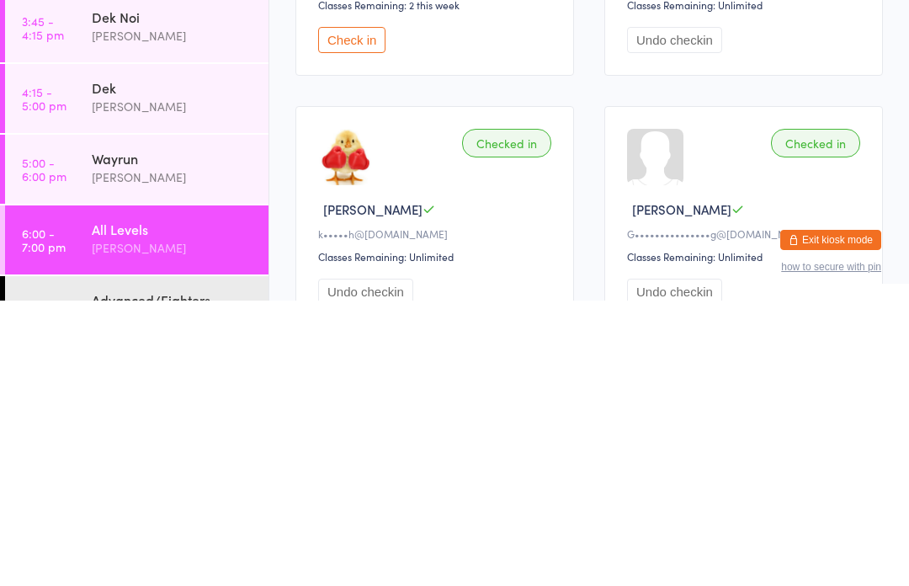
scroll to position [165, 0]
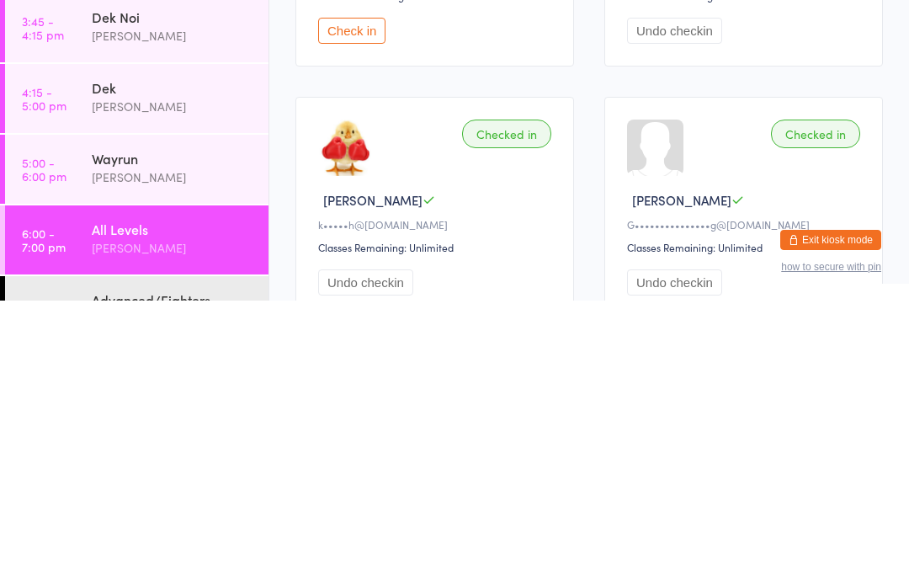
click at [138, 505] on div "All Levels" at bounding box center [173, 514] width 163 height 19
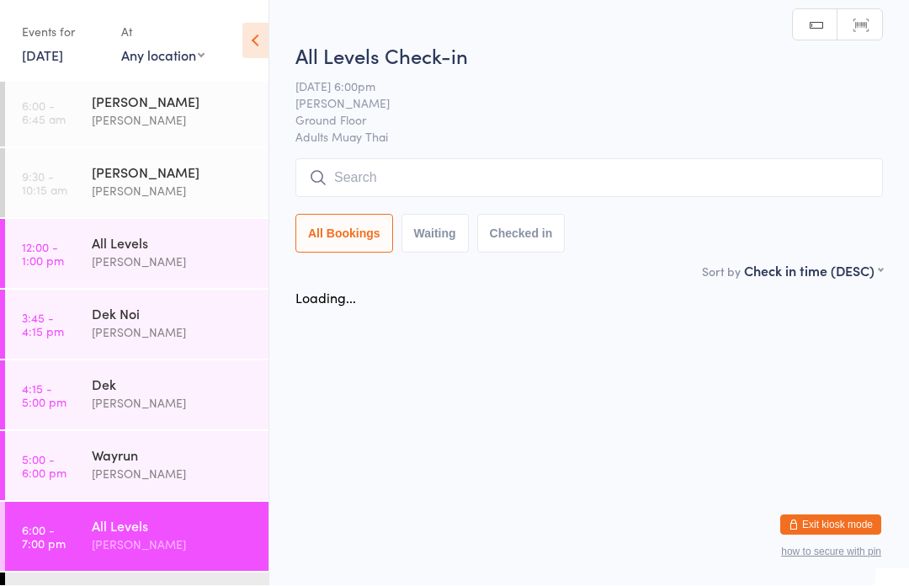
scroll to position [1, 0]
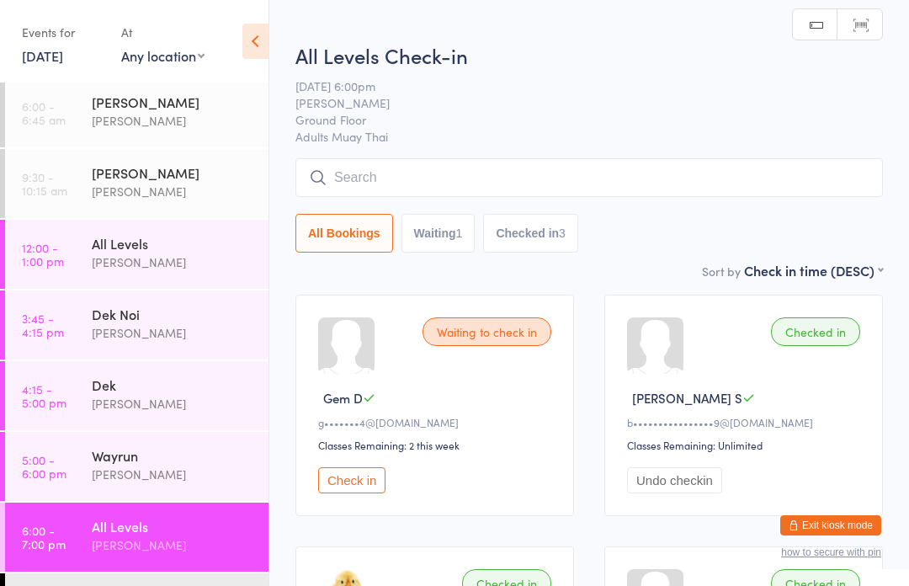
click at [532, 172] on input "search" at bounding box center [590, 177] width 588 height 39
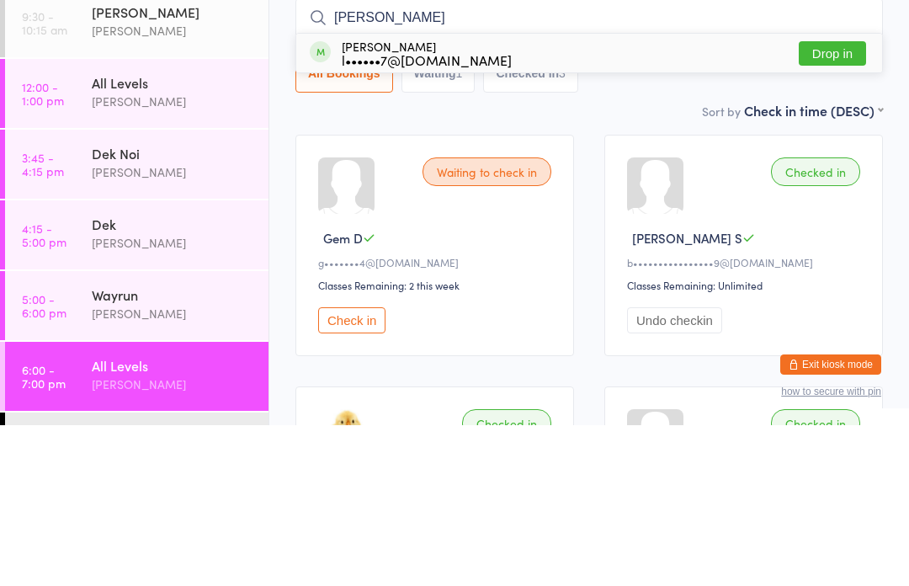
type input "[PERSON_NAME]"
click at [845, 202] on button "Drop in" at bounding box center [832, 214] width 67 height 24
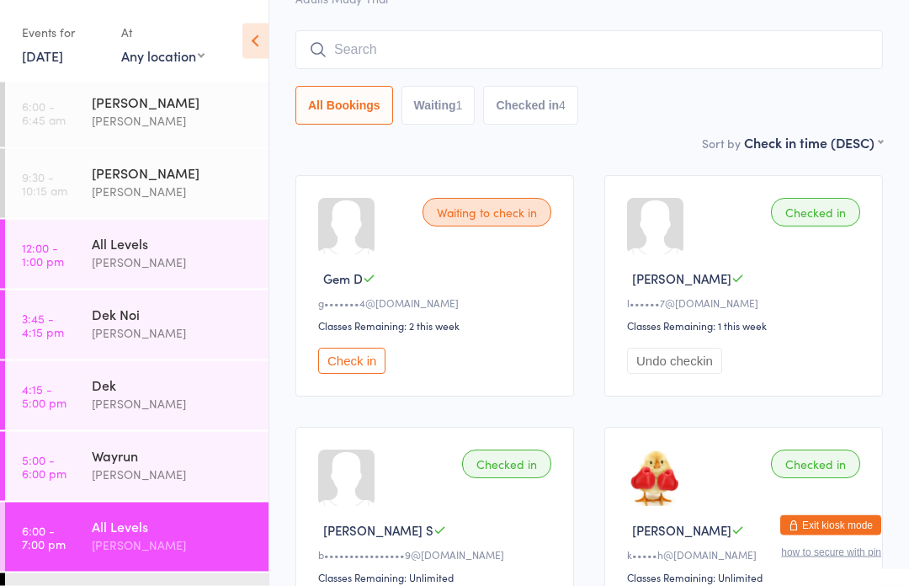
scroll to position [120, 0]
click at [672, 44] on input "search" at bounding box center [590, 50] width 588 height 39
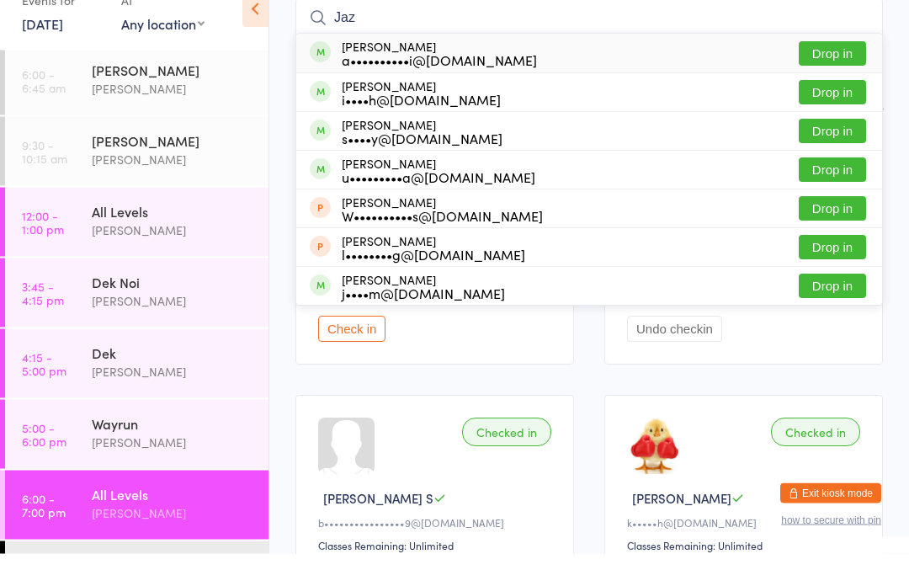
type input "Jaz"
click at [837, 74] on button "Drop in" at bounding box center [832, 86] width 67 height 24
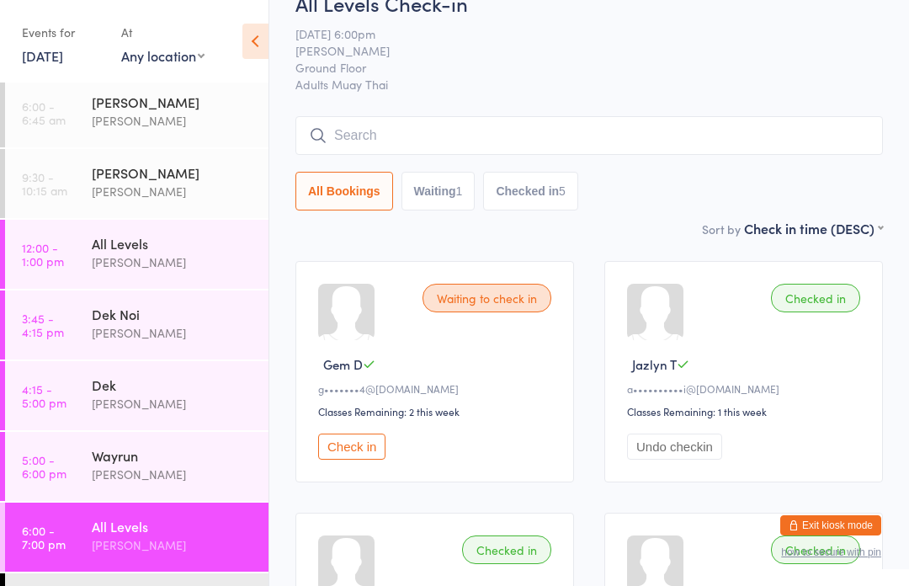
scroll to position [0, 0]
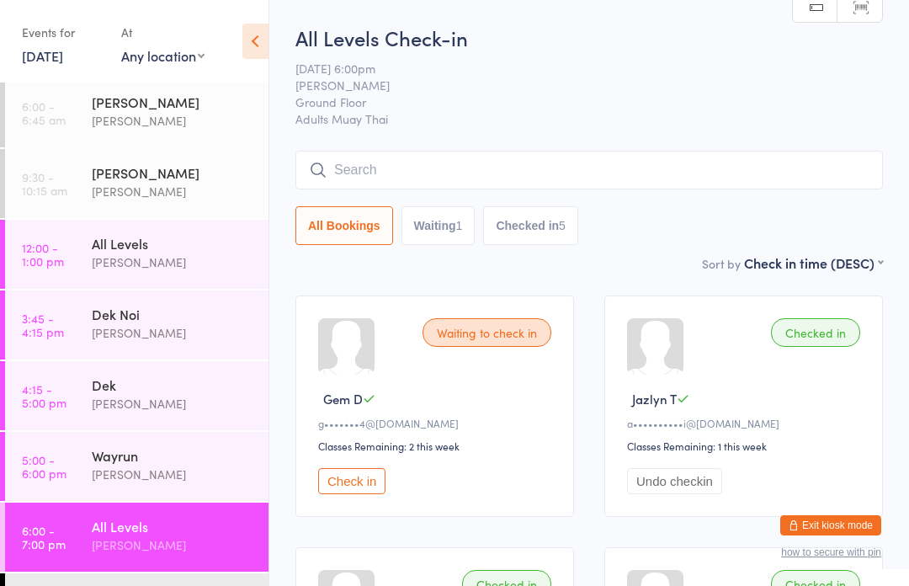
click at [587, 157] on input "search" at bounding box center [590, 170] width 588 height 39
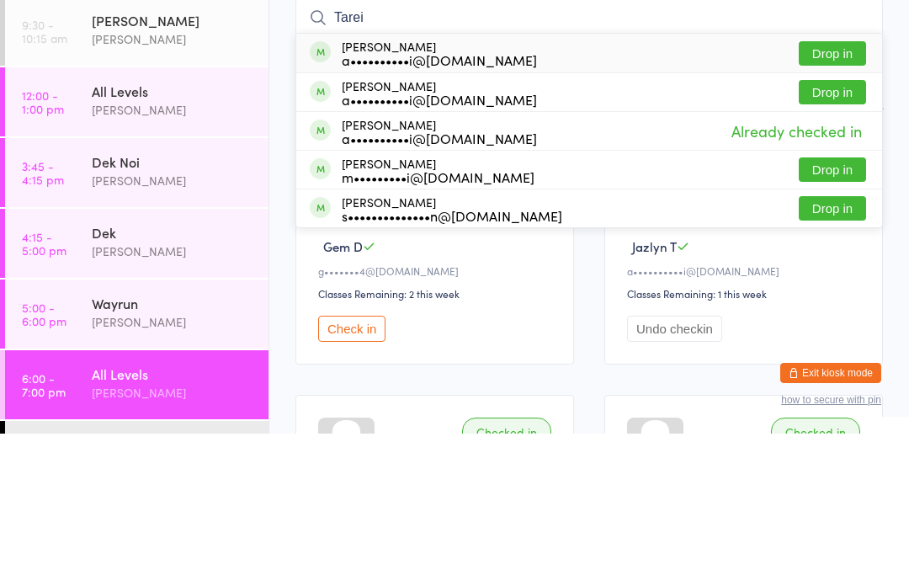
type input "Tarei"
click at [467, 192] on div "[PERSON_NAME] a••••••••••i@[DOMAIN_NAME]" at bounding box center [439, 205] width 195 height 27
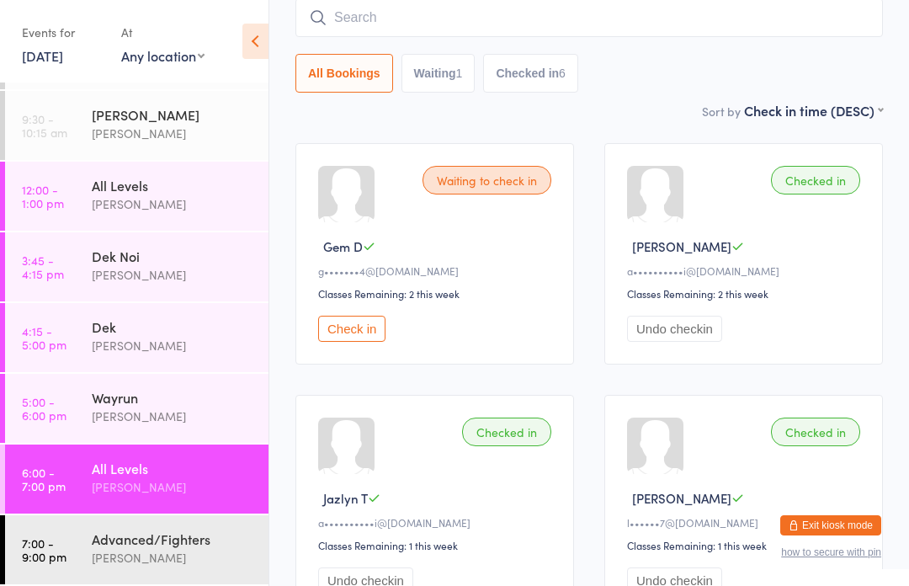
scroll to position [62, 0]
click at [149, 534] on div "Advanced/Fighters" at bounding box center [173, 539] width 163 height 19
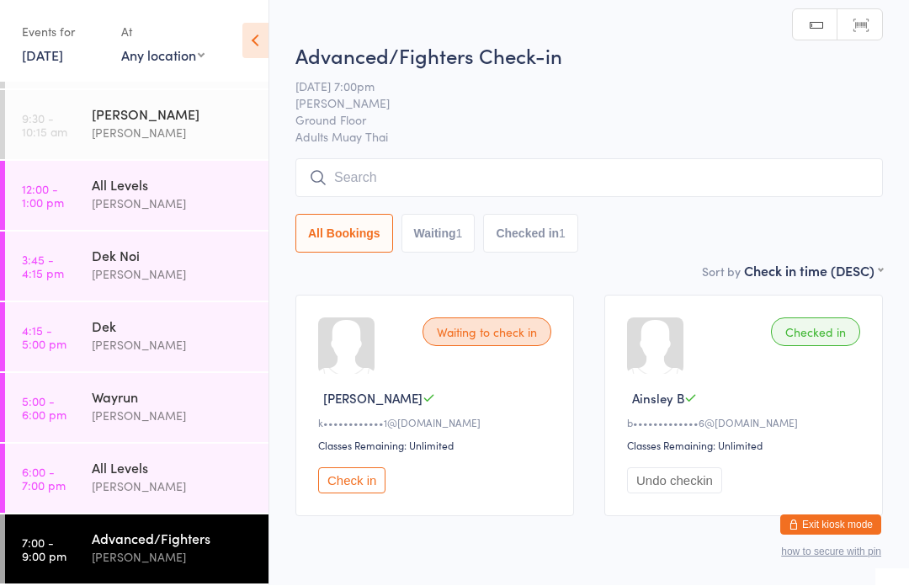
scroll to position [1, 0]
click at [682, 176] on input "search" at bounding box center [590, 177] width 588 height 39
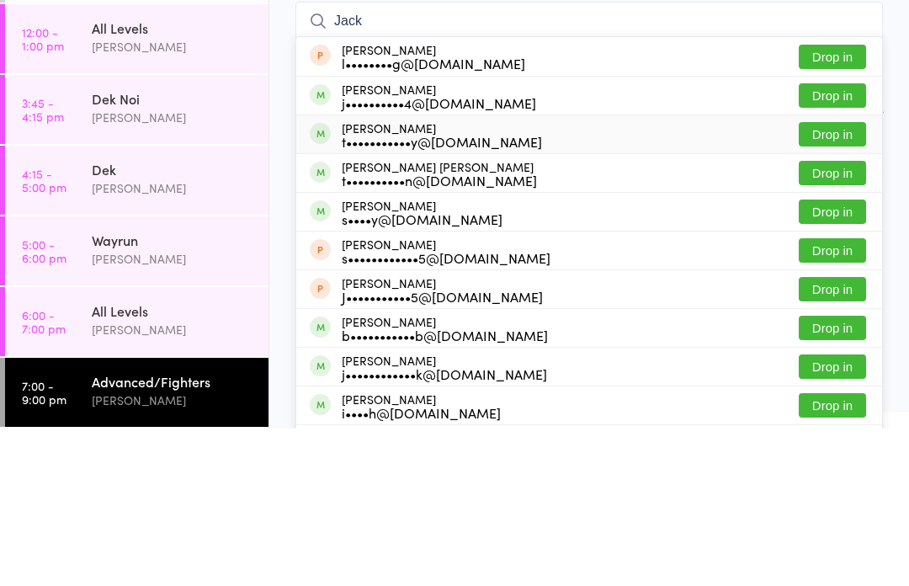
type input "Jack"
click at [597, 273] on div "[PERSON_NAME] t•••••••••••y@[DOMAIN_NAME] Drop in" at bounding box center [589, 292] width 586 height 38
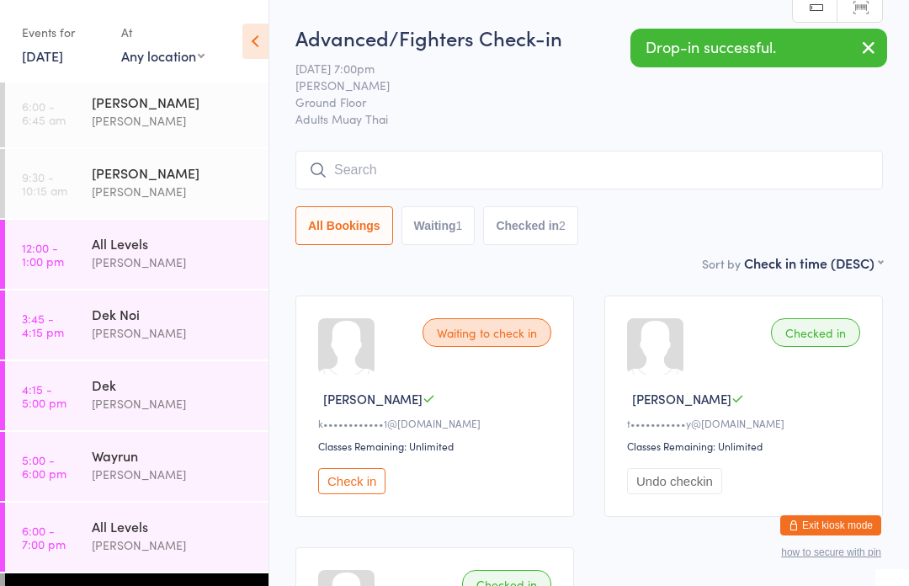
click at [168, 536] on div "All Levels" at bounding box center [173, 526] width 163 height 19
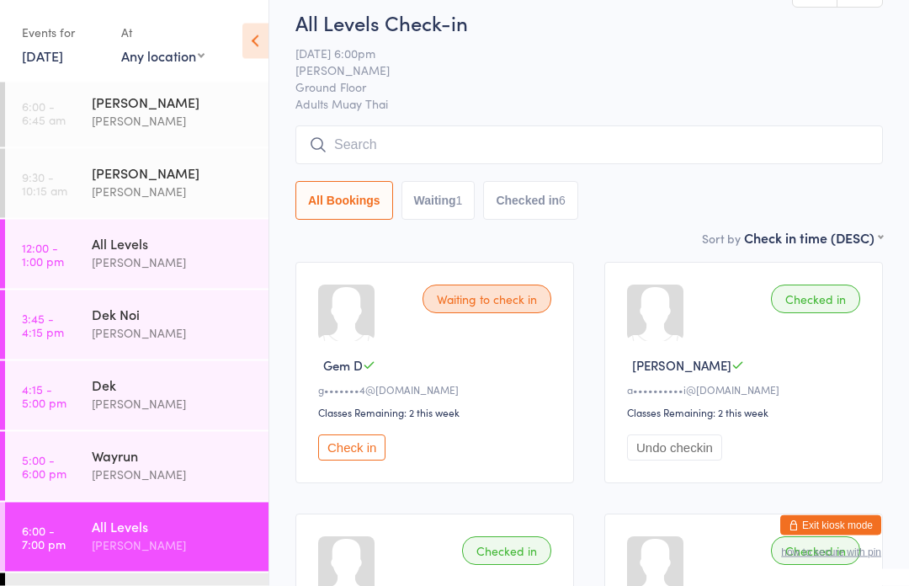
scroll to position [34, 0]
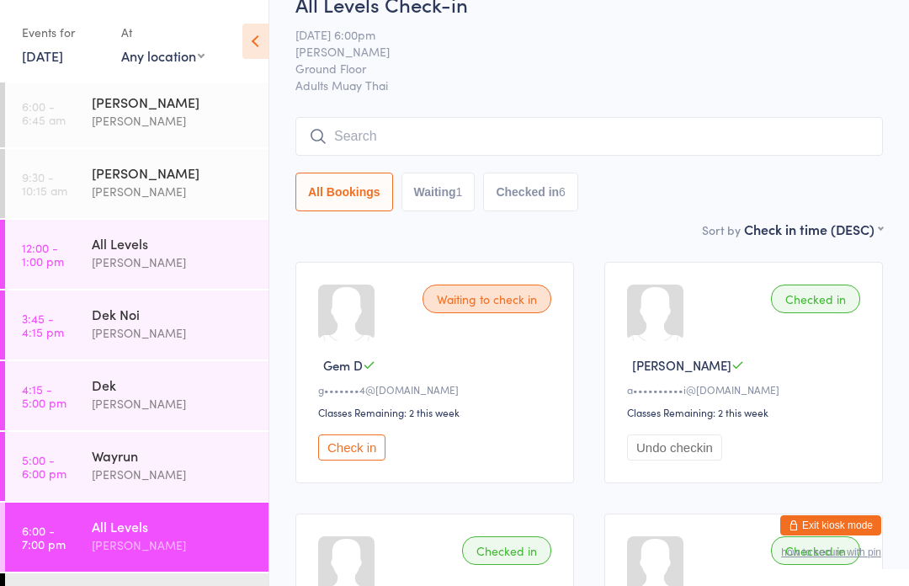
click at [172, 585] on div "Advanced/Fighters" at bounding box center [173, 597] width 163 height 19
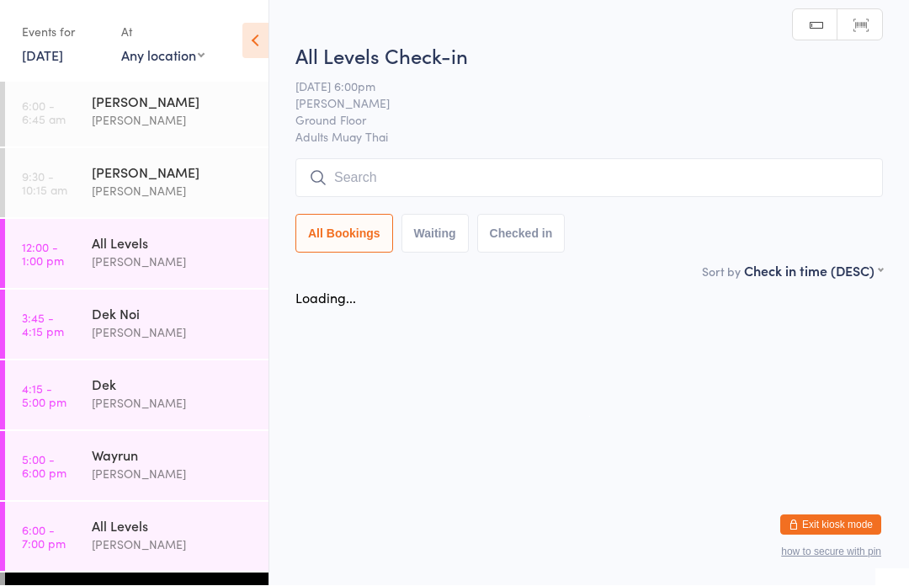
scroll to position [1, 0]
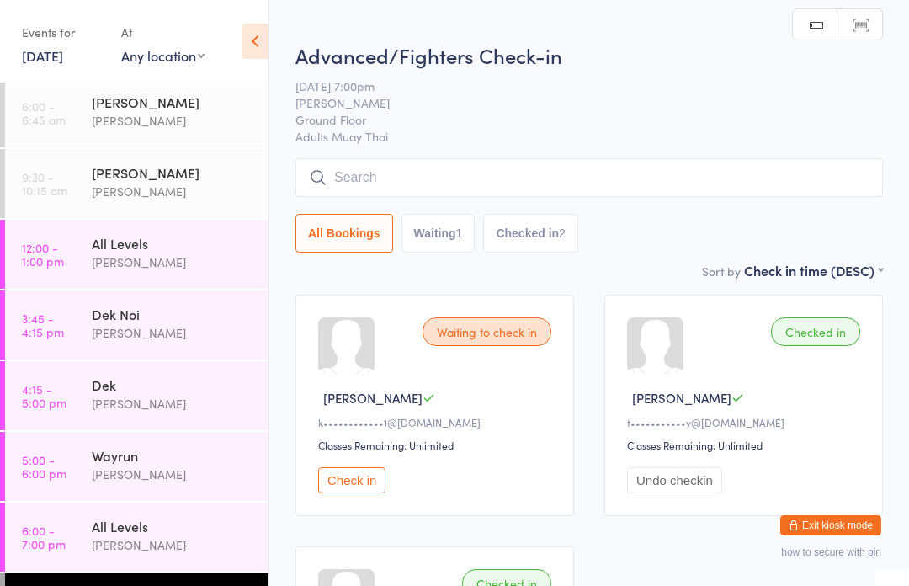
click at [608, 166] on input "search" at bounding box center [590, 177] width 588 height 39
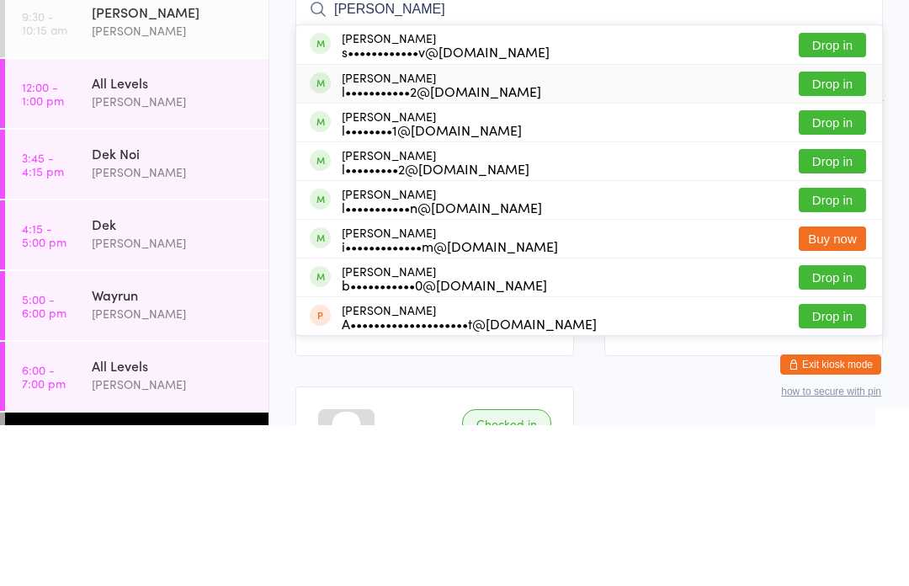
type input "[PERSON_NAME]"
click at [633, 226] on div "[PERSON_NAME] l•••••••••••2@[DOMAIN_NAME] Drop in" at bounding box center [589, 245] width 586 height 38
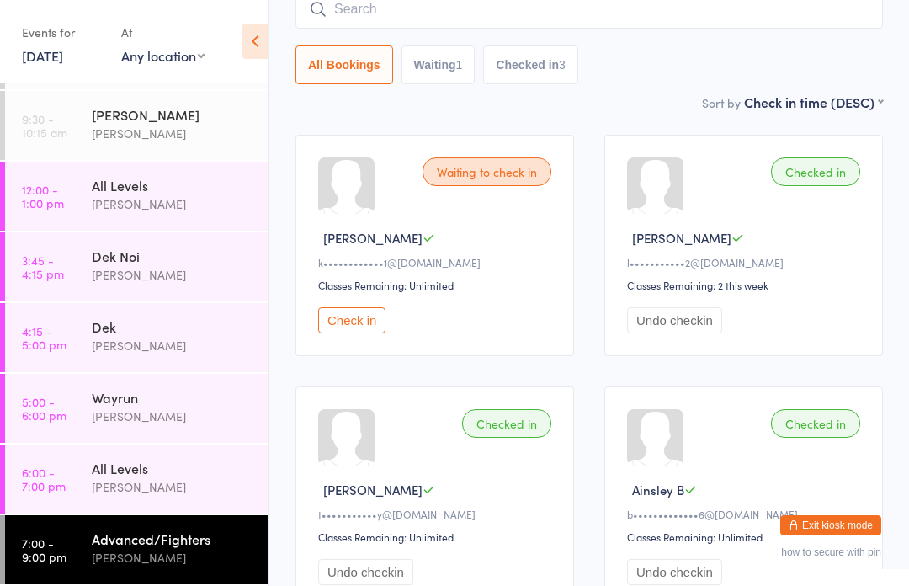
scroll to position [62, 0]
click at [154, 482] on div "[PERSON_NAME]" at bounding box center [173, 486] width 163 height 19
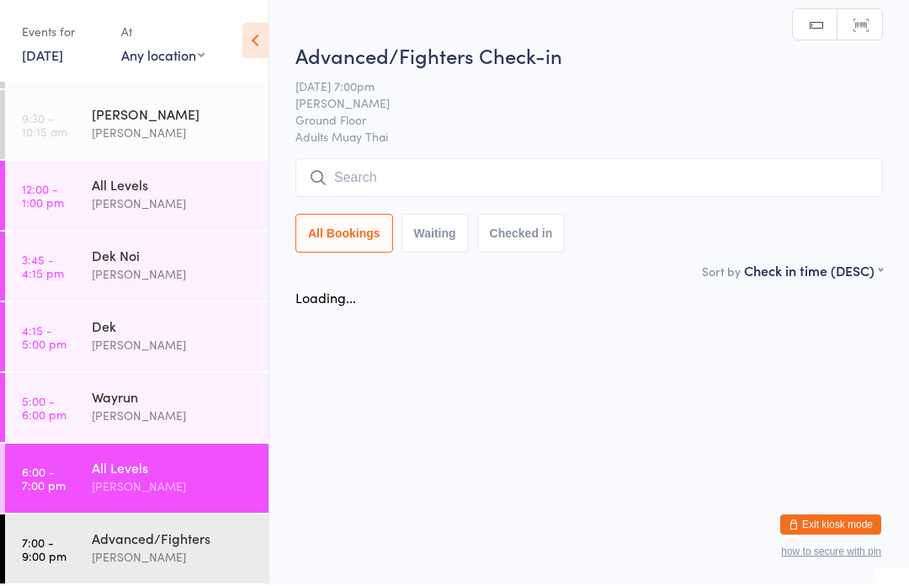
scroll to position [1, 0]
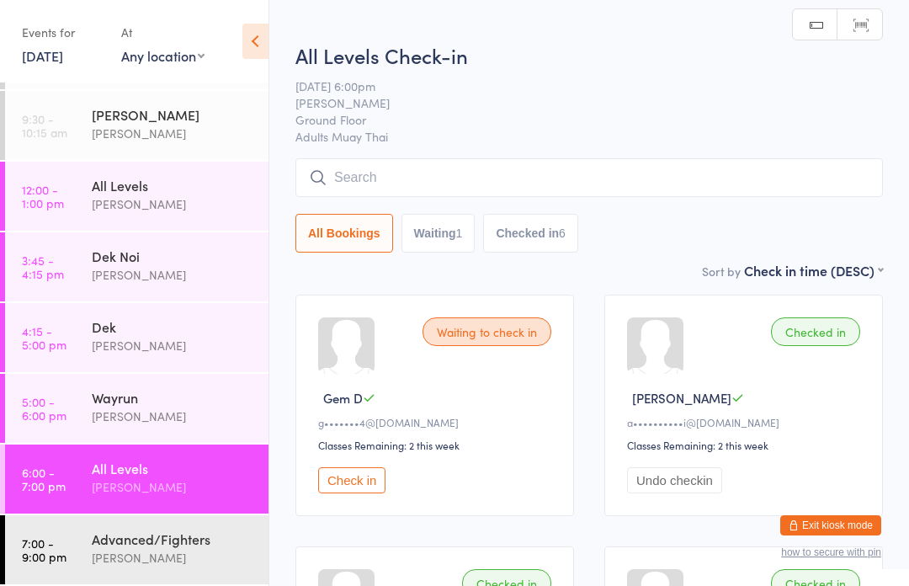
click at [435, 195] on input "search" at bounding box center [590, 177] width 588 height 39
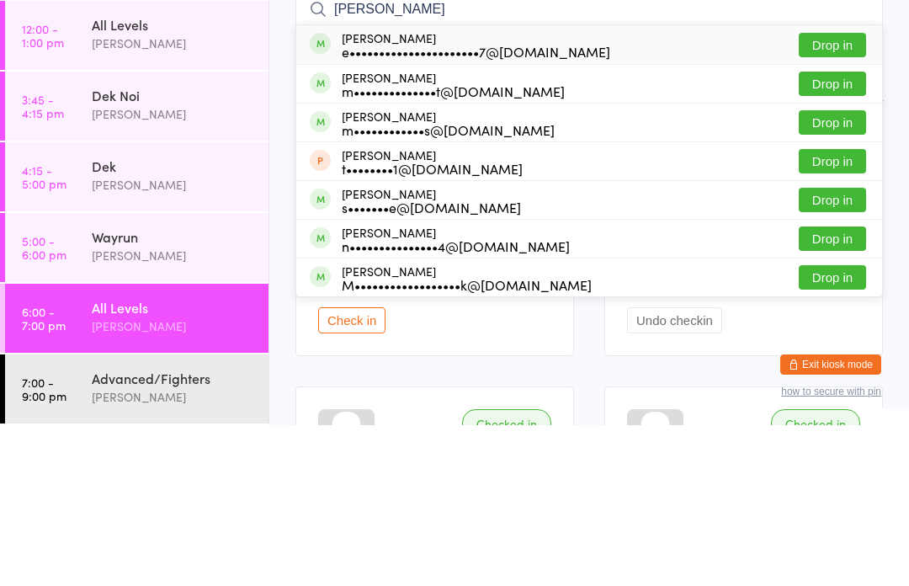
type input "[PERSON_NAME]"
click at [835, 194] on button "Drop in" at bounding box center [832, 206] width 67 height 24
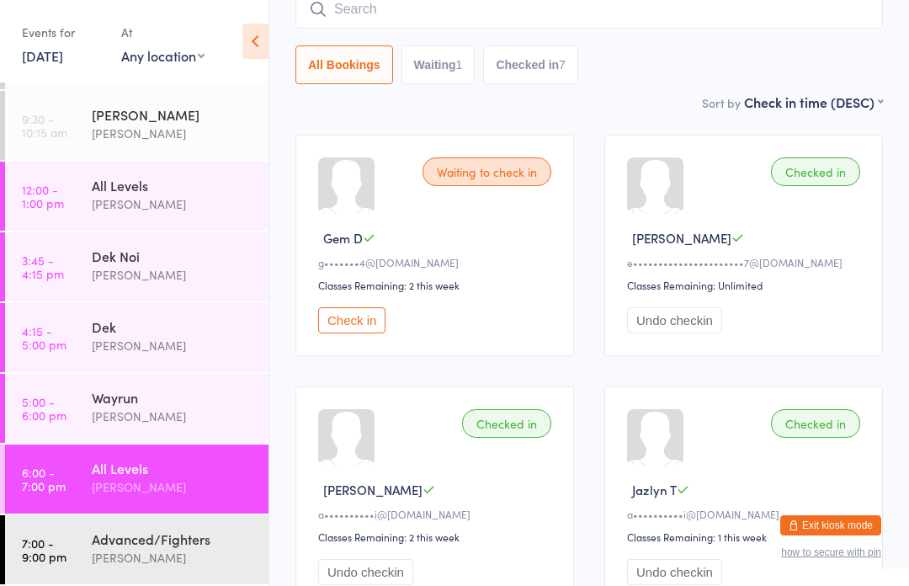
click at [549, 16] on input "search" at bounding box center [590, 9] width 588 height 39
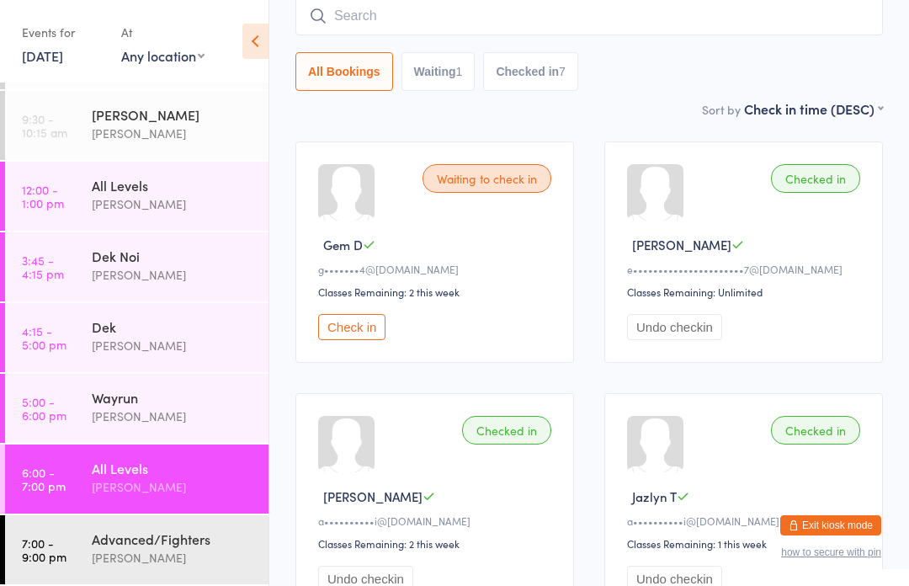
scroll to position [152, 0]
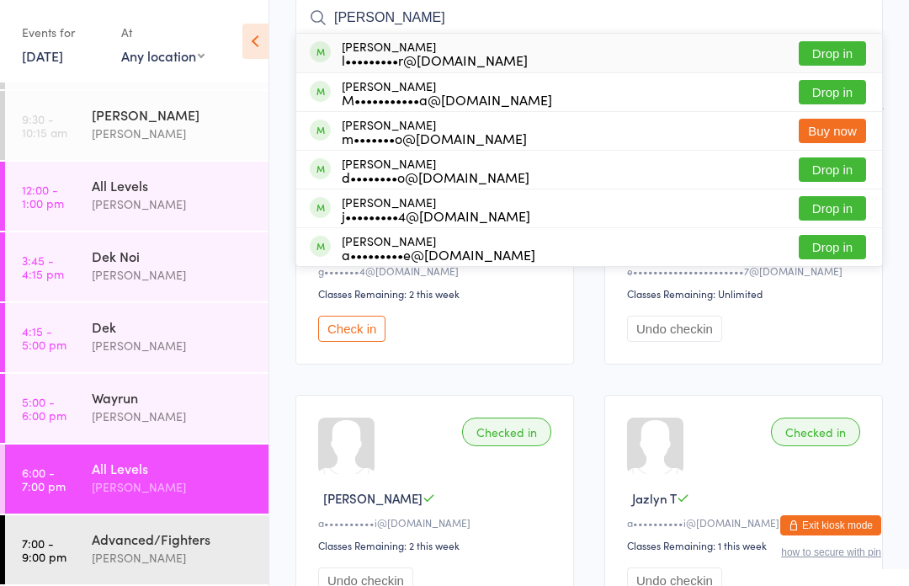
type input "[PERSON_NAME]"
click at [841, 56] on button "Drop in" at bounding box center [832, 53] width 67 height 24
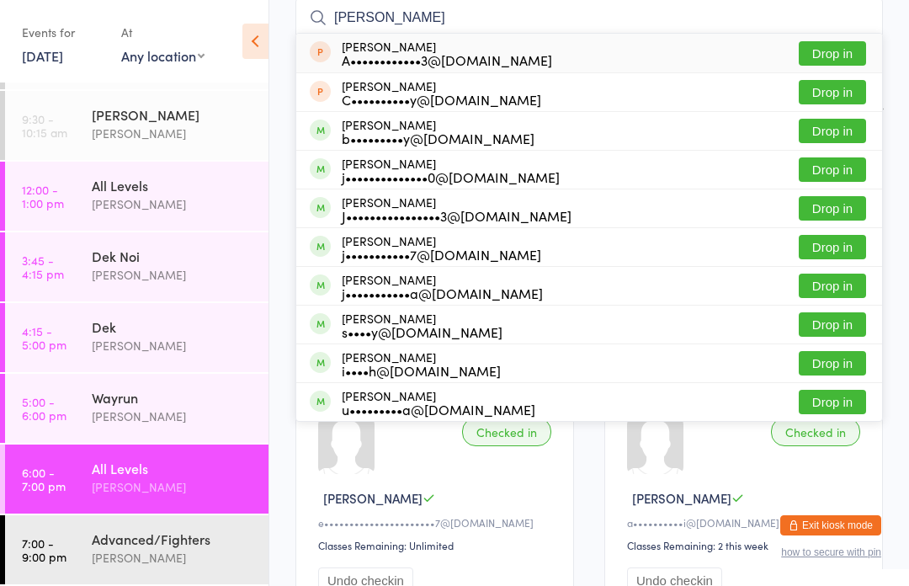
type input "[PERSON_NAME]"
click at [840, 168] on button "Drop in" at bounding box center [832, 169] width 67 height 24
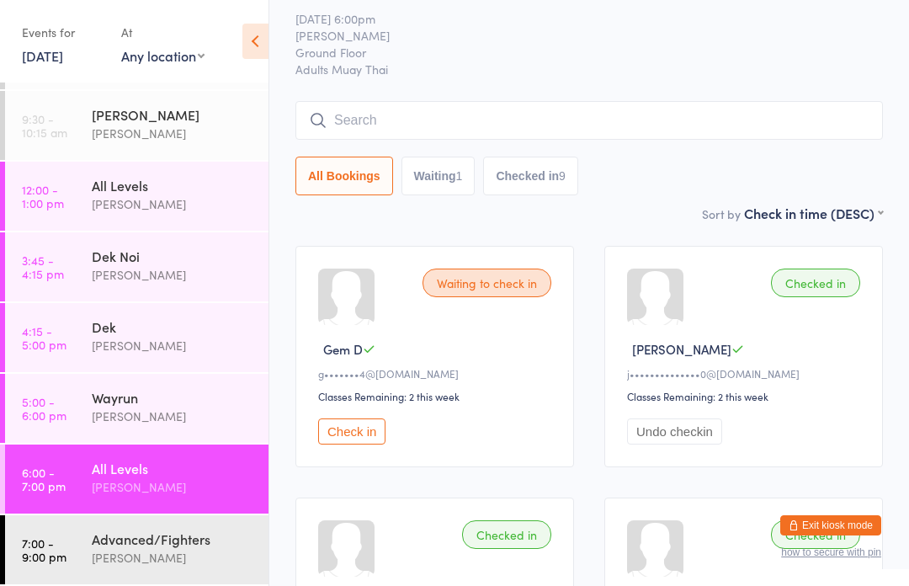
scroll to position [0, 0]
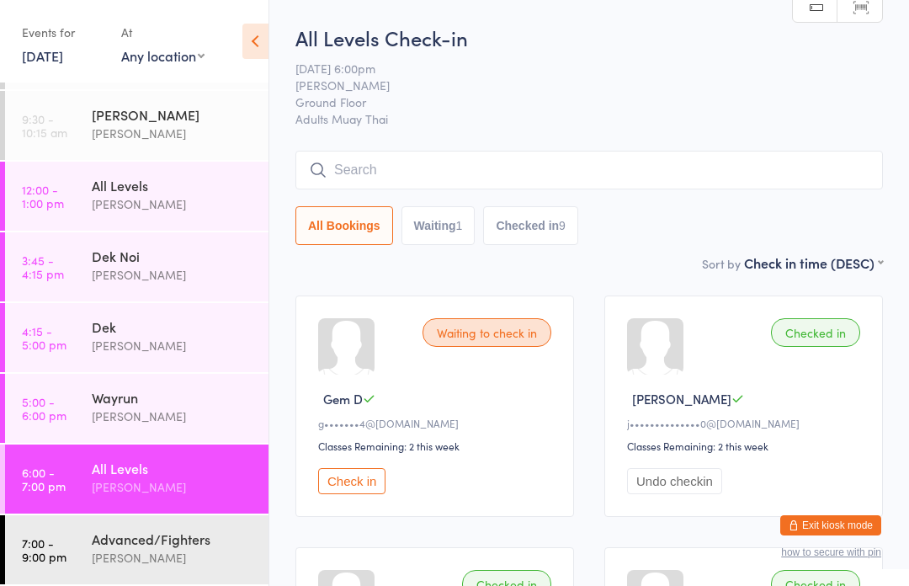
click at [611, 163] on input "search" at bounding box center [590, 170] width 588 height 39
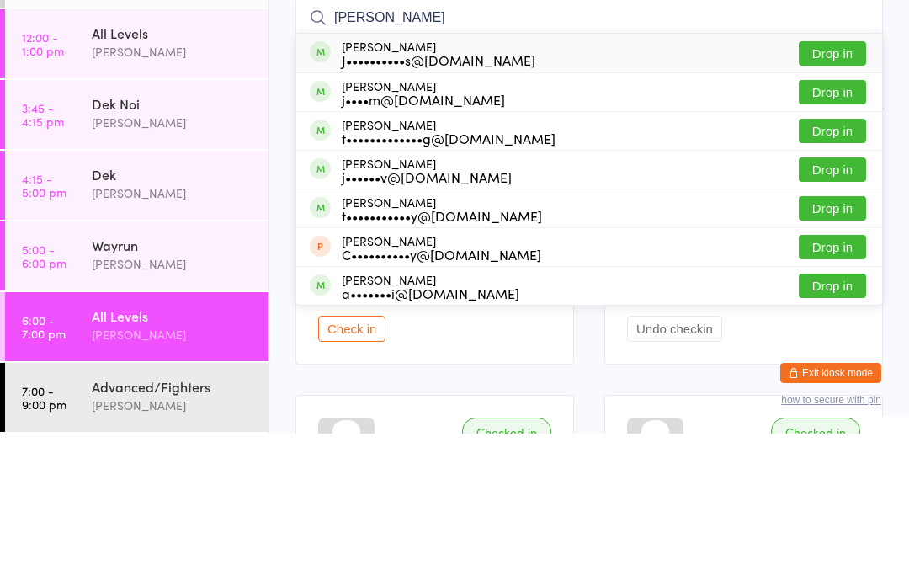
type input "[PERSON_NAME]"
click at [835, 194] on button "Drop in" at bounding box center [832, 206] width 67 height 24
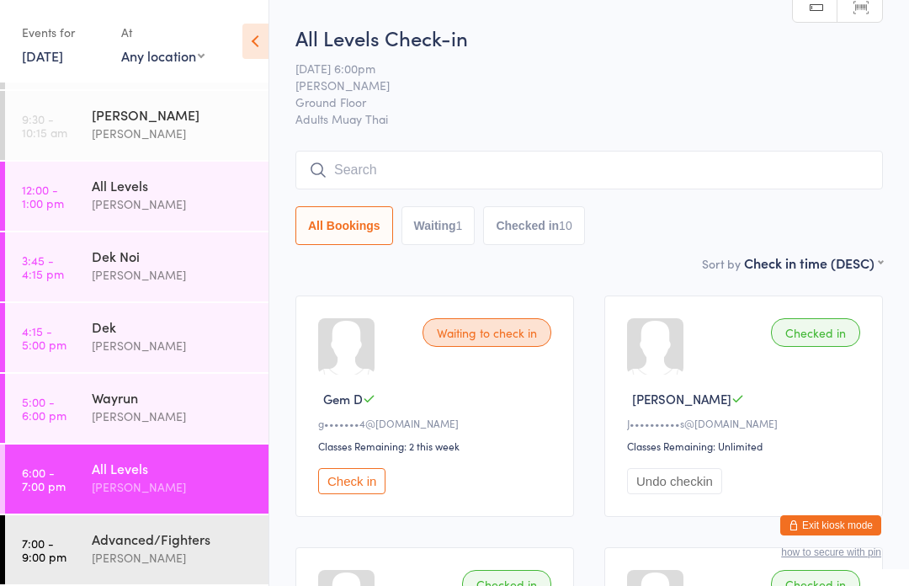
click at [102, 477] on div "All Levels" at bounding box center [173, 468] width 163 height 19
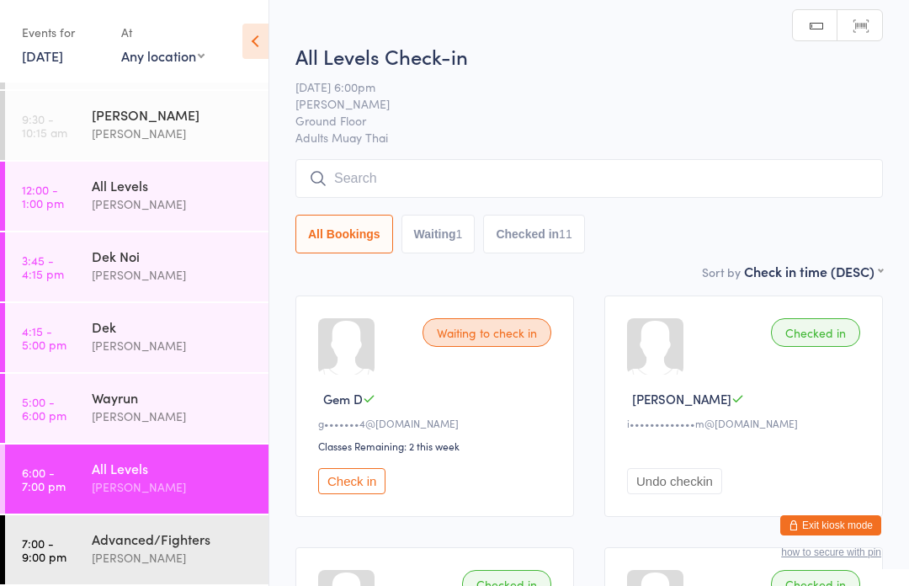
click at [349, 169] on input "search" at bounding box center [590, 178] width 588 height 39
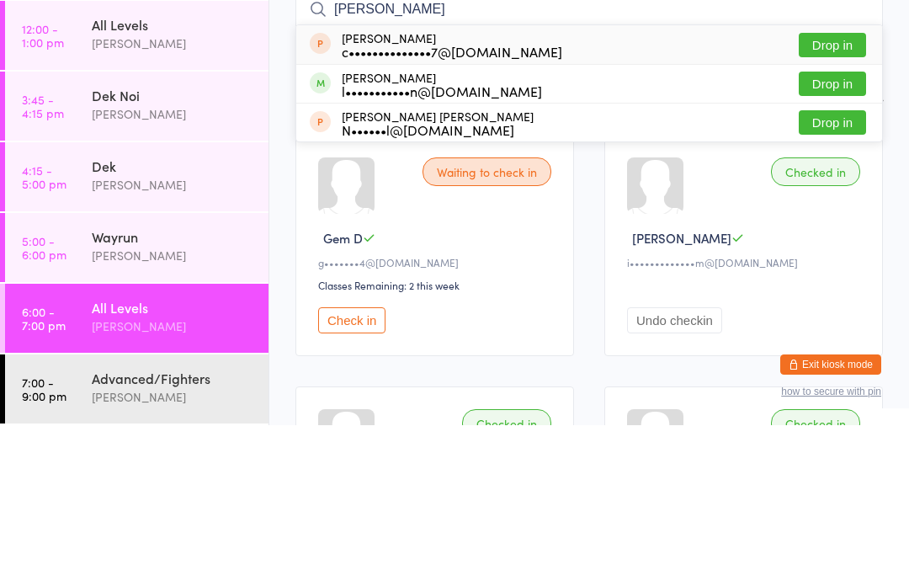
type input "[PERSON_NAME]"
click at [831, 194] on button "Drop in" at bounding box center [832, 206] width 67 height 24
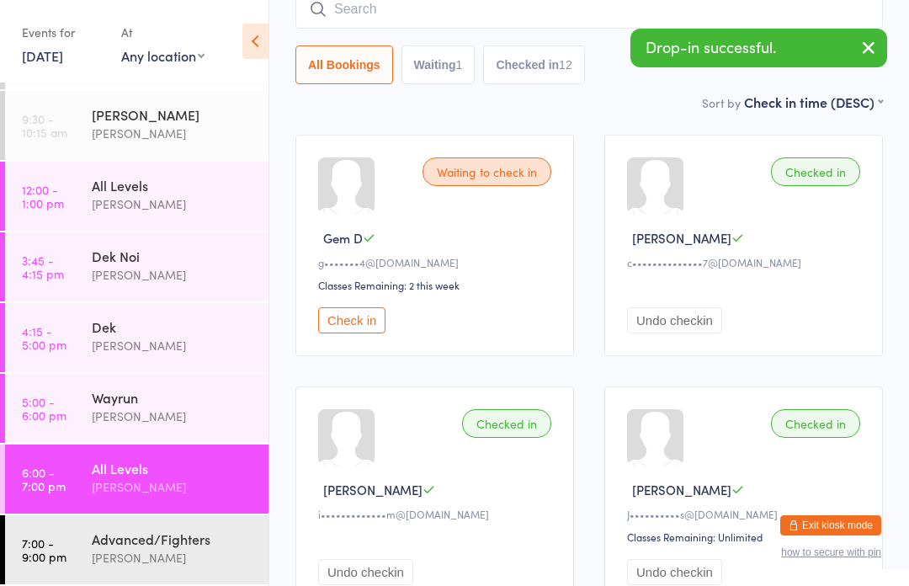
click at [525, 10] on input "search" at bounding box center [590, 9] width 588 height 39
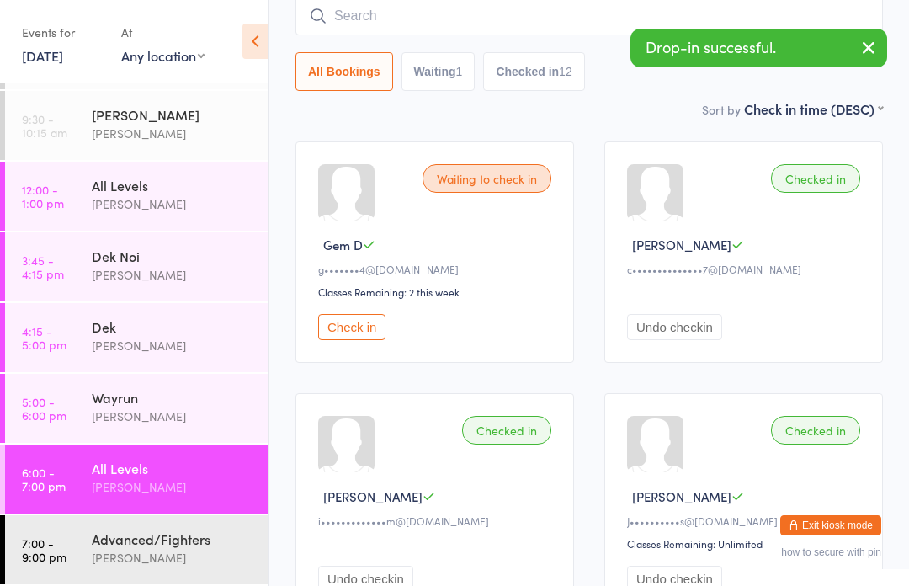
scroll to position [152, 0]
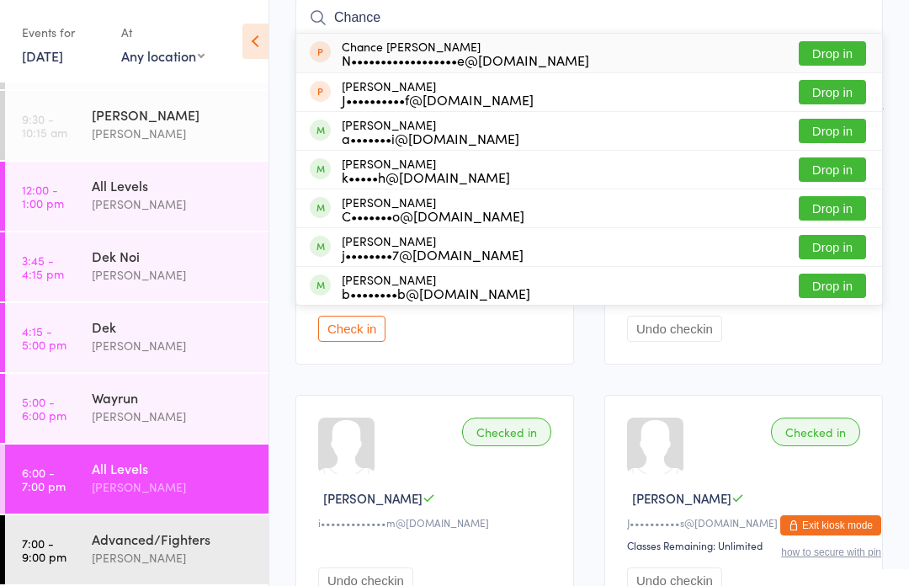
type input "Chance"
click at [833, 61] on button "Drop in" at bounding box center [832, 53] width 67 height 24
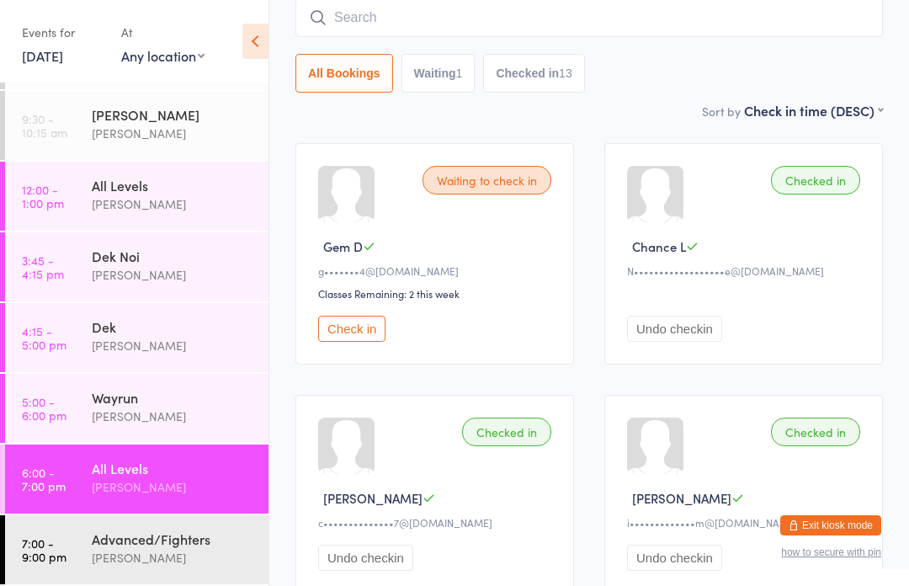
click at [600, 27] on input "search" at bounding box center [590, 17] width 588 height 39
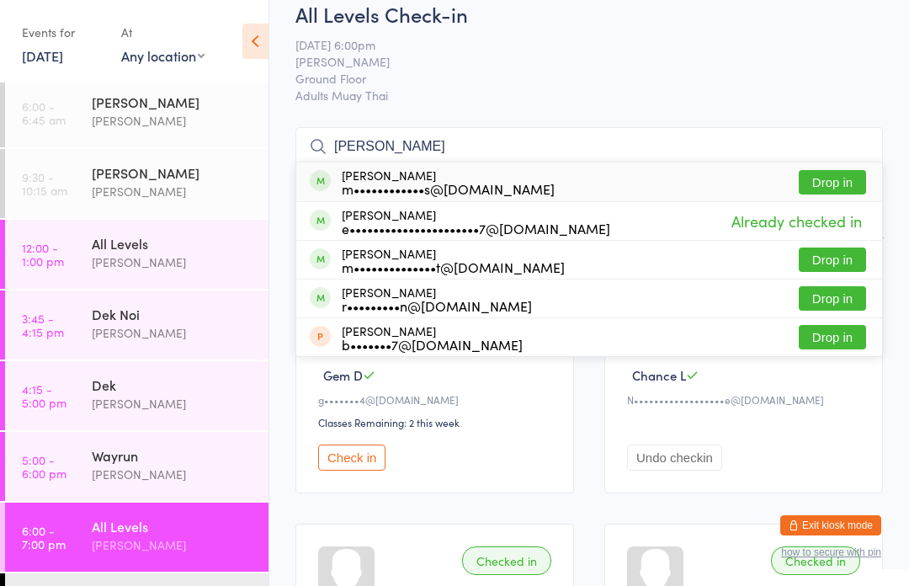
scroll to position [0, 0]
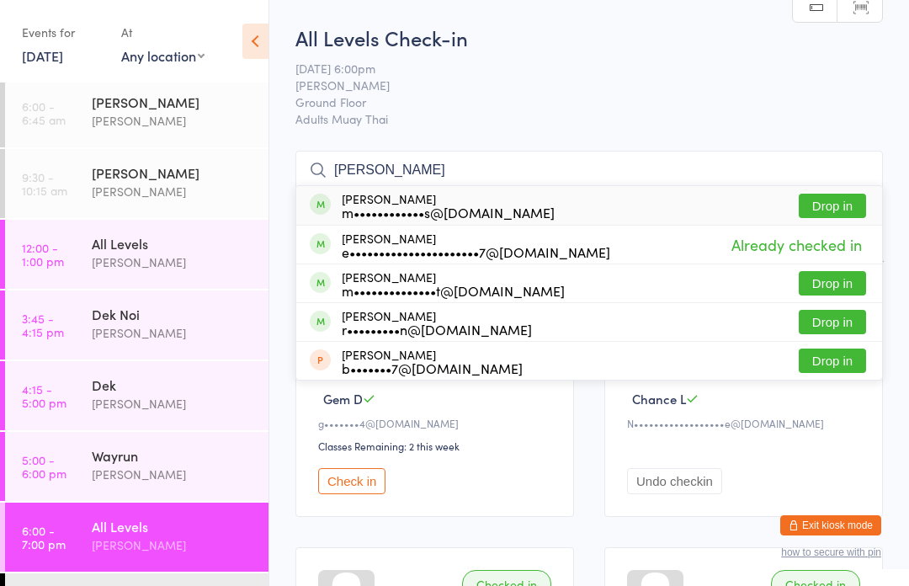
type input "[PERSON_NAME]"
click at [844, 199] on button "Drop in" at bounding box center [832, 206] width 67 height 24
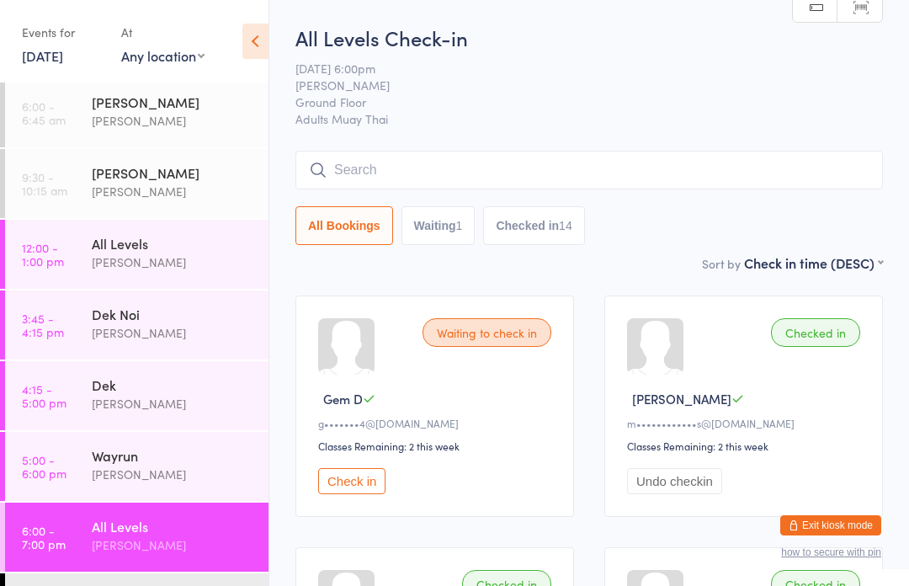
click at [765, 158] on input "search" at bounding box center [590, 170] width 588 height 39
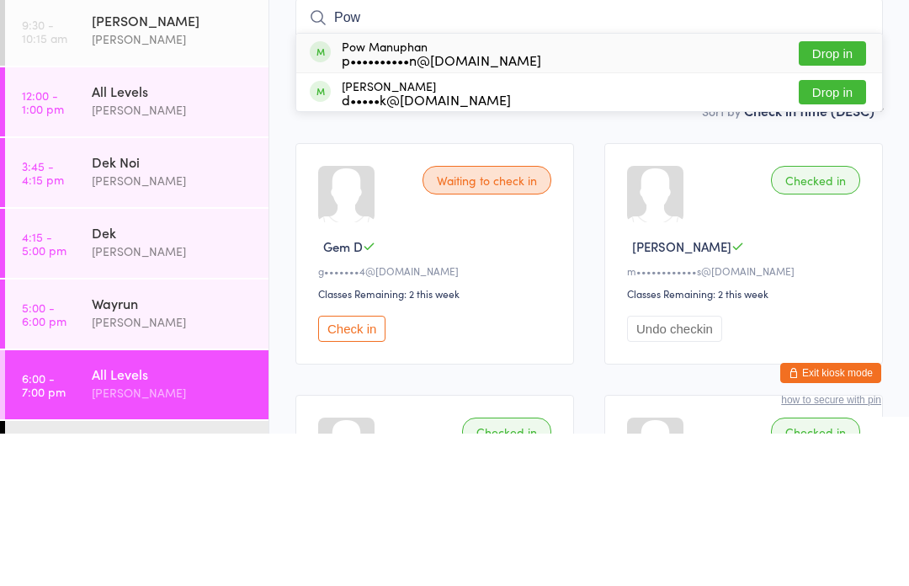
type input "Pow"
click at [732, 186] on div "Pow Manuphan p••••••••••n@[DOMAIN_NAME] Drop in" at bounding box center [589, 205] width 586 height 39
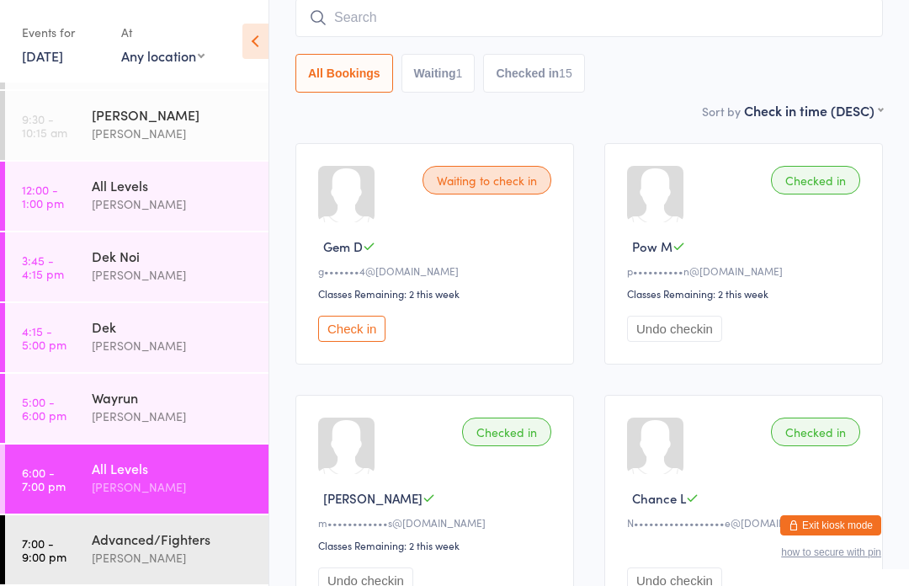
scroll to position [62, 0]
click at [139, 568] on div "[PERSON_NAME]" at bounding box center [173, 557] width 163 height 19
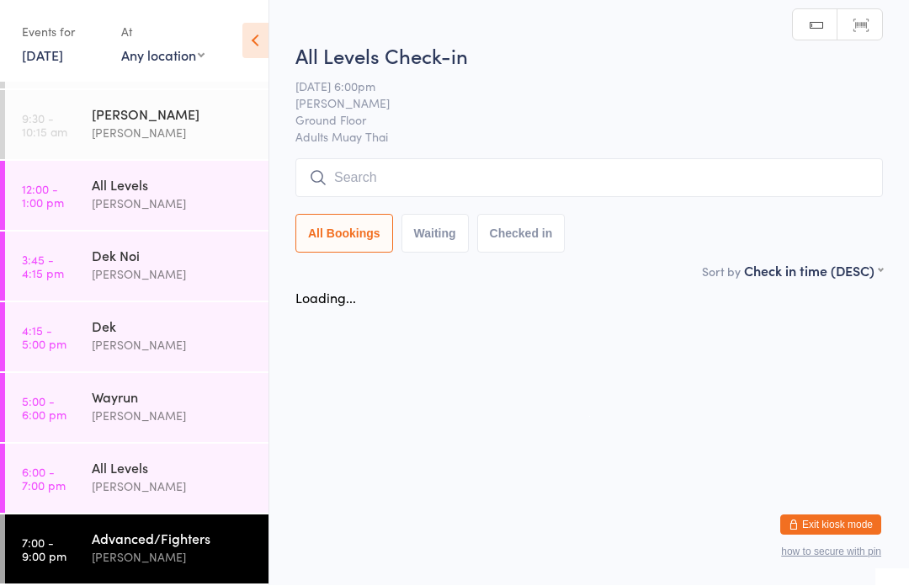
scroll to position [1, 0]
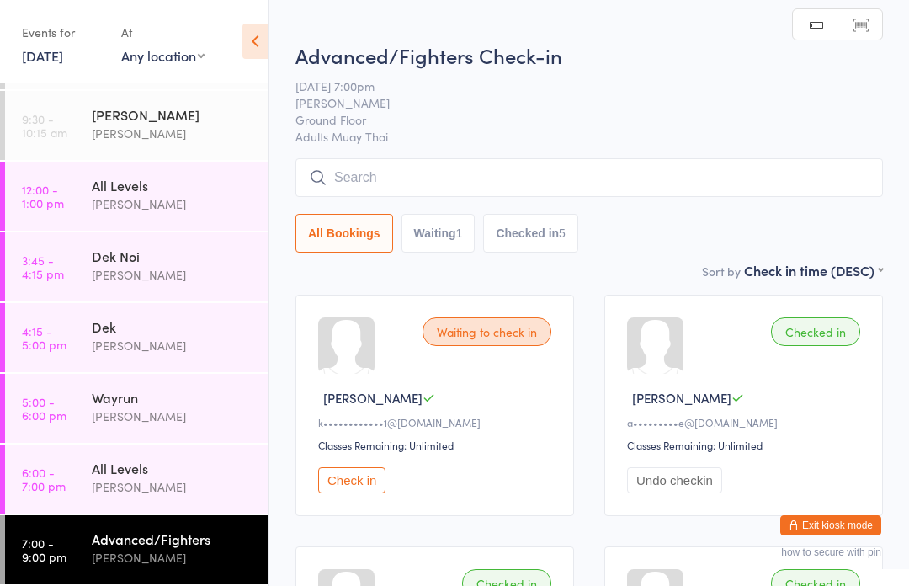
click at [556, 179] on input "search" at bounding box center [590, 177] width 588 height 39
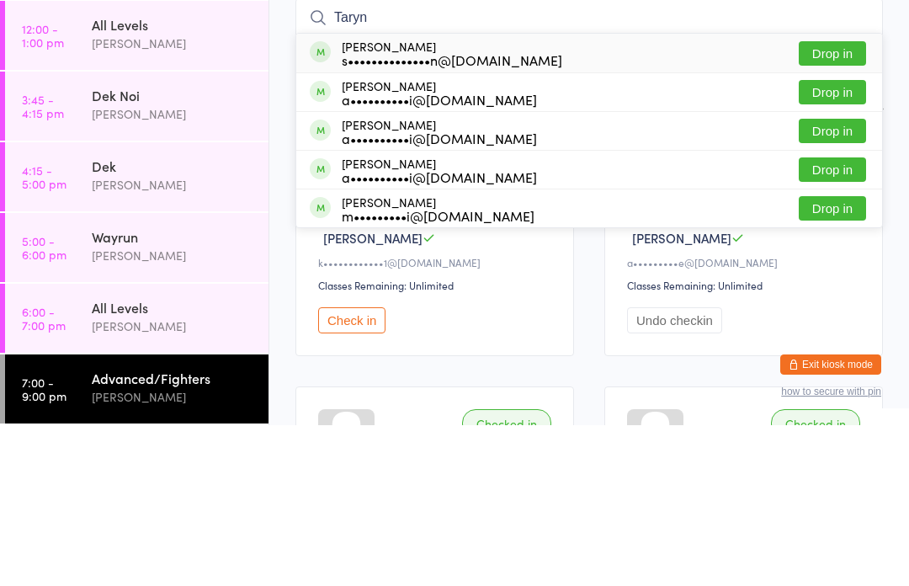
type input "Taryn"
click at [844, 202] on button "Drop in" at bounding box center [832, 214] width 67 height 24
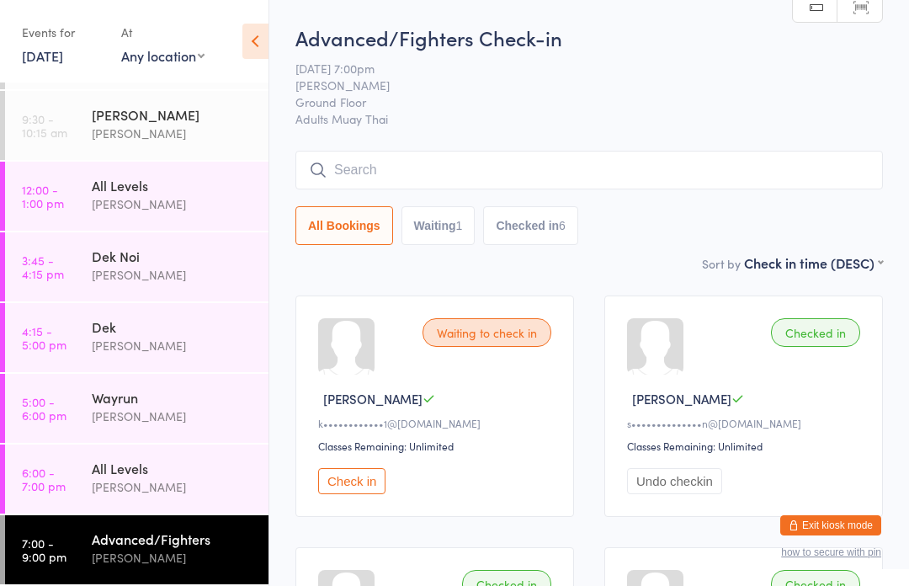
scroll to position [62, 0]
click at [145, 472] on div "All Levels" at bounding box center [173, 468] width 163 height 19
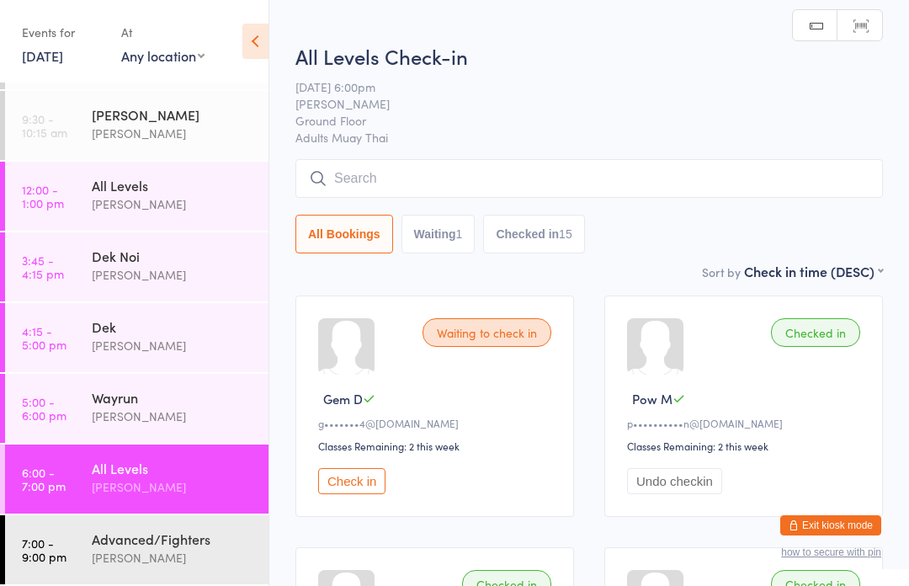
click at [512, 183] on input "search" at bounding box center [590, 178] width 588 height 39
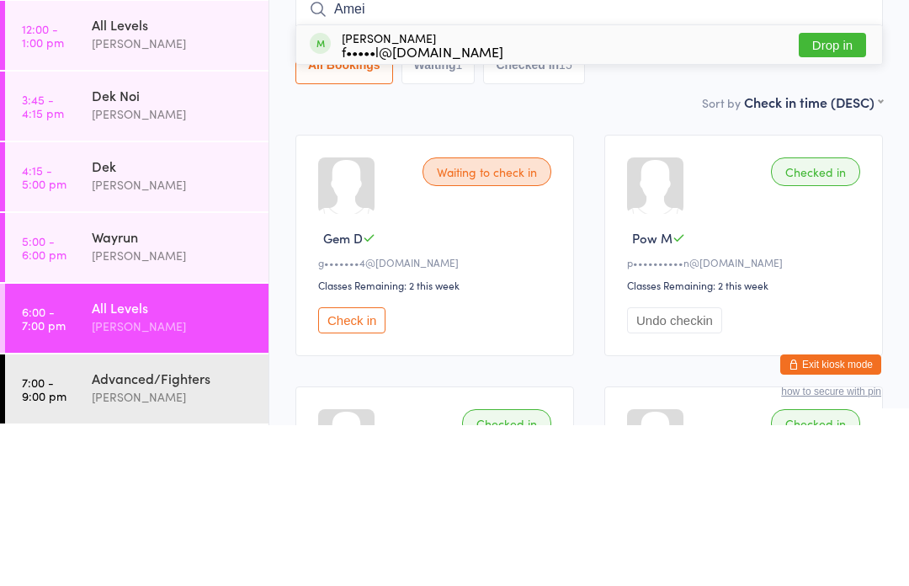
type input "Amei"
click at [829, 194] on button "Drop in" at bounding box center [832, 206] width 67 height 24
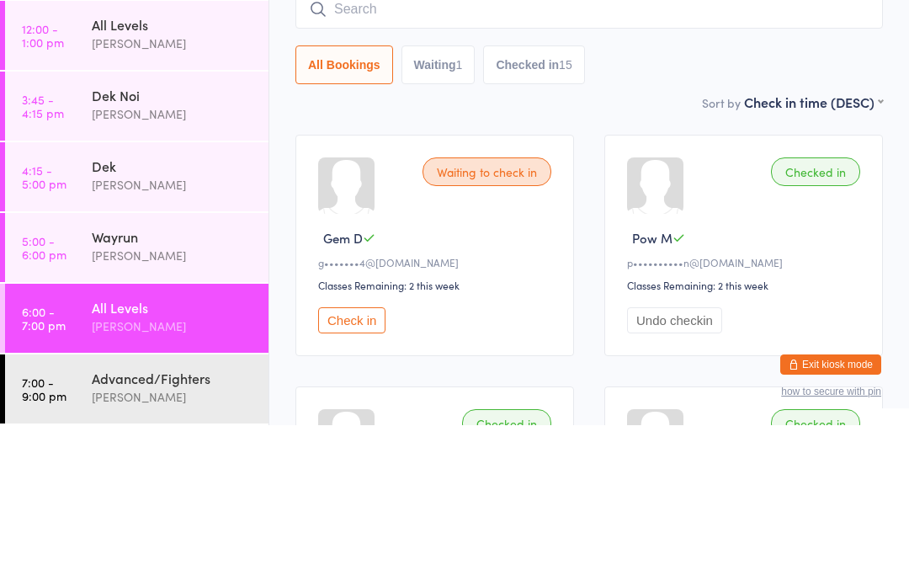
scroll to position [161, 0]
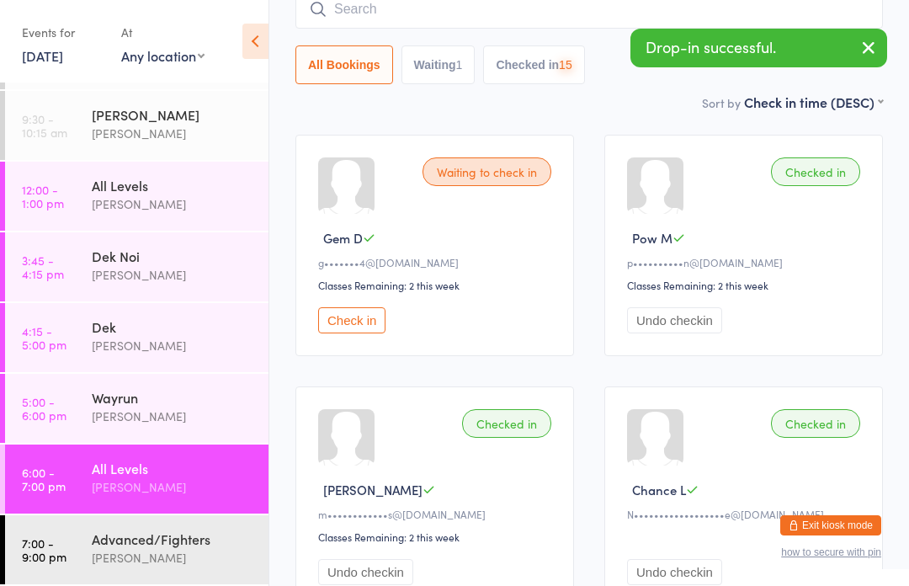
click at [632, 19] on input "search" at bounding box center [590, 9] width 588 height 39
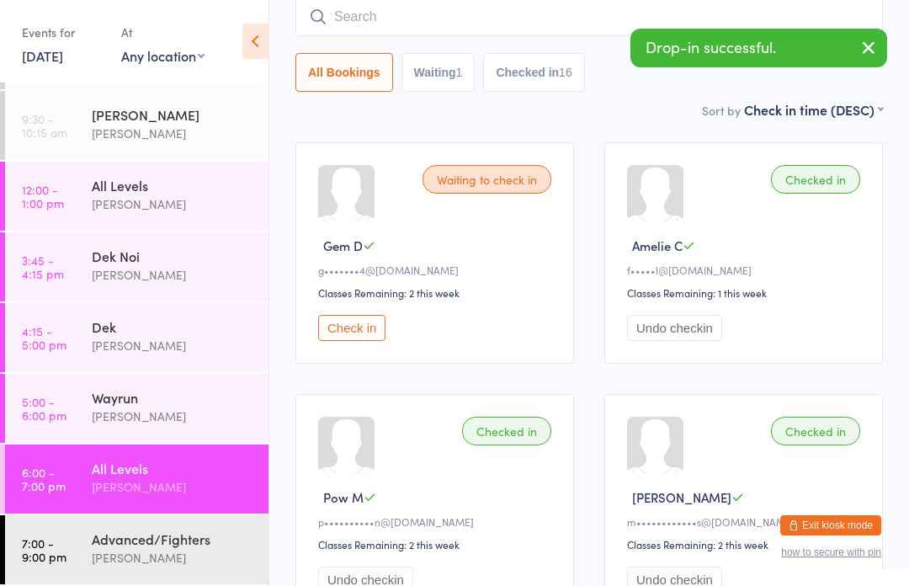
scroll to position [152, 0]
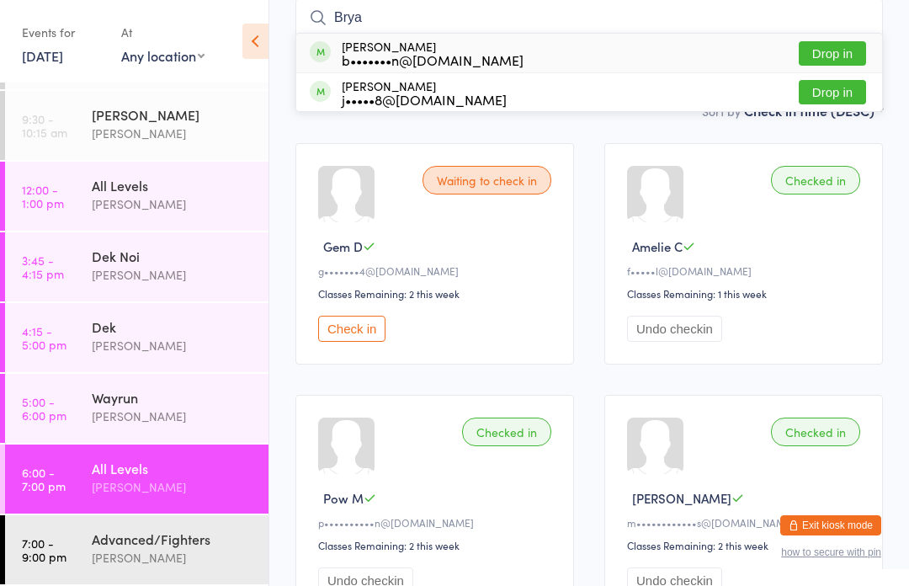
type input "Brya"
click at [837, 55] on button "Drop in" at bounding box center [832, 53] width 67 height 24
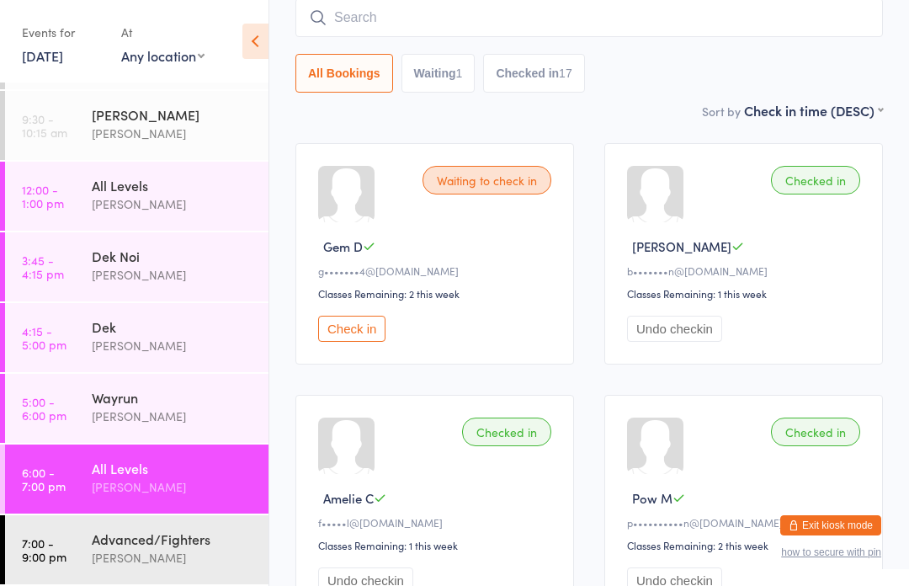
click at [464, 1] on input "search" at bounding box center [590, 17] width 588 height 39
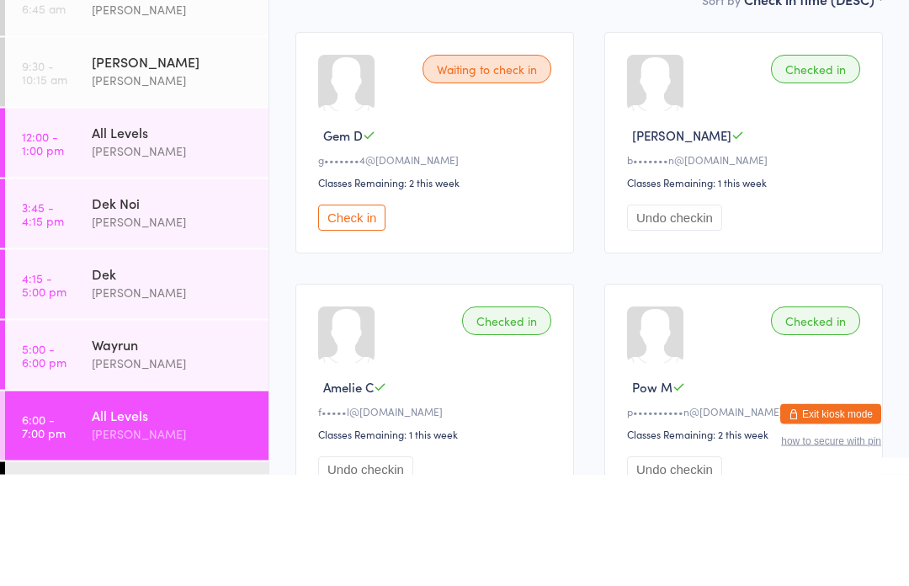
scroll to position [0, 0]
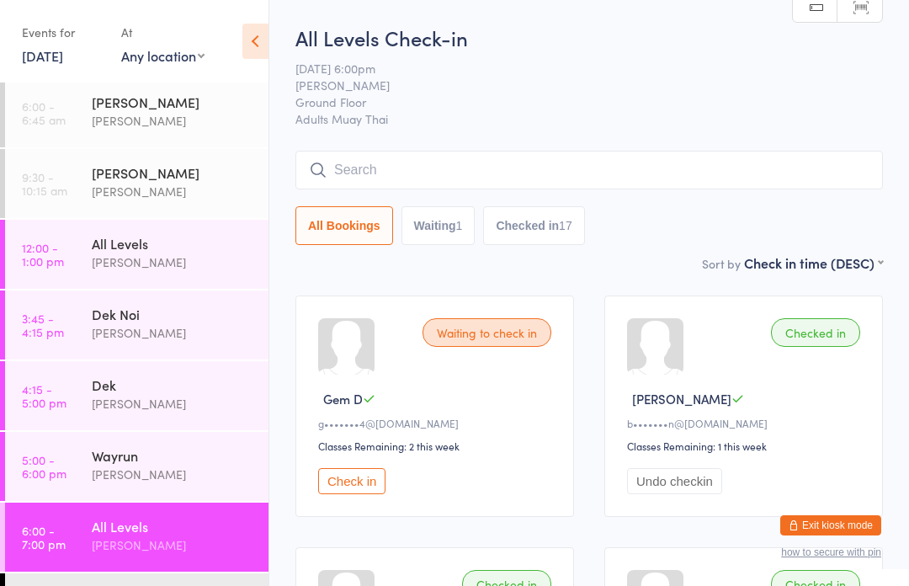
click at [446, 168] on input "search" at bounding box center [590, 170] width 588 height 39
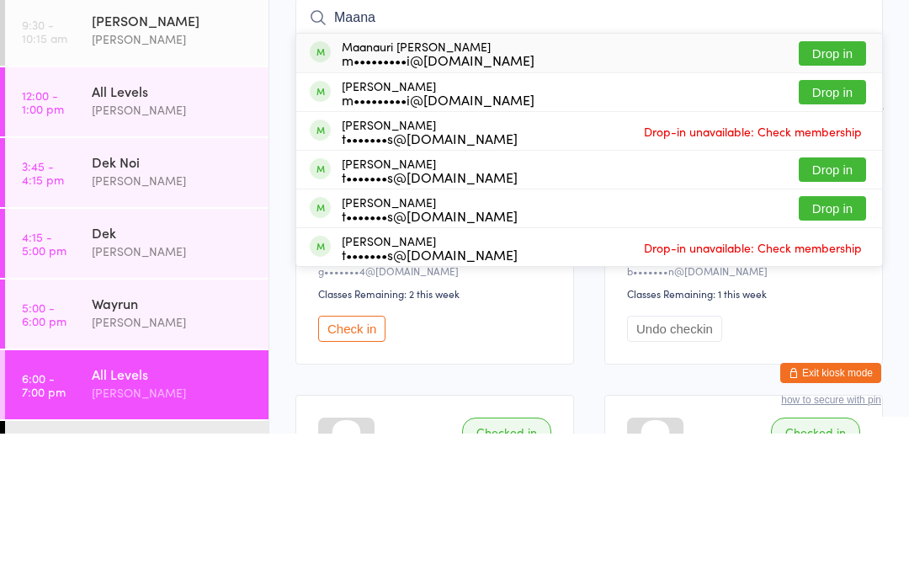
type input "Maana"
click at [835, 194] on button "Drop in" at bounding box center [832, 206] width 67 height 24
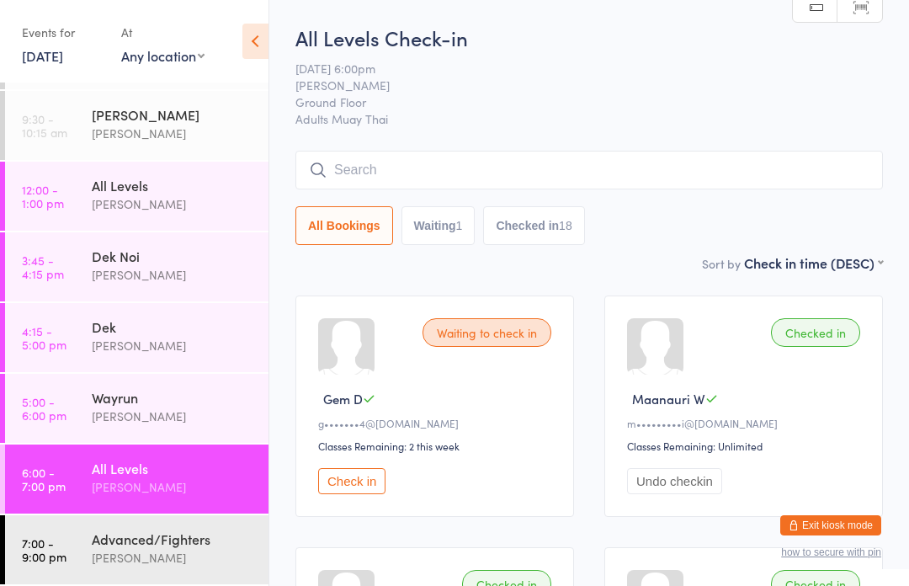
scroll to position [62, 0]
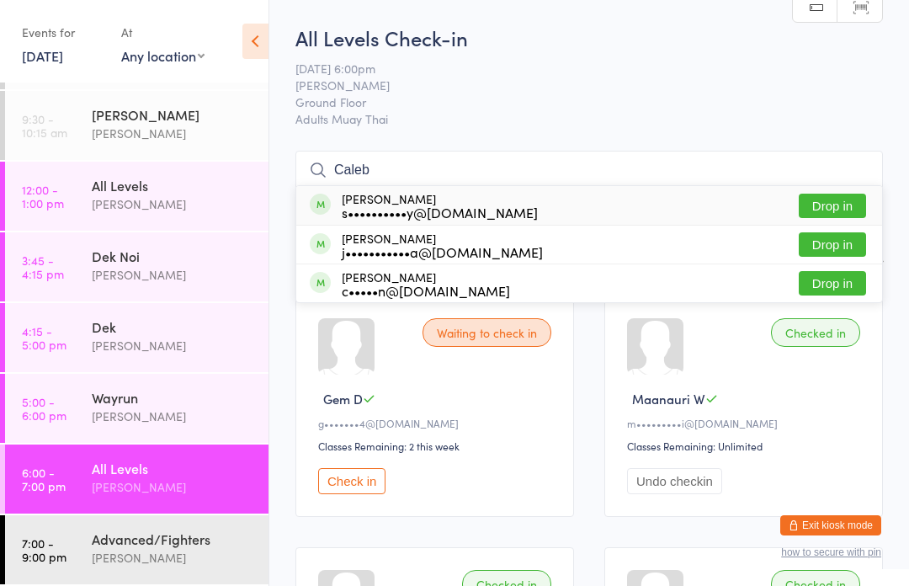
type input "Caleb"
click at [835, 199] on button "Drop in" at bounding box center [832, 206] width 67 height 24
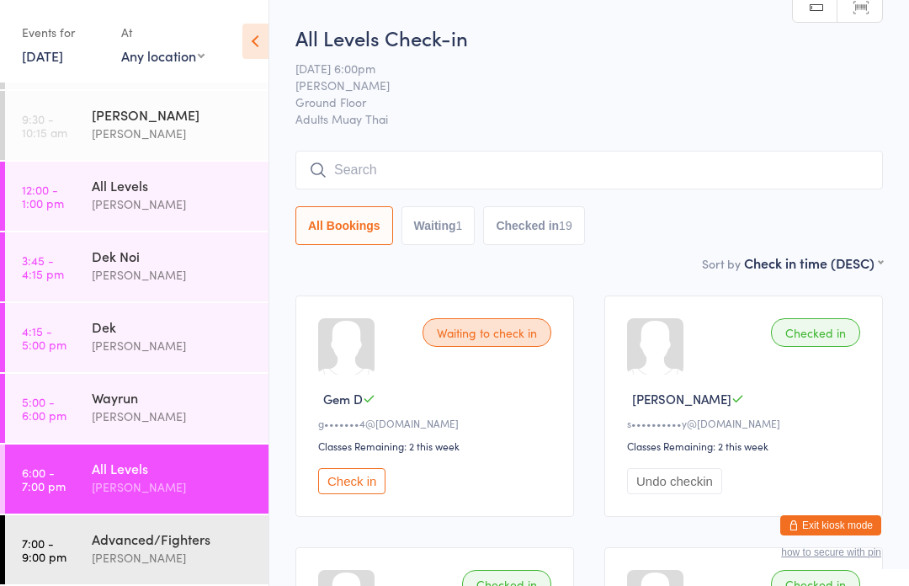
click at [502, 146] on div "All Levels Check-in [DATE] 6:00pm [PERSON_NAME][GEOGRAPHIC_DATA] Floor Adults M…" at bounding box center [590, 139] width 588 height 230
click at [110, 529] on div "Advanced/Fighters [PERSON_NAME]" at bounding box center [180, 548] width 177 height 67
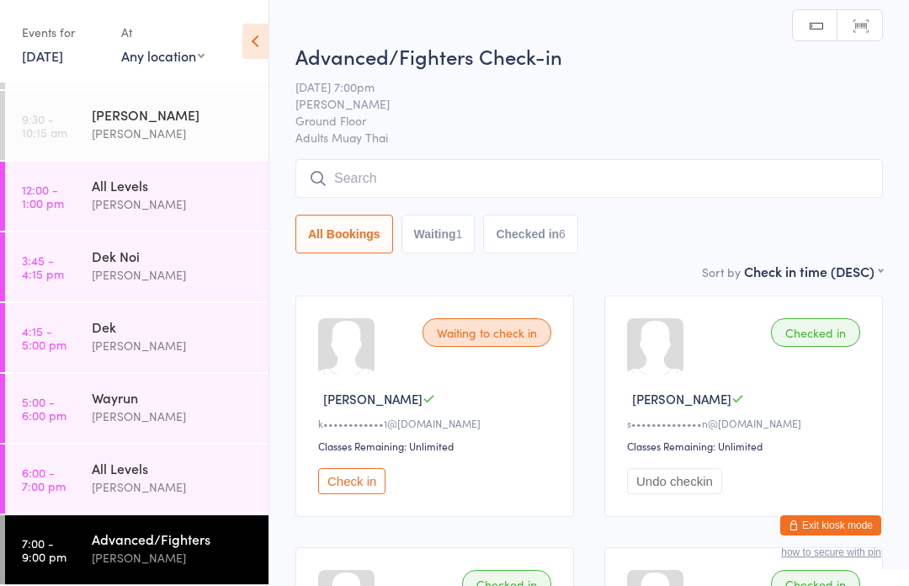
click at [468, 176] on input "search" at bounding box center [590, 178] width 588 height 39
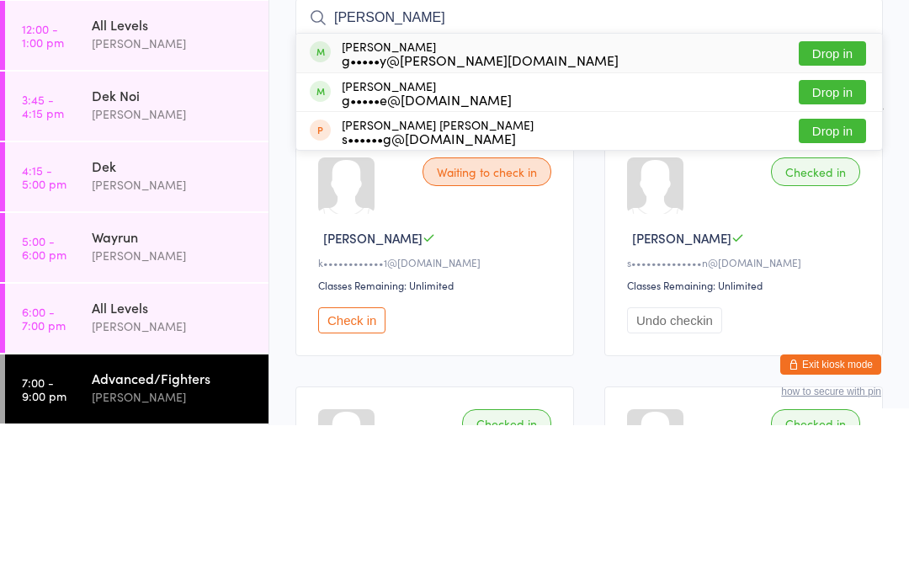
type input "[PERSON_NAME]"
click at [828, 202] on button "Drop in" at bounding box center [832, 214] width 67 height 24
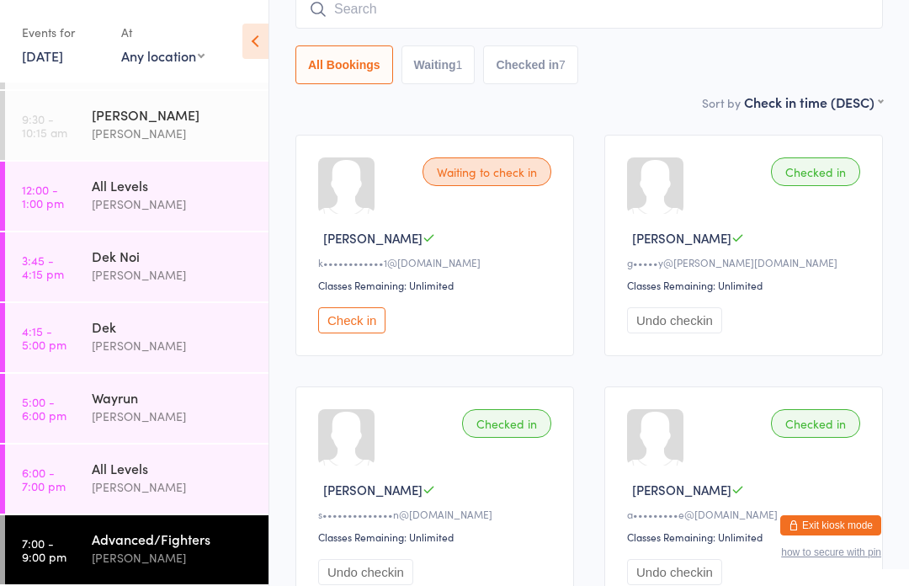
click at [432, 7] on input "search" at bounding box center [590, 9] width 588 height 39
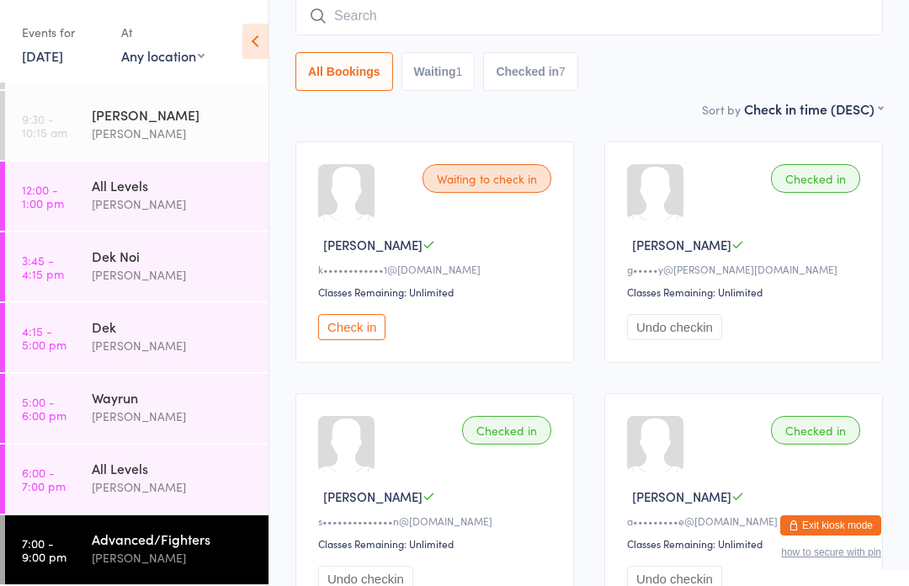
scroll to position [152, 0]
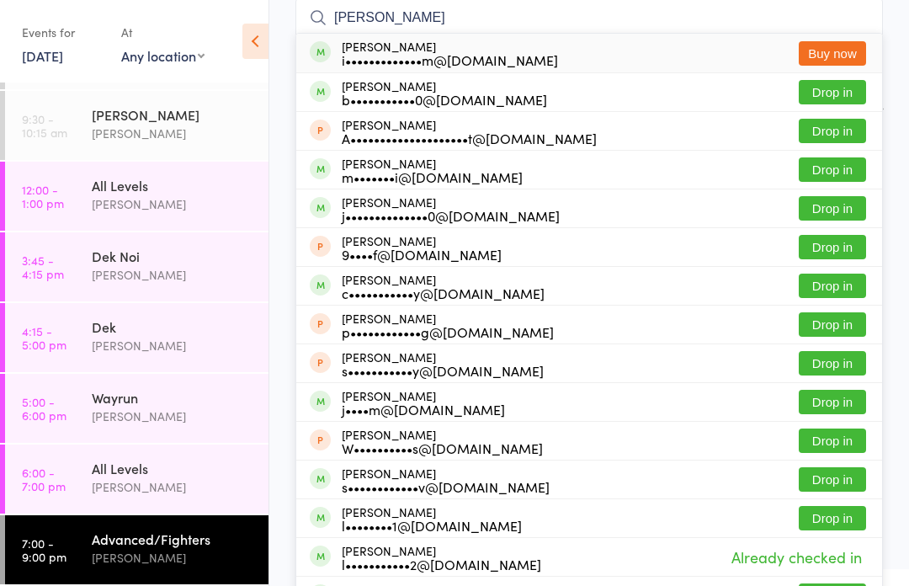
type input "[PERSON_NAME]"
click at [849, 92] on button "Drop in" at bounding box center [832, 92] width 67 height 24
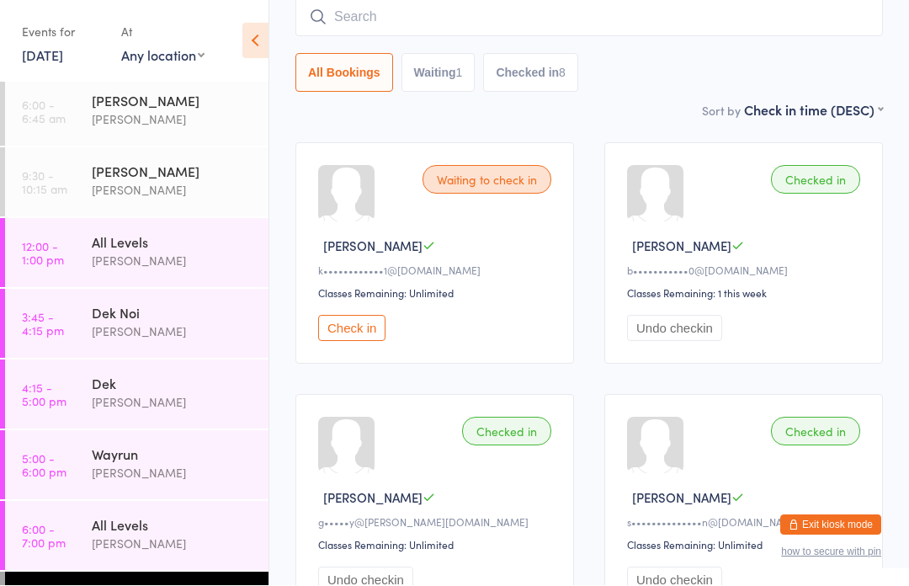
scroll to position [4, 0]
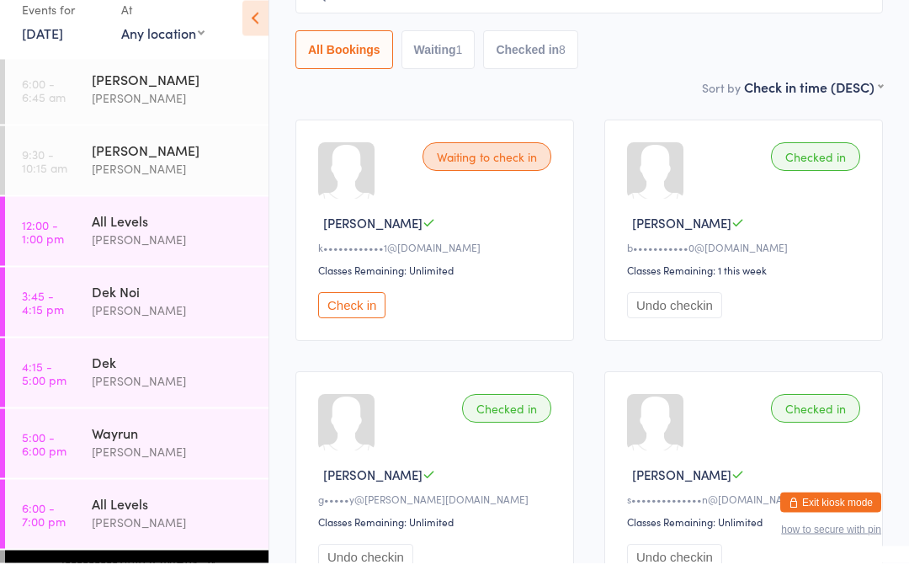
click at [208, 234] on div "All Levels" at bounding box center [173, 243] width 163 height 19
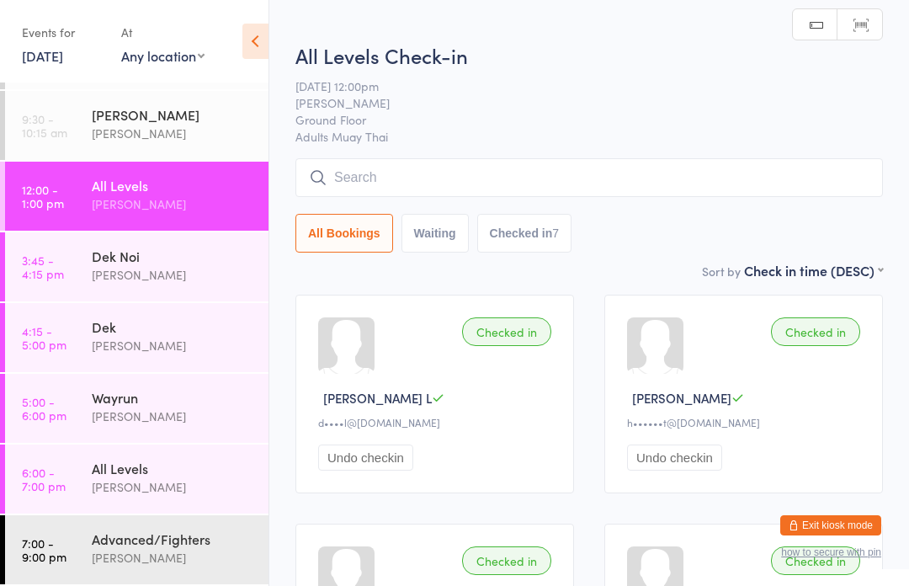
scroll to position [62, 0]
click at [176, 471] on div "All Levels" at bounding box center [173, 468] width 163 height 19
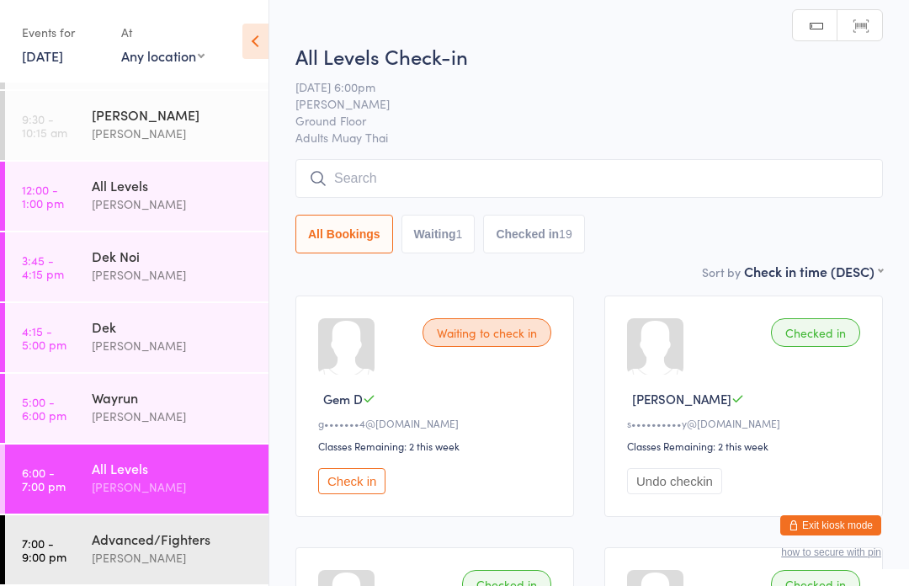
click at [461, 163] on input "search" at bounding box center [590, 178] width 588 height 39
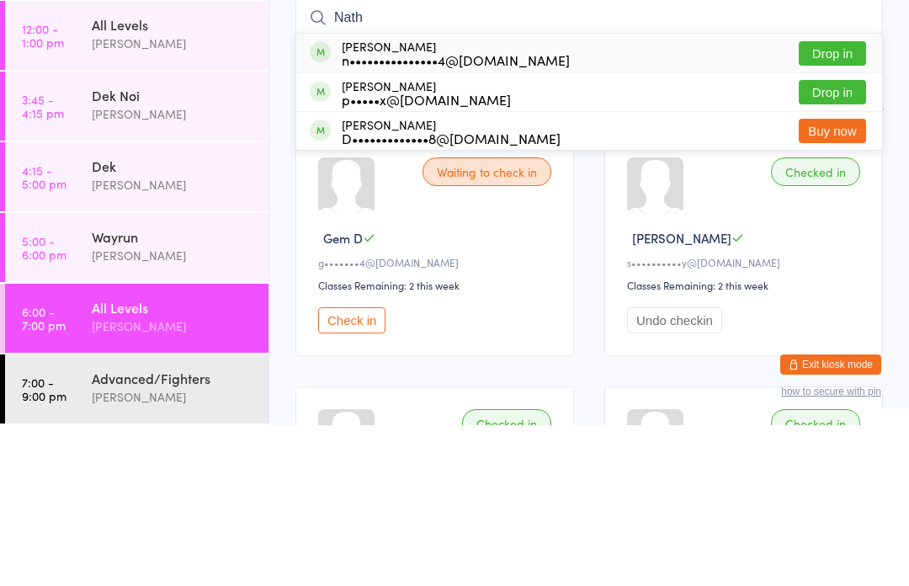
type input "Nath"
click at [838, 202] on button "Drop in" at bounding box center [832, 214] width 67 height 24
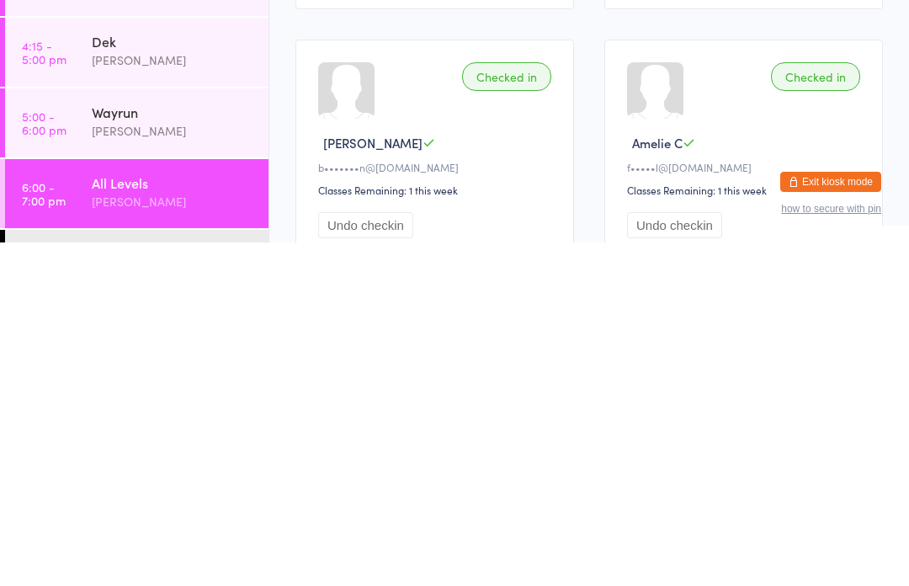
scroll to position [436, 0]
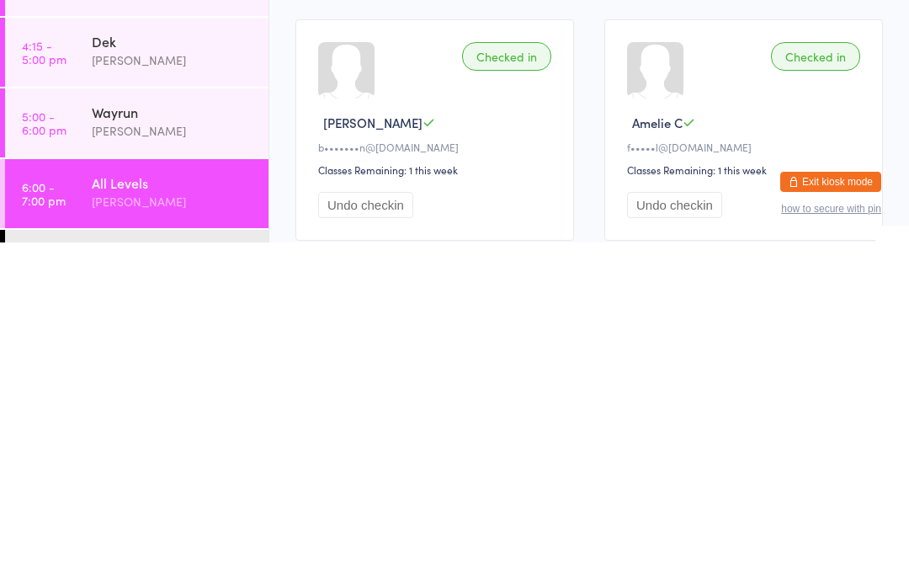
click at [102, 536] on div "[PERSON_NAME]" at bounding box center [173, 545] width 163 height 19
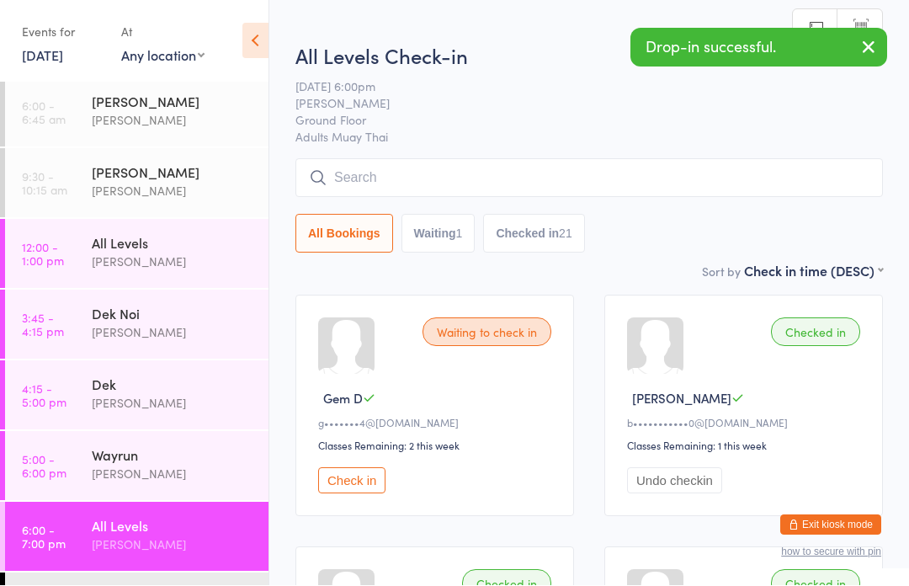
scroll to position [1, 0]
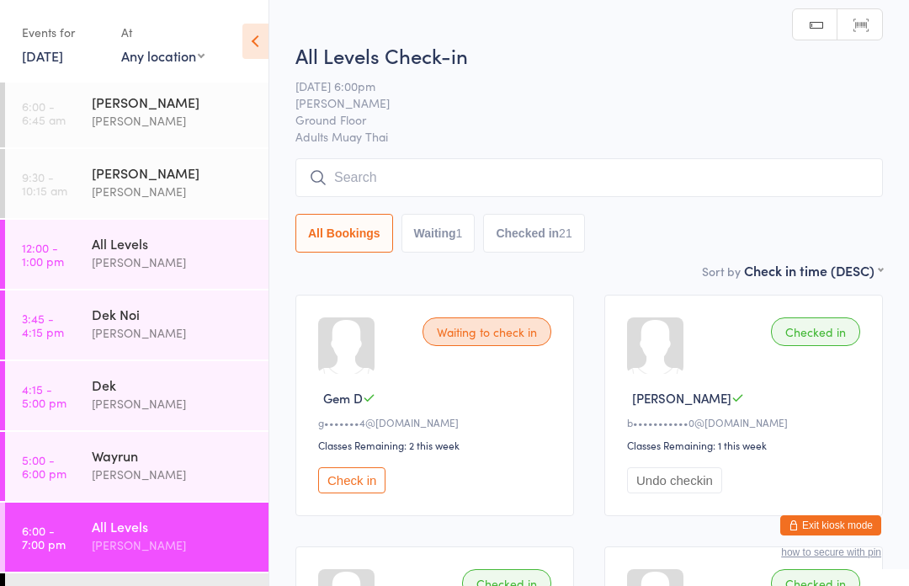
click at [141, 536] on div "All Levels" at bounding box center [173, 526] width 163 height 19
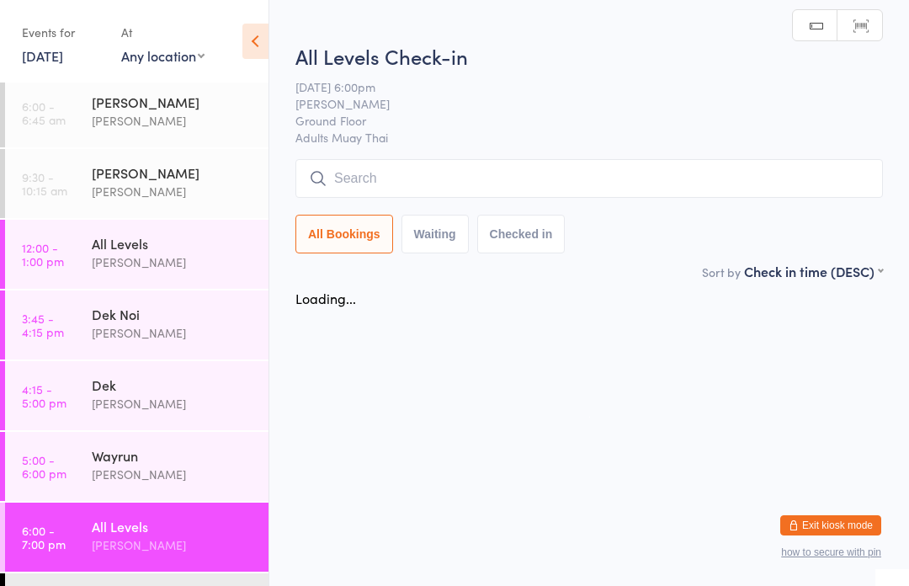
scroll to position [0, 0]
click at [345, 193] on input "search" at bounding box center [590, 178] width 588 height 39
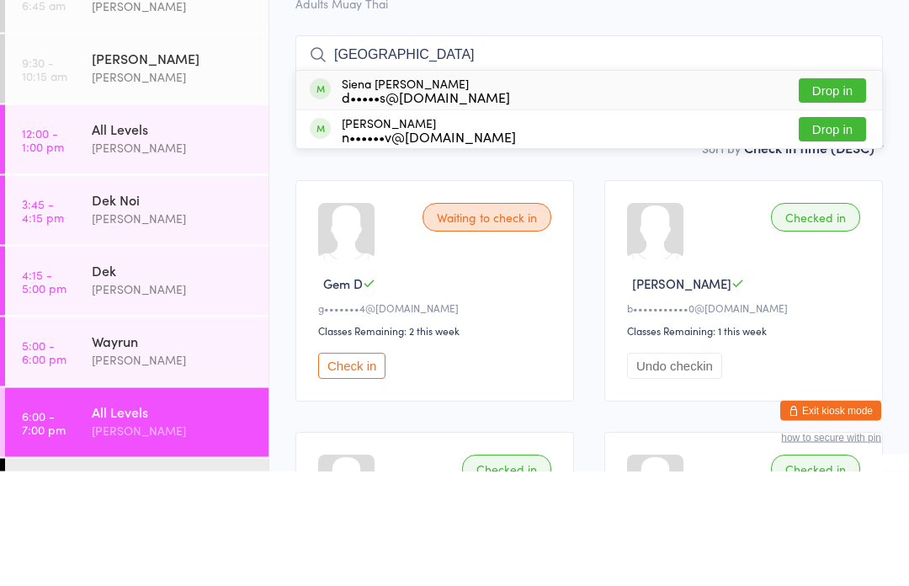
type input "[GEOGRAPHIC_DATA]"
click at [833, 194] on button "Drop in" at bounding box center [832, 206] width 67 height 24
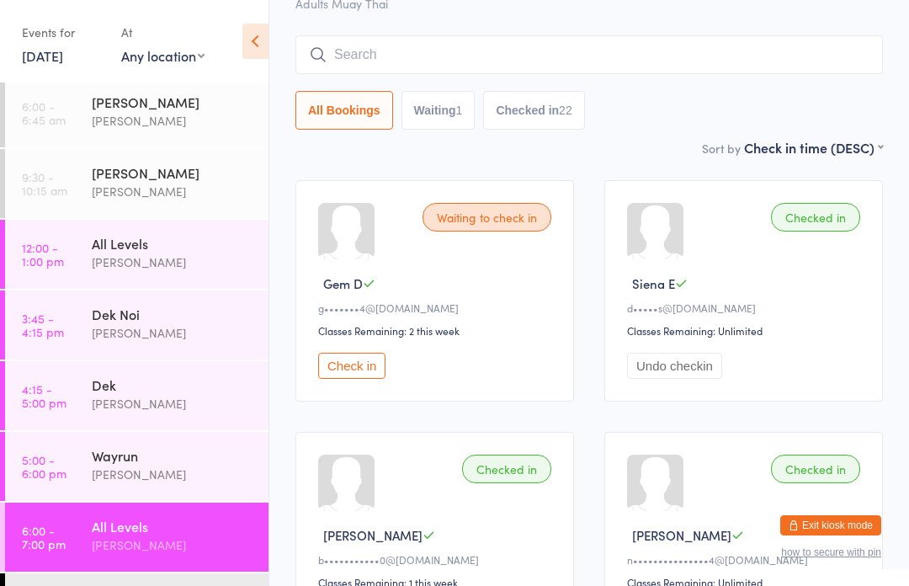
click at [146, 542] on div "[PERSON_NAME]" at bounding box center [173, 545] width 163 height 19
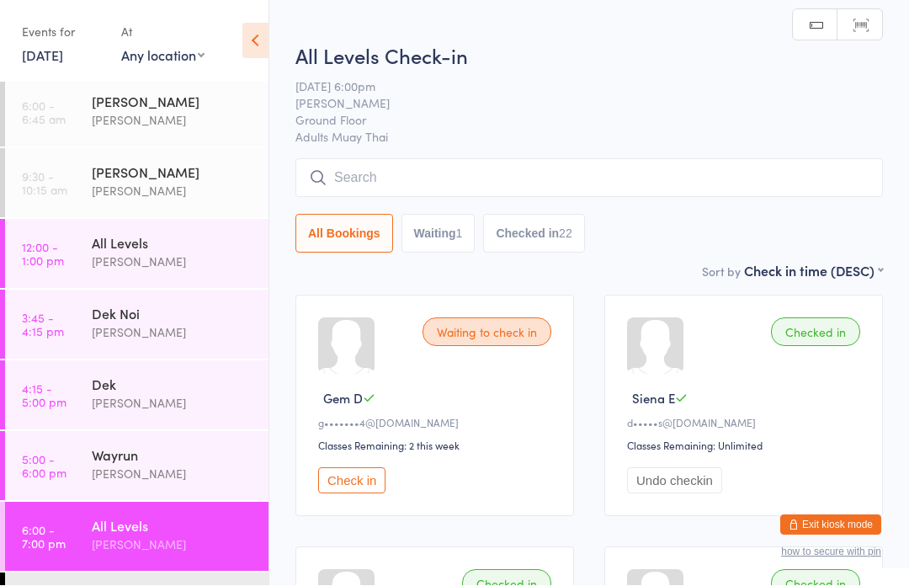
scroll to position [1, 0]
click at [451, 174] on input "search" at bounding box center [590, 177] width 588 height 39
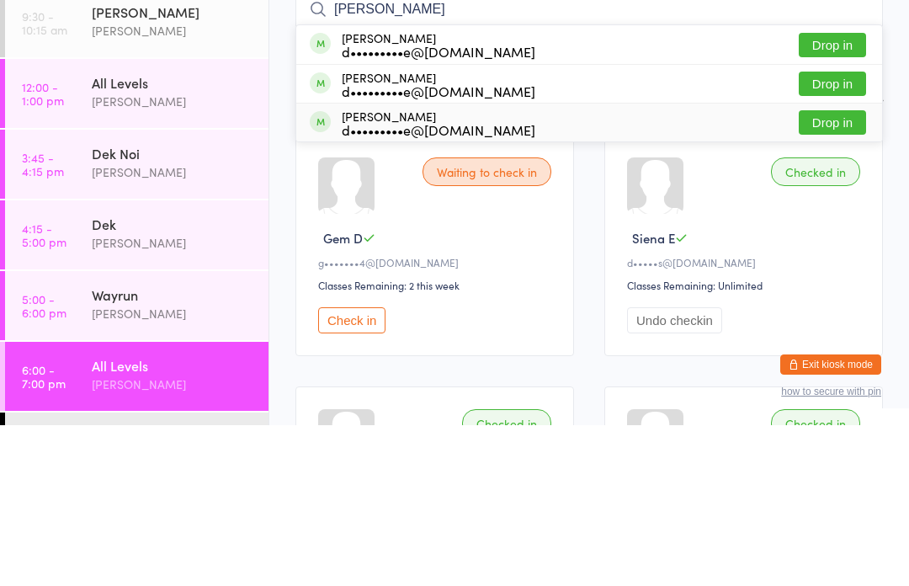
type input "[PERSON_NAME]"
click at [433, 270] on div "[PERSON_NAME] d•••••••••e@[DOMAIN_NAME]" at bounding box center [439, 283] width 194 height 27
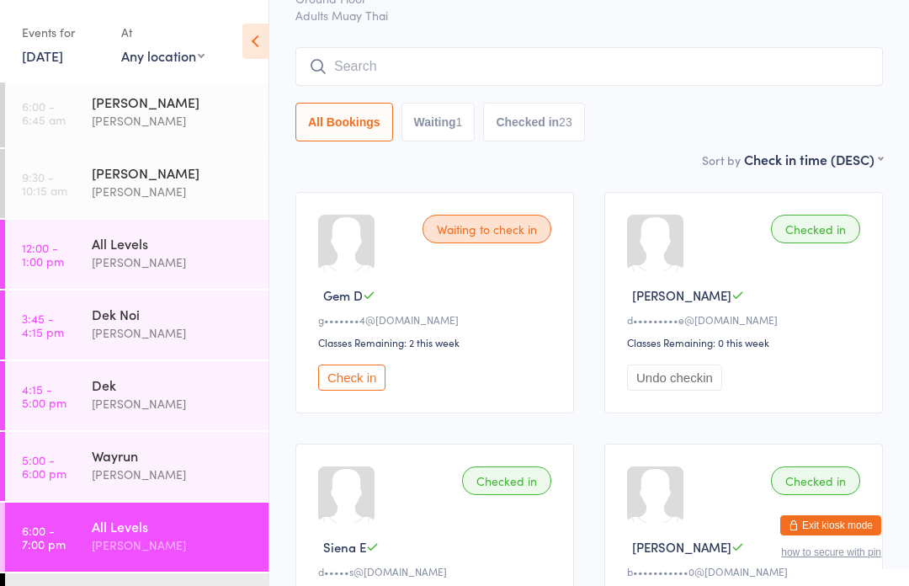
scroll to position [95, 0]
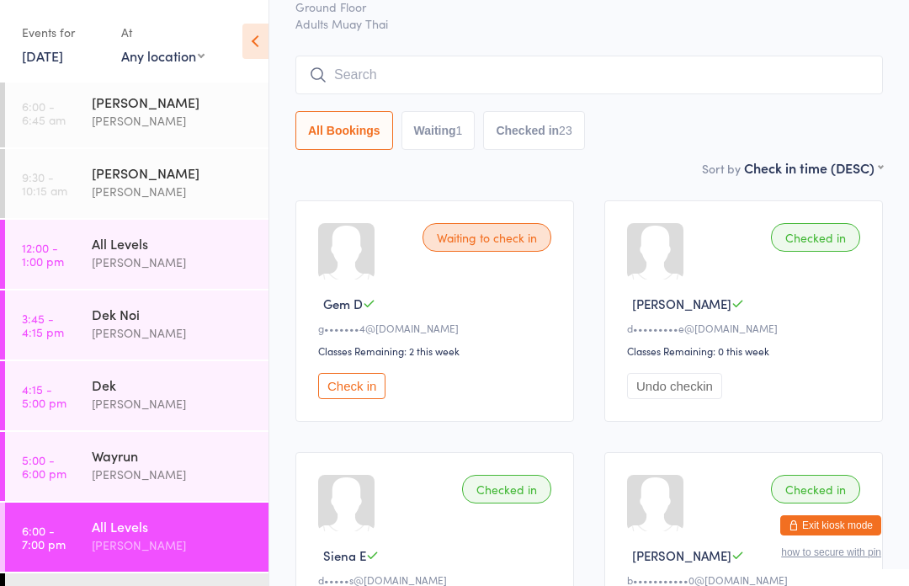
click at [430, 68] on input "search" at bounding box center [590, 75] width 588 height 39
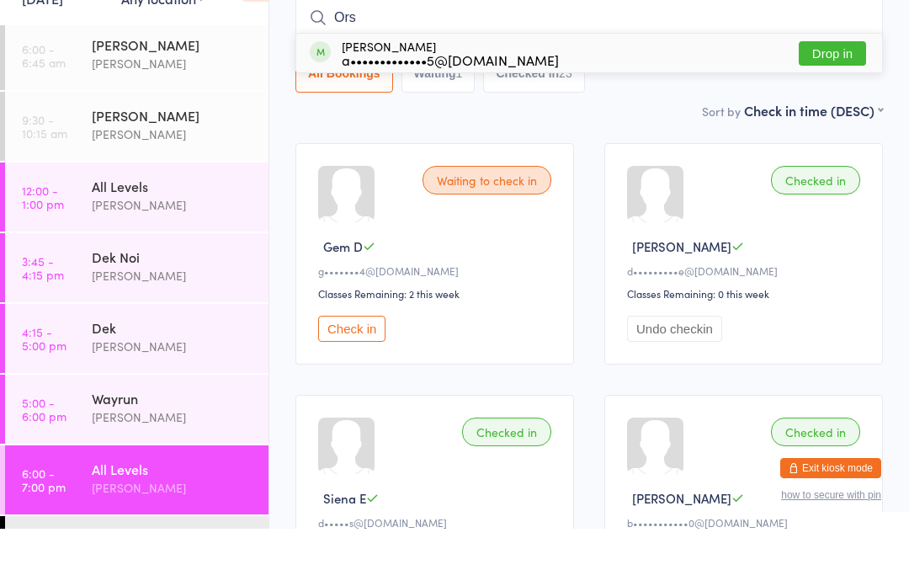
type input "Ors"
click at [829, 99] on button "Drop in" at bounding box center [832, 111] width 67 height 24
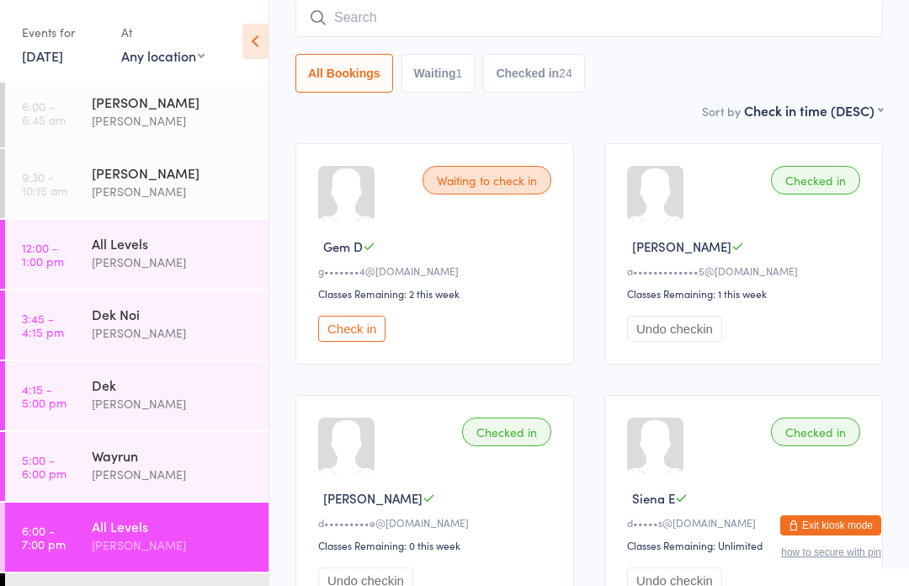
click at [360, 339] on button "Check in" at bounding box center [351, 329] width 67 height 26
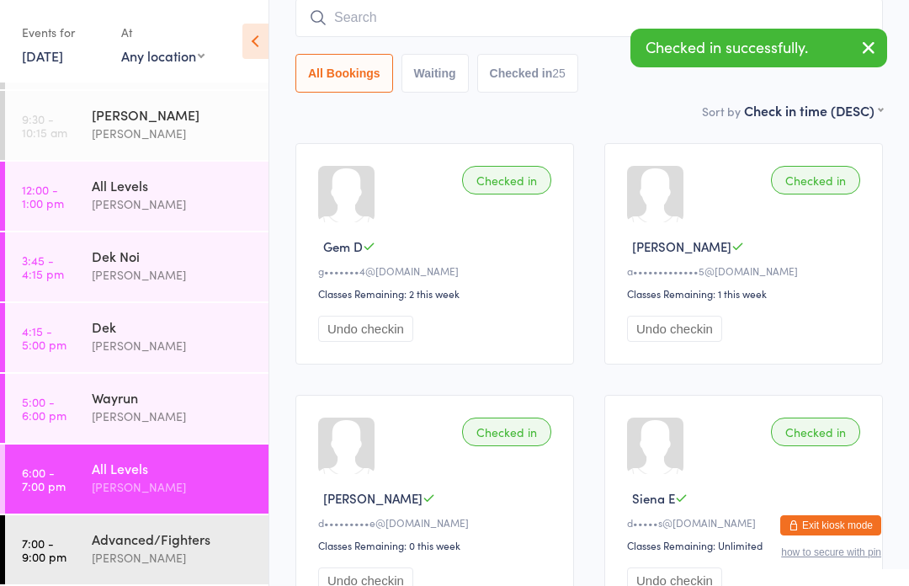
scroll to position [62, 0]
click at [118, 543] on div "Advanced/Fighters" at bounding box center [173, 539] width 163 height 19
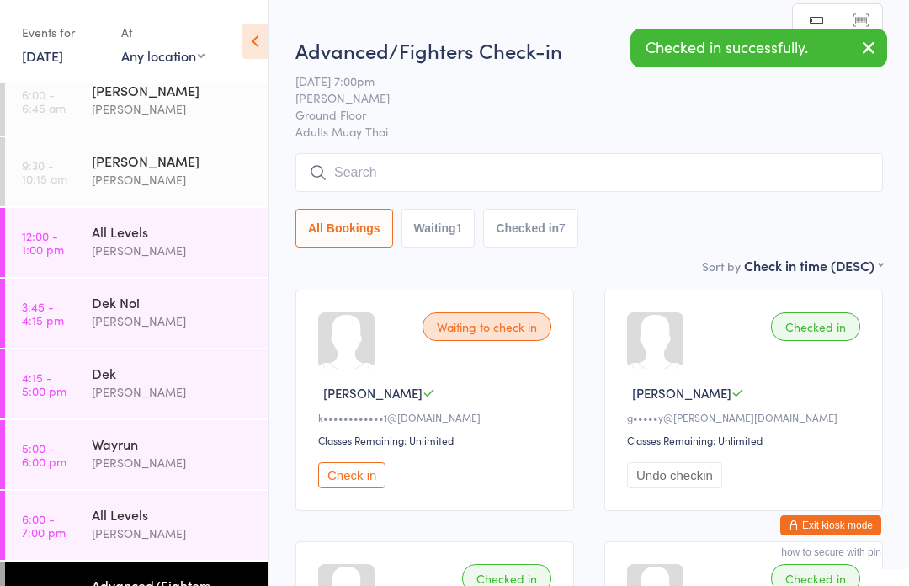
scroll to position [4, 0]
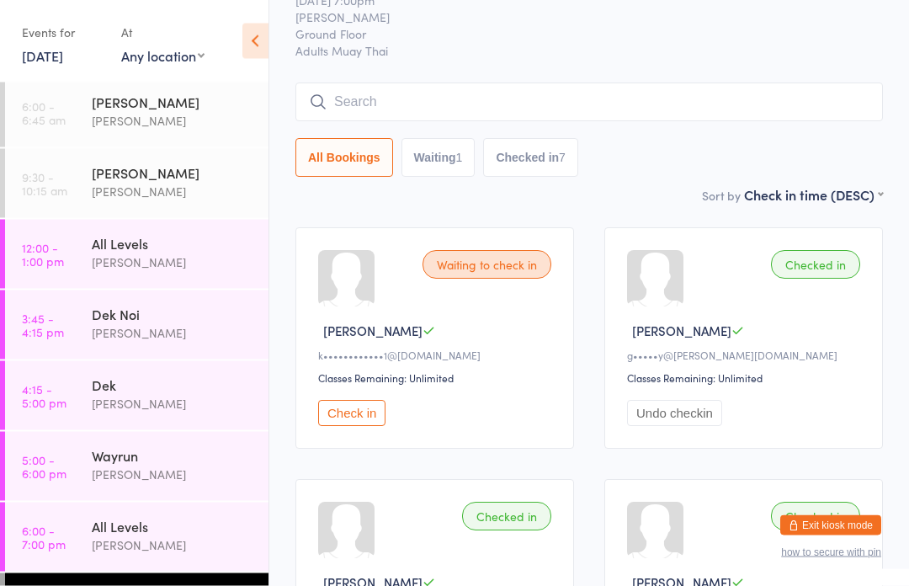
click at [382, 103] on input "search" at bounding box center [590, 102] width 588 height 39
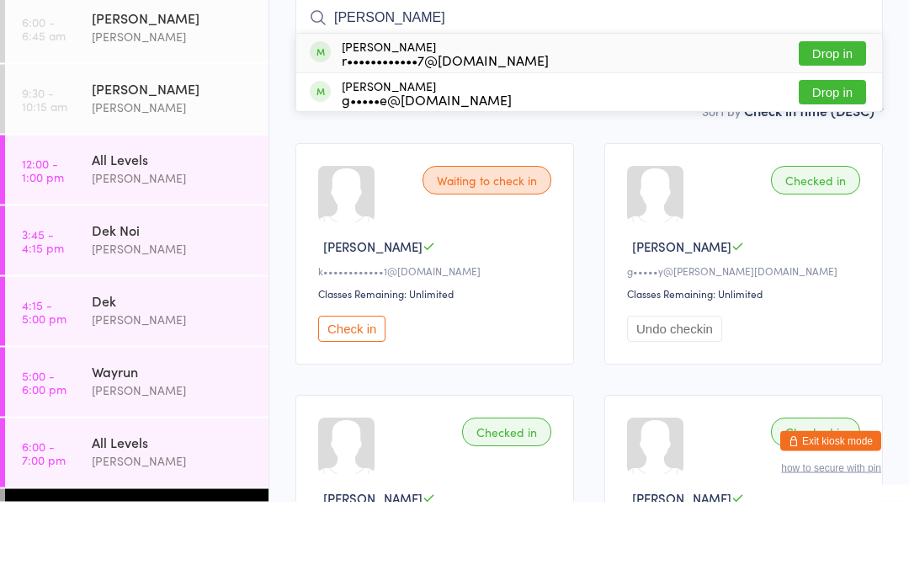
type input "[PERSON_NAME]"
click at [848, 126] on button "Drop in" at bounding box center [832, 138] width 67 height 24
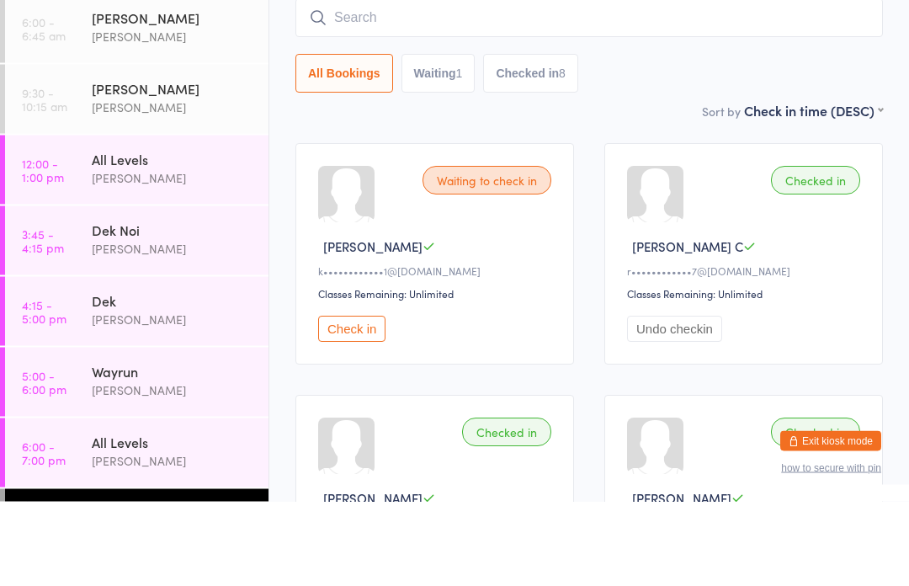
scroll to position [152, 0]
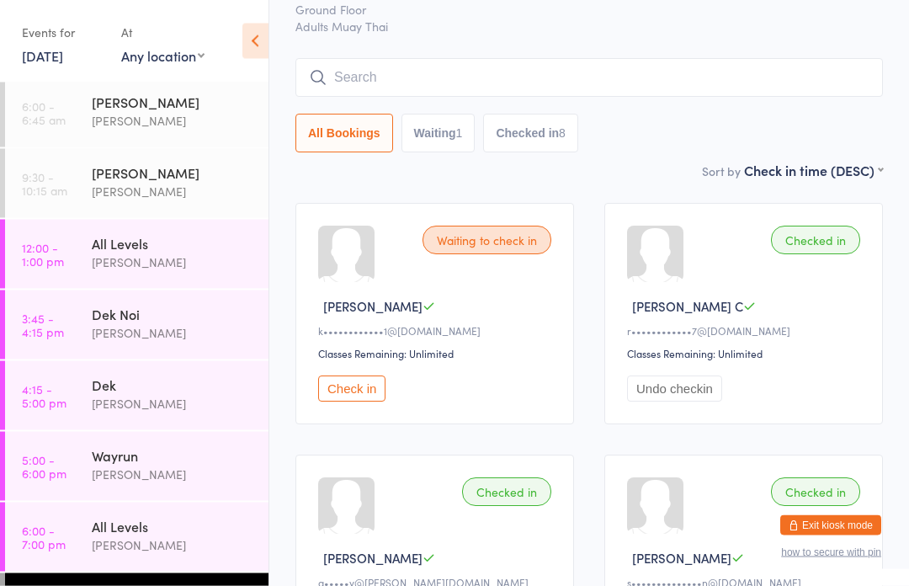
click at [586, 74] on input "search" at bounding box center [590, 78] width 588 height 39
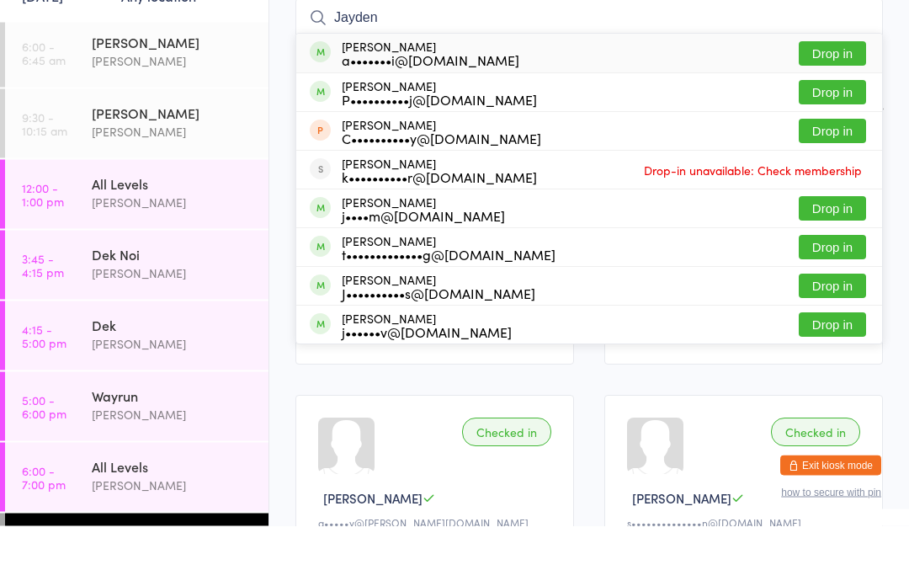
type input "Jayden"
click at [840, 102] on button "Drop in" at bounding box center [832, 114] width 67 height 24
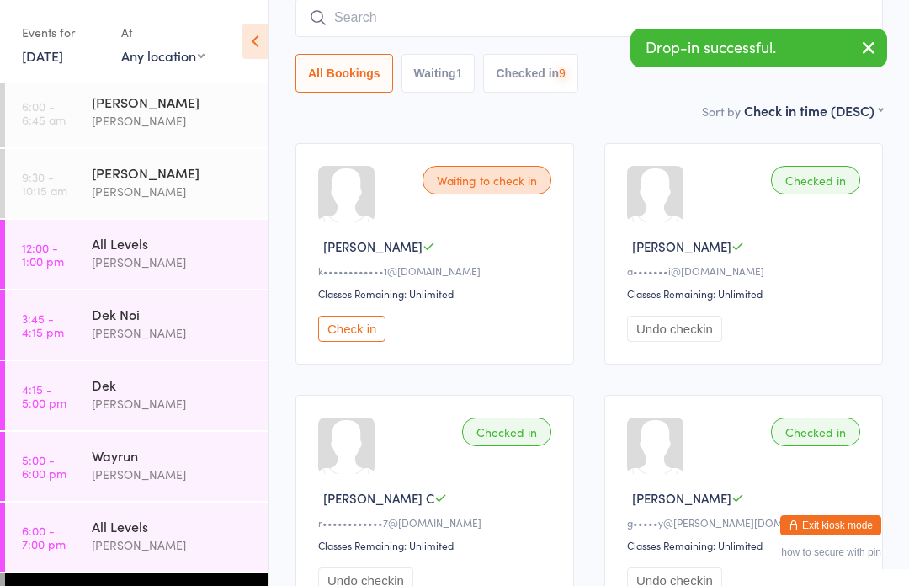
click at [486, 36] on input "search" at bounding box center [590, 17] width 588 height 39
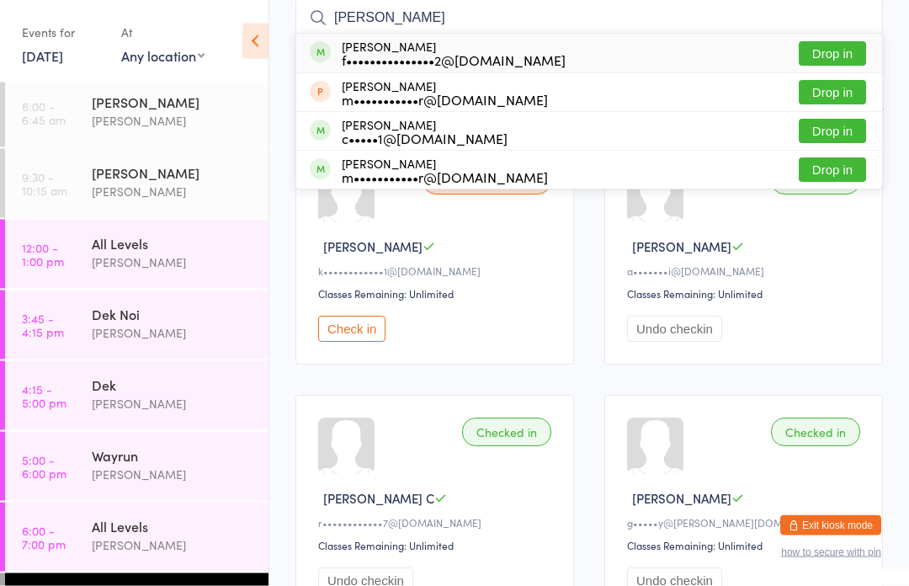
type input "[PERSON_NAME]"
click at [839, 51] on button "Drop in" at bounding box center [832, 54] width 67 height 24
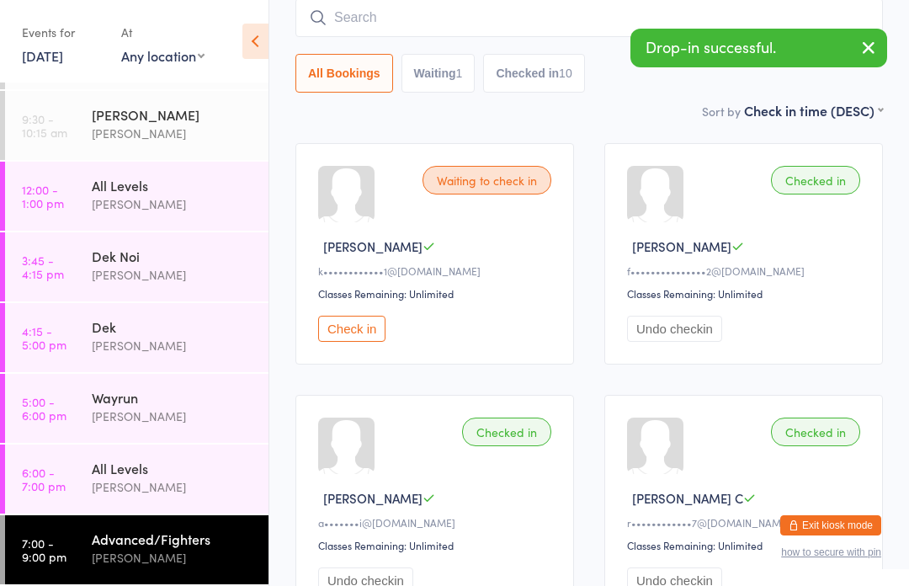
scroll to position [62, 0]
click at [103, 483] on div "[PERSON_NAME]" at bounding box center [173, 486] width 163 height 19
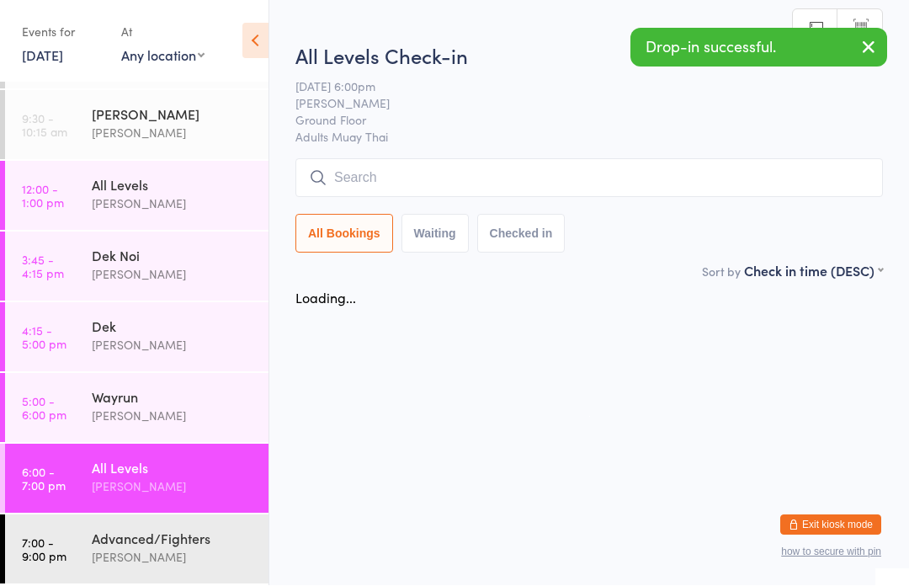
scroll to position [1, 0]
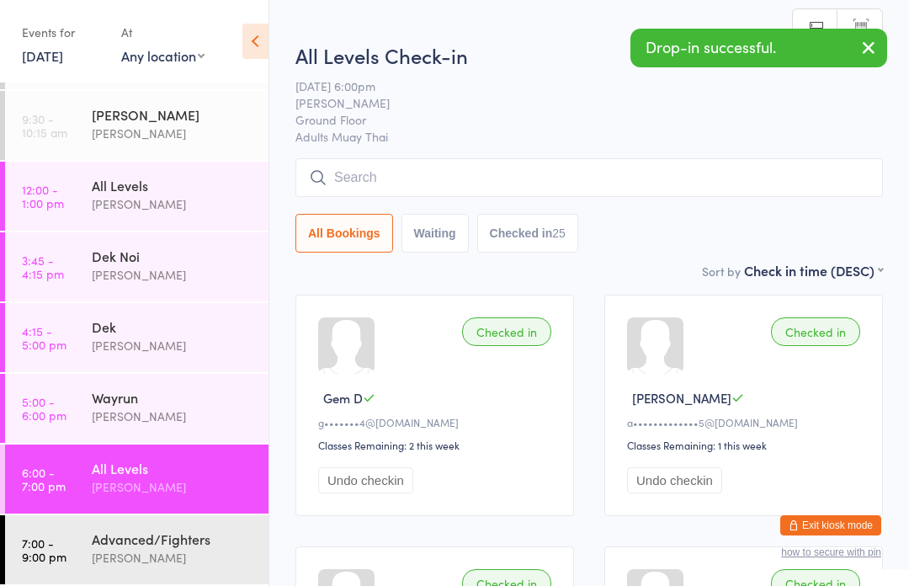
click at [461, 174] on input "search" at bounding box center [590, 177] width 588 height 39
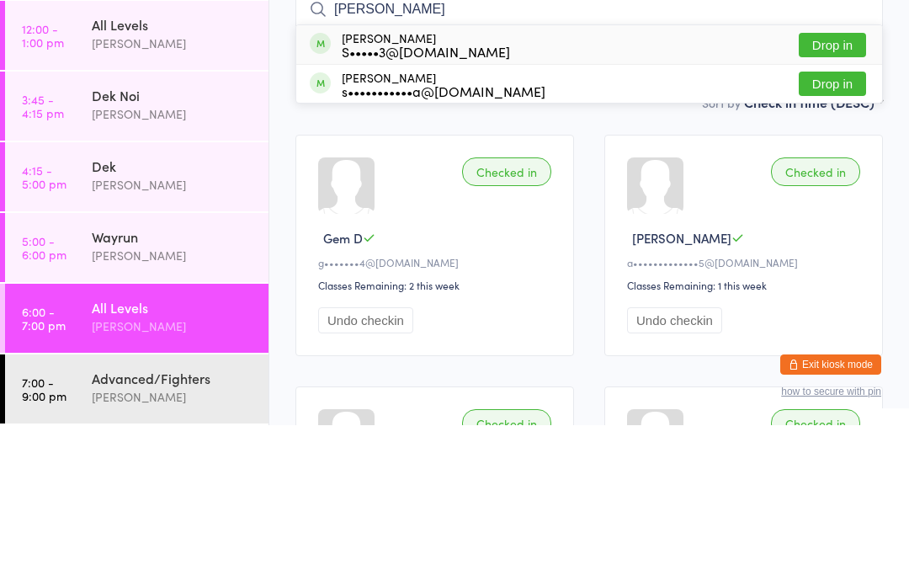
type input "[PERSON_NAME]"
click at [841, 232] on button "Drop in" at bounding box center [832, 244] width 67 height 24
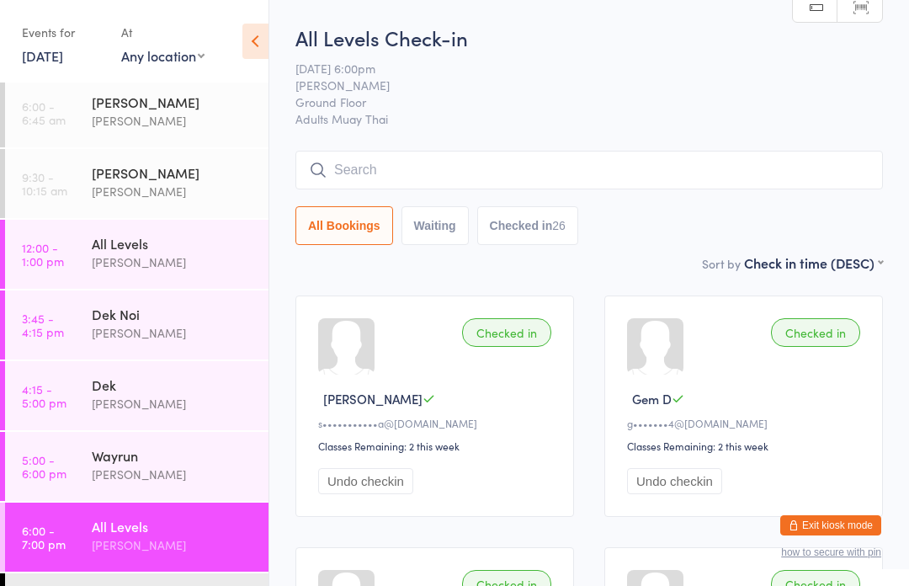
click at [573, 166] on input "search" at bounding box center [590, 170] width 588 height 39
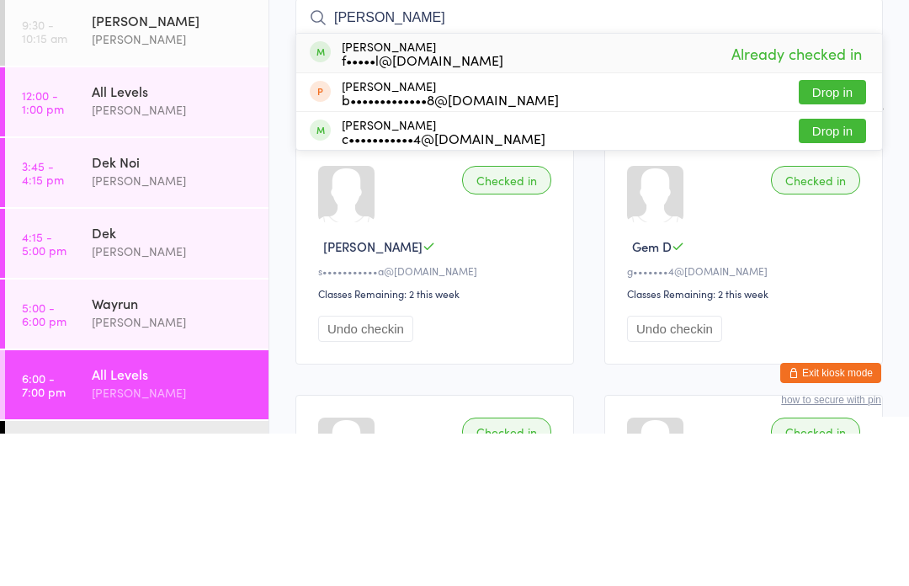
type input "[PERSON_NAME]"
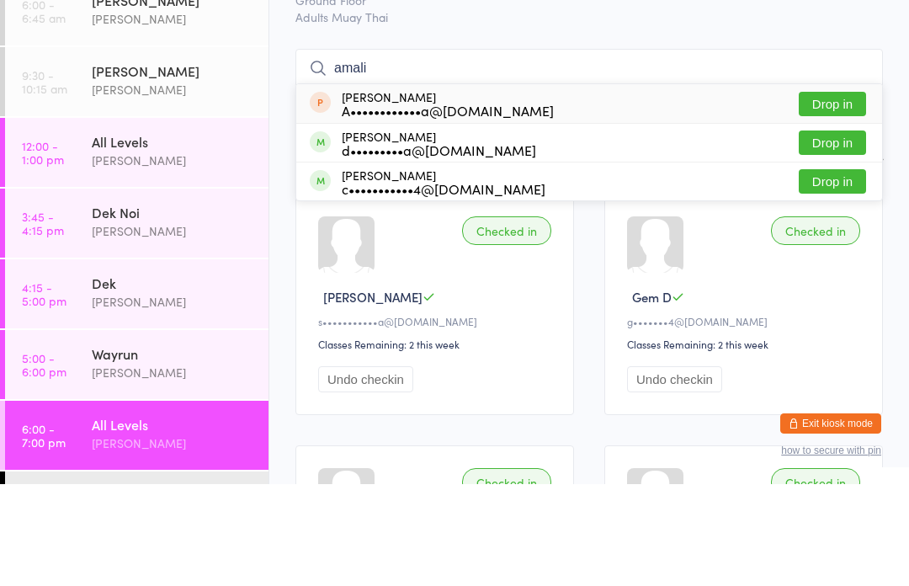
type input "amali"
click at [838, 194] on button "Drop in" at bounding box center [832, 206] width 67 height 24
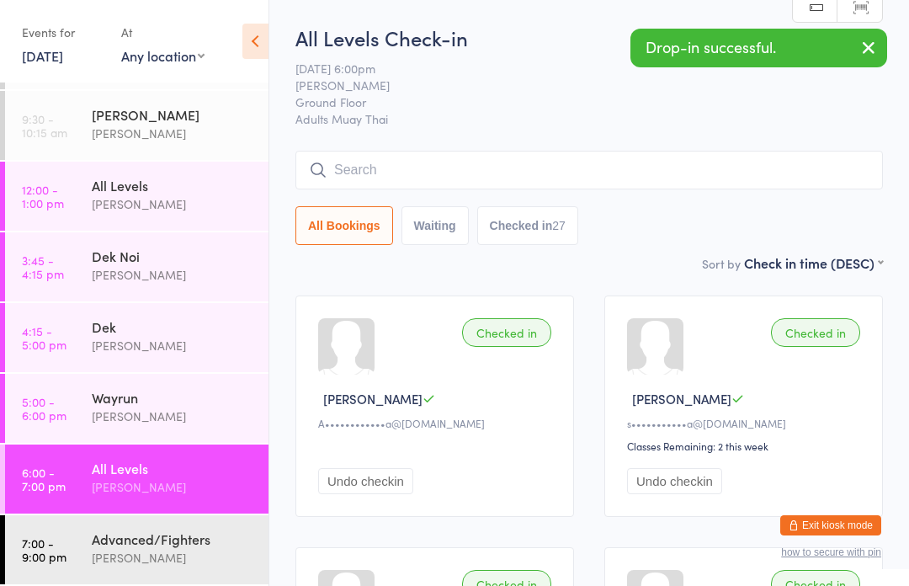
scroll to position [62, 0]
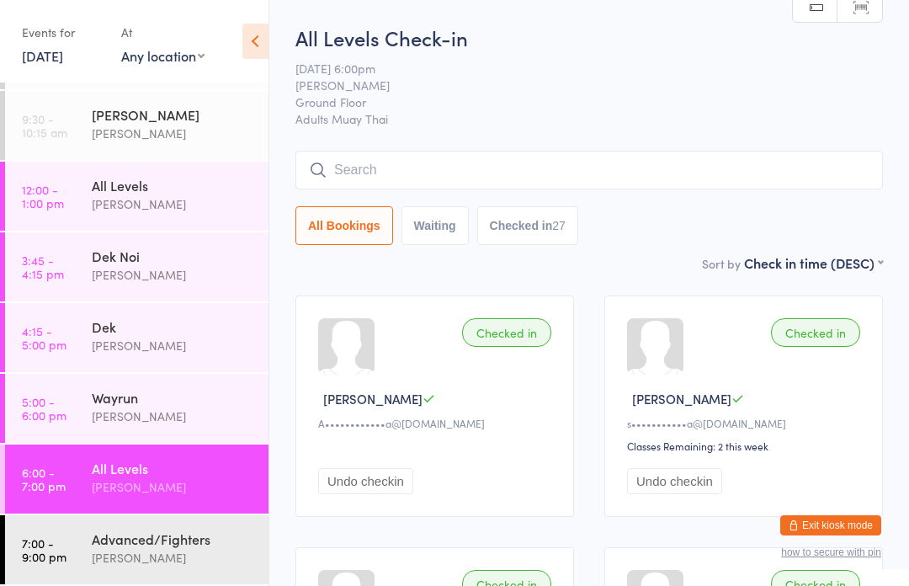
click at [133, 536] on div "Advanced/Fighters" at bounding box center [173, 539] width 163 height 19
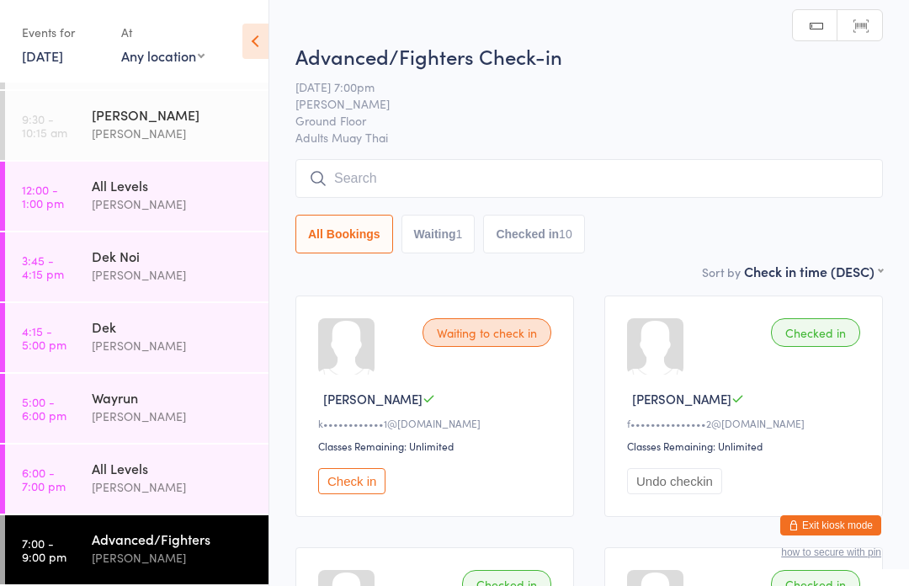
click at [171, 502] on div "All Levels [PERSON_NAME]" at bounding box center [180, 478] width 177 height 67
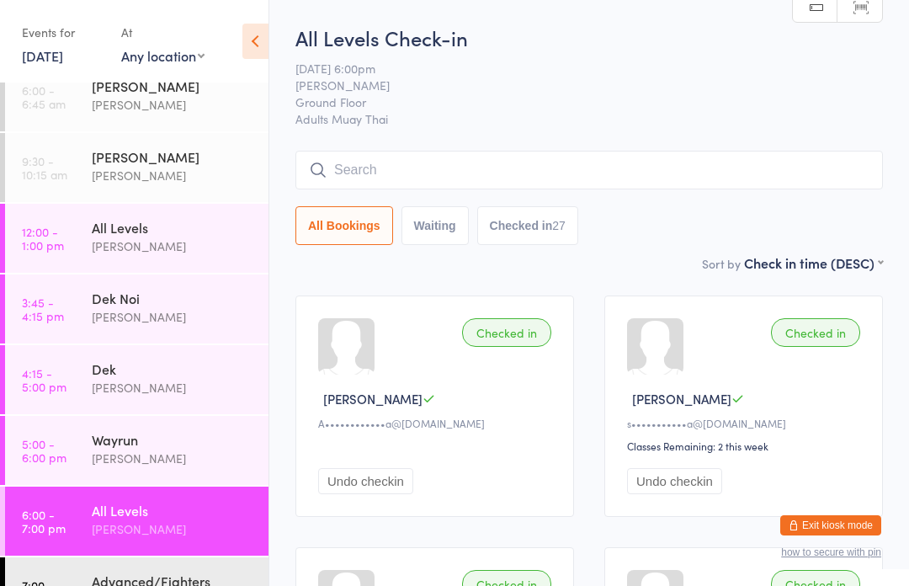
click at [123, 568] on div "Advanced/Fighters [PERSON_NAME]" at bounding box center [180, 590] width 177 height 67
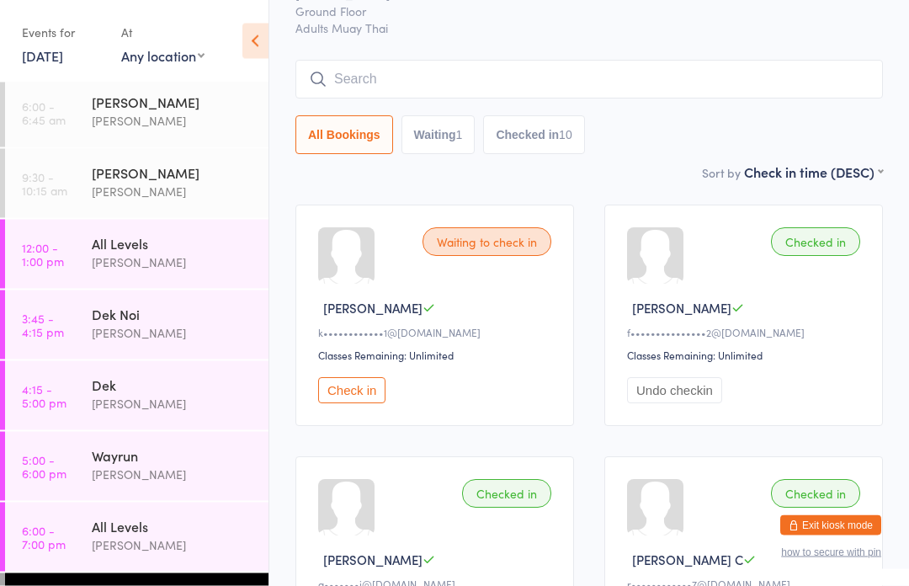
scroll to position [63, 0]
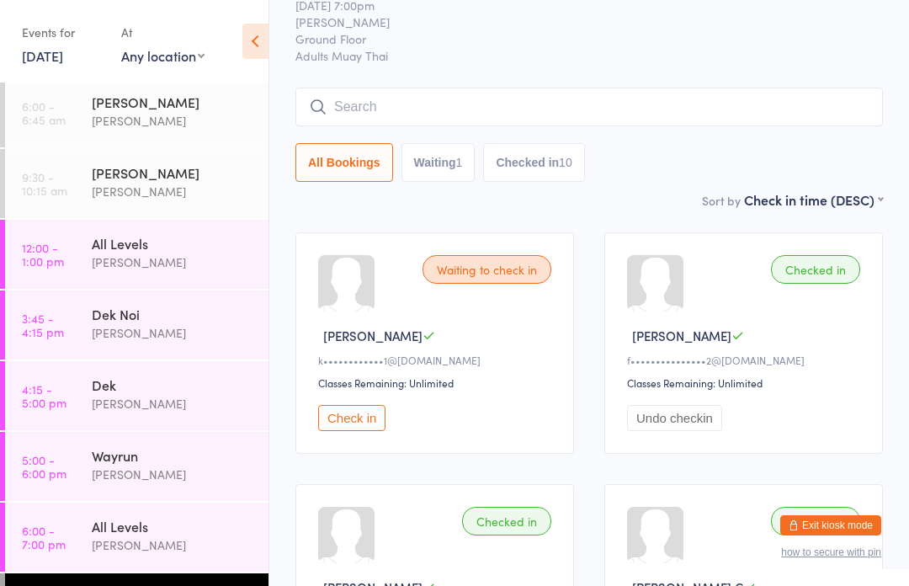
click at [619, 98] on input "search" at bounding box center [590, 107] width 588 height 39
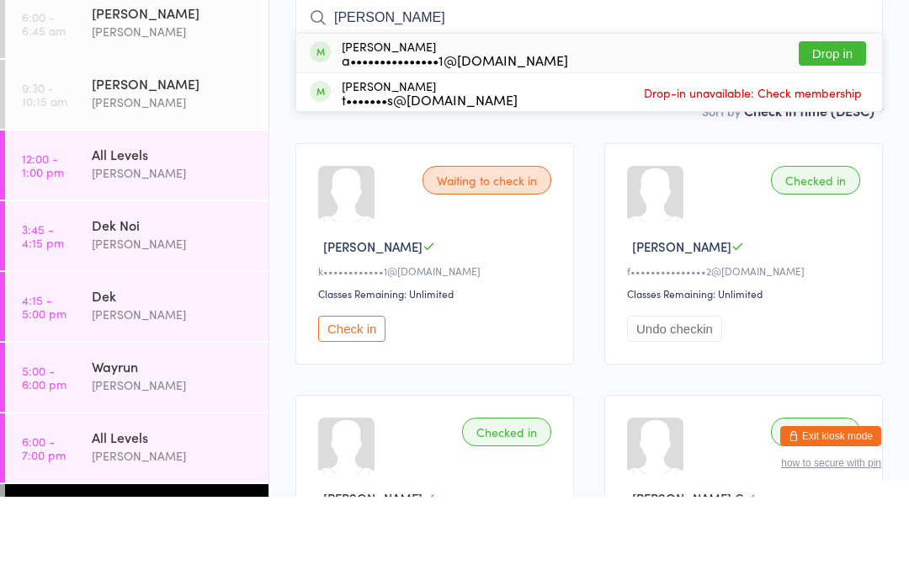
type input "[PERSON_NAME]"
click at [843, 131] on button "Drop in" at bounding box center [832, 143] width 67 height 24
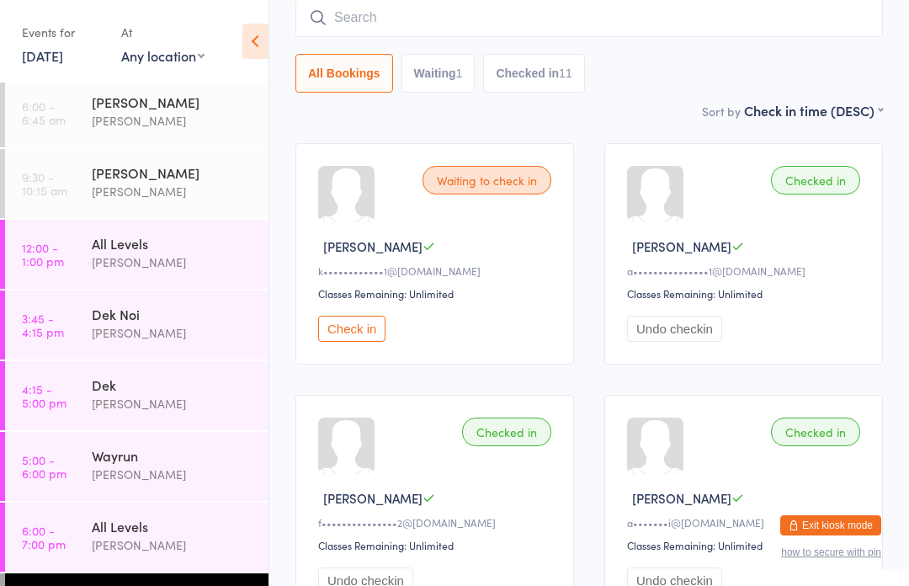
click at [363, 342] on button "Check in" at bounding box center [351, 329] width 67 height 26
